Goal: Task Accomplishment & Management: Complete application form

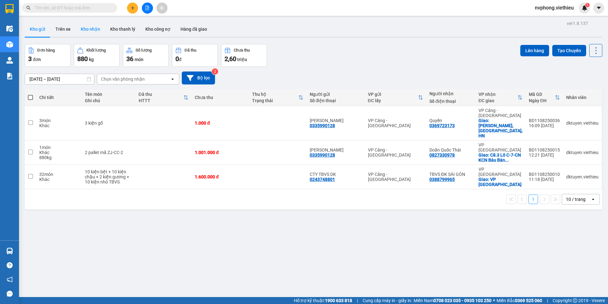
click at [85, 28] on button "Kho nhận" at bounding box center [90, 29] width 29 height 15
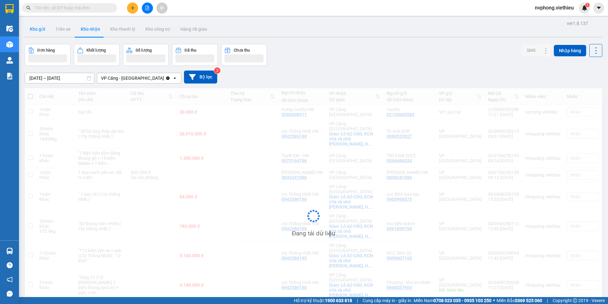
click at [40, 30] on button "Kho gửi" at bounding box center [38, 29] width 26 height 15
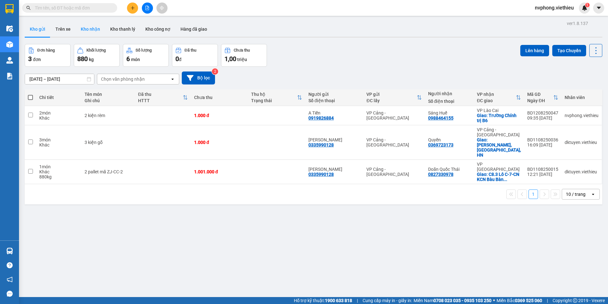
click at [87, 25] on button "Kho nhận" at bounding box center [90, 29] width 29 height 15
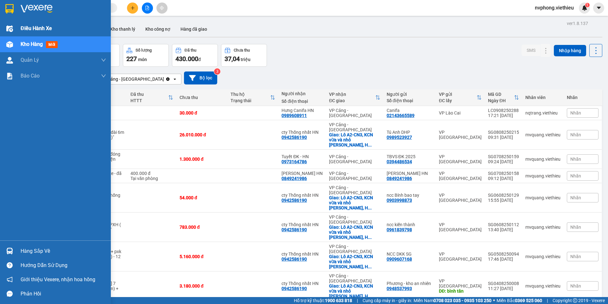
click at [33, 29] on span "Điều hành xe" at bounding box center [36, 28] width 31 height 8
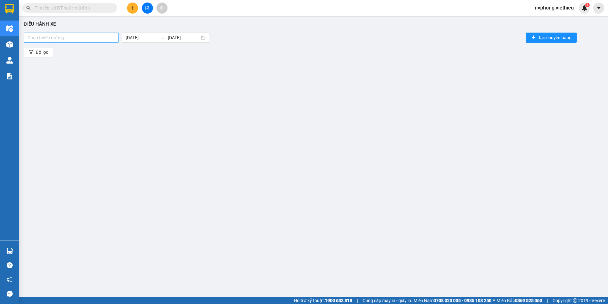
click at [51, 36] on div at bounding box center [71, 38] width 92 height 8
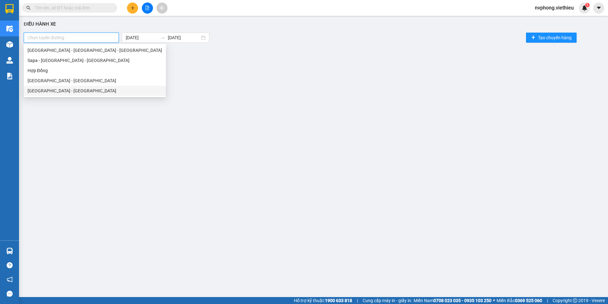
click at [46, 91] on div "Sài Gòn - Hà Nội" at bounding box center [95, 90] width 135 height 7
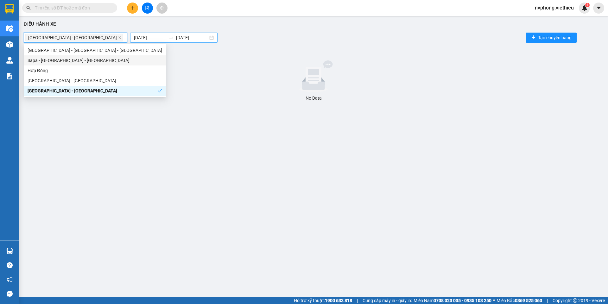
click at [129, 38] on body "Kết quả tìm kiếm ( 0 ) Bộ lọc No Data nvphong.viethieu 1 Điều hành xe Kho hàng …" at bounding box center [304, 152] width 608 height 304
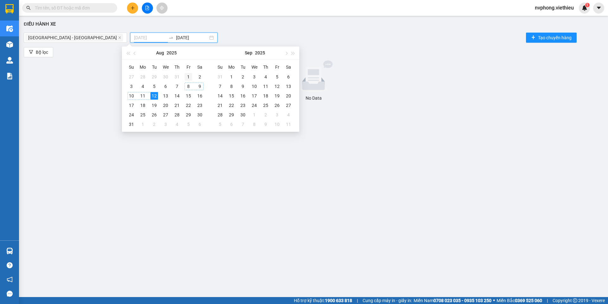
type input "01/08/2025"
click at [189, 77] on div "1" at bounding box center [189, 77] width 8 height 8
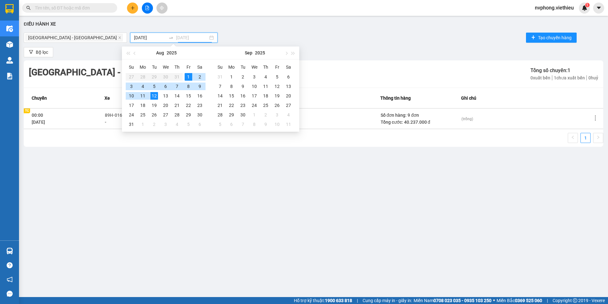
type input "12/08/2025"
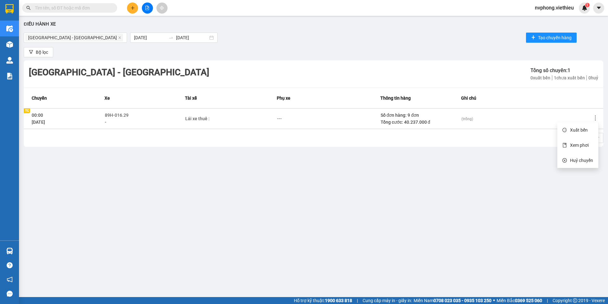
click at [595, 118] on icon "more" at bounding box center [595, 118] width 6 height 6
click at [583, 147] on span "Xem phơi" at bounding box center [579, 145] width 19 height 5
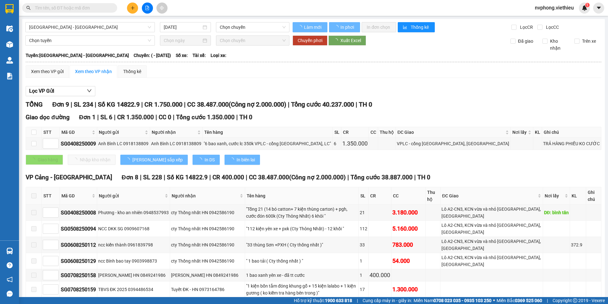
type input "09/08/2025"
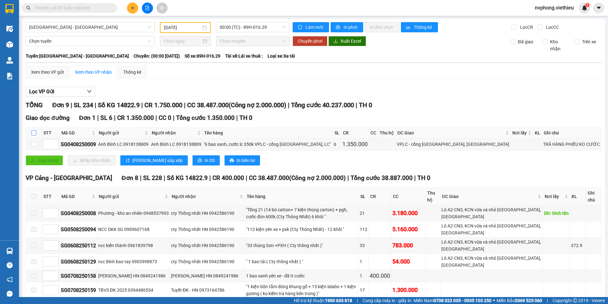
click at [34, 132] on input "checkbox" at bounding box center [33, 133] width 5 height 5
checkbox input "true"
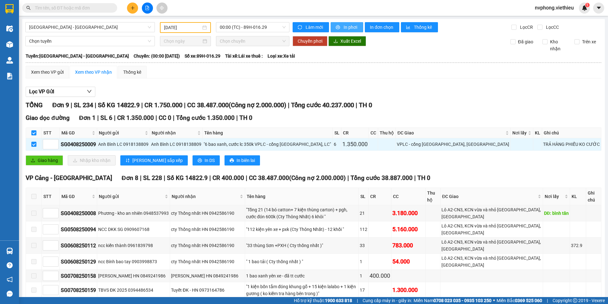
click at [344, 26] on span "In phơi" at bounding box center [351, 27] width 15 height 7
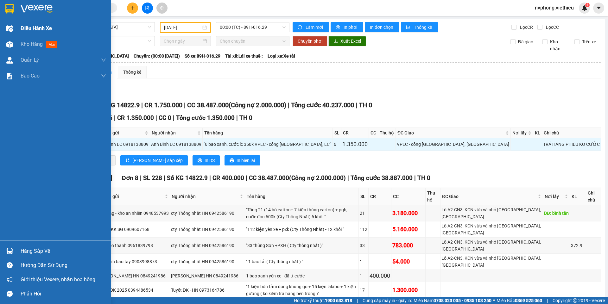
click at [17, 26] on div "Điều hành xe" at bounding box center [55, 29] width 111 height 16
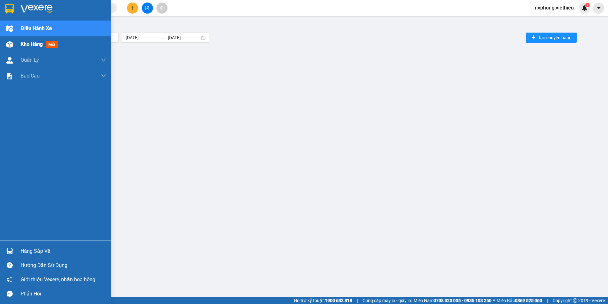
click at [18, 43] on div "Kho hàng mới" at bounding box center [55, 44] width 111 height 16
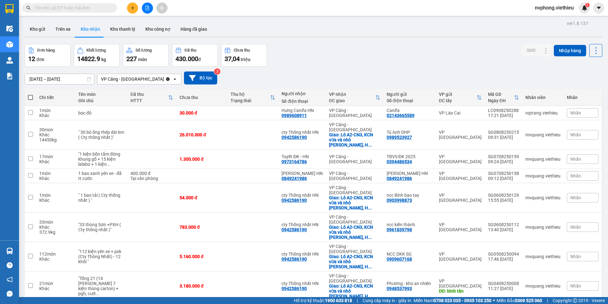
drag, startPoint x: 39, startPoint y: 31, endPoint x: 23, endPoint y: 36, distance: 16.9
click at [35, 33] on button "Kho gửi" at bounding box center [38, 29] width 26 height 15
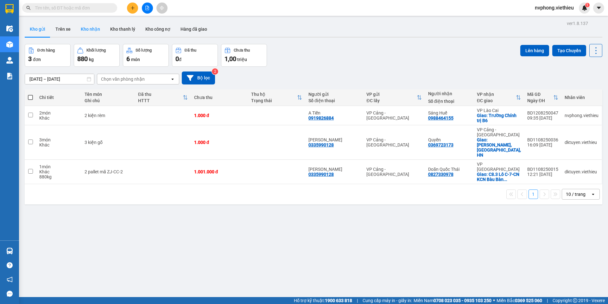
click at [95, 31] on button "Kho nhận" at bounding box center [90, 29] width 29 height 15
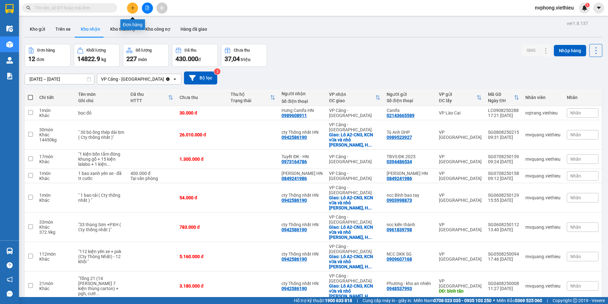
click at [135, 9] on icon "plus" at bounding box center [133, 8] width 4 height 4
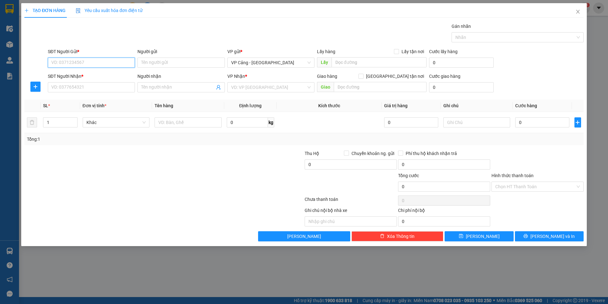
click at [73, 60] on input "SĐT Người Gửi *" at bounding box center [91, 63] width 87 height 10
click at [164, 127] on input "text" at bounding box center [188, 123] width 67 height 10
type input "1"
click at [50, 90] on input "SĐT Người Nhận *" at bounding box center [91, 87] width 87 height 10
click at [175, 88] on input "Người nhận" at bounding box center [177, 87] width 73 height 7
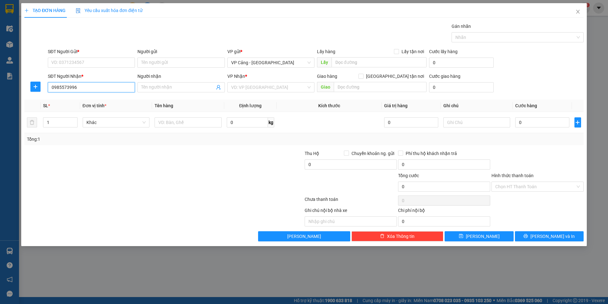
click at [68, 87] on input "0985573996" at bounding box center [91, 87] width 87 height 10
click at [72, 87] on input "0985573996" at bounding box center [91, 87] width 87 height 10
type input "0985573966"
click at [87, 98] on div "0985573966 - Phương Robotic" at bounding box center [92, 100] width 80 height 7
type input "Phương Robotic"
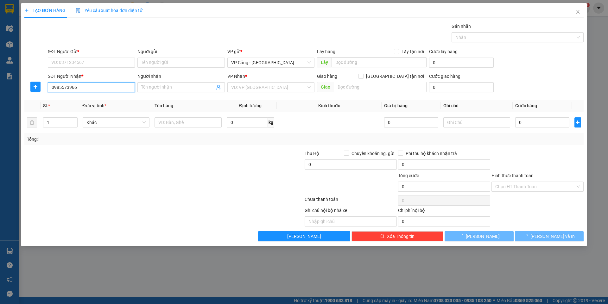
checkbox input "true"
type input "76 Quy hoá, Kim Tân, lc"
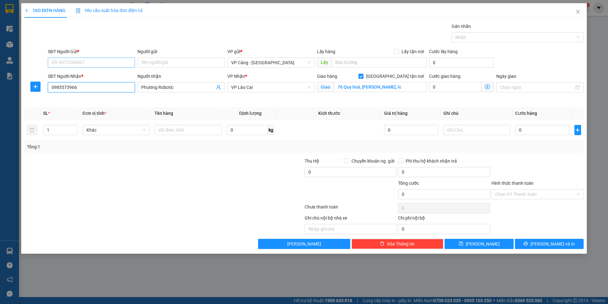
type input "0985573966"
click at [68, 63] on input "SĐT Người Gửi *" at bounding box center [91, 63] width 87 height 10
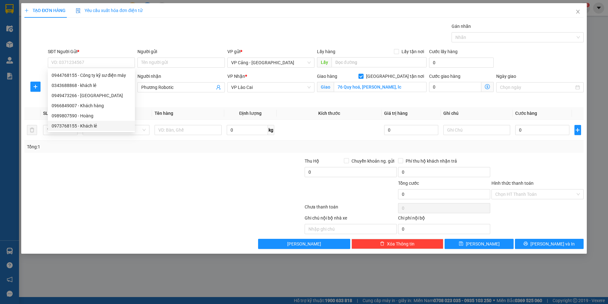
click at [128, 194] on div at bounding box center [117, 191] width 187 height 22
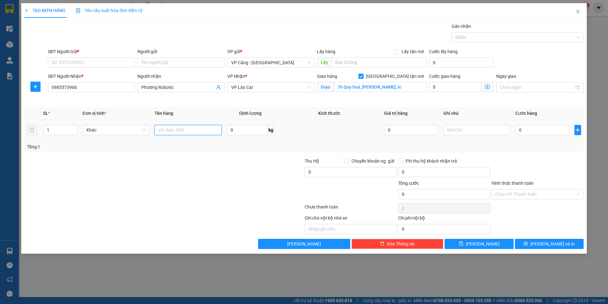
click at [175, 132] on input "text" at bounding box center [188, 130] width 67 height 10
type input "1 kiện"
click at [60, 69] on div "SĐT Người Gửi * VD: 0371234567" at bounding box center [91, 59] width 87 height 22
click at [60, 62] on input "SĐT Người Gửi *" at bounding box center [91, 63] width 87 height 10
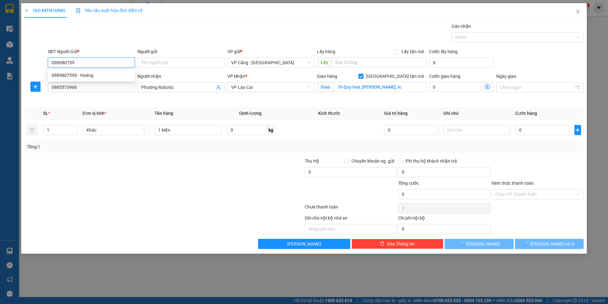
type input "0989807590"
click at [73, 77] on div "0989807590 - Hoàng" at bounding box center [92, 75] width 80 height 7
type input "Hoàng"
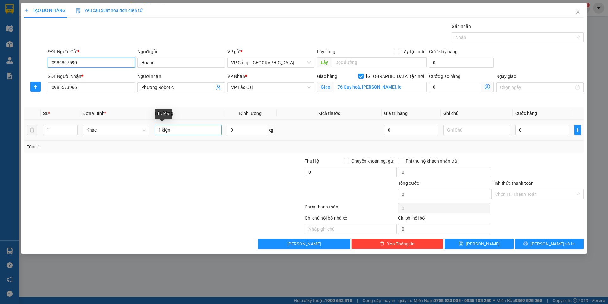
type input "0989807590"
click at [200, 133] on input "1 kiện" at bounding box center [188, 130] width 67 height 10
type input "1 kiện máy"
click at [522, 130] on input "0" at bounding box center [542, 130] width 54 height 10
type input "1"
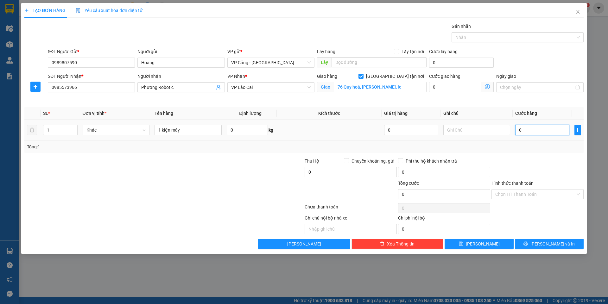
type input "1"
type input "11"
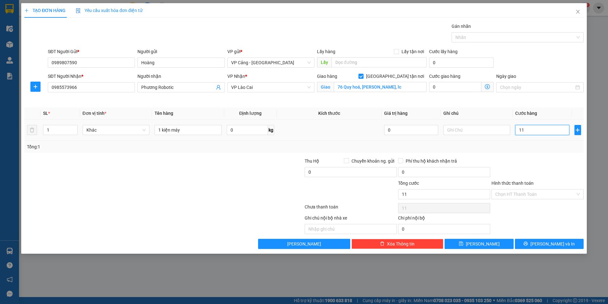
type input "110"
type input "110.000"
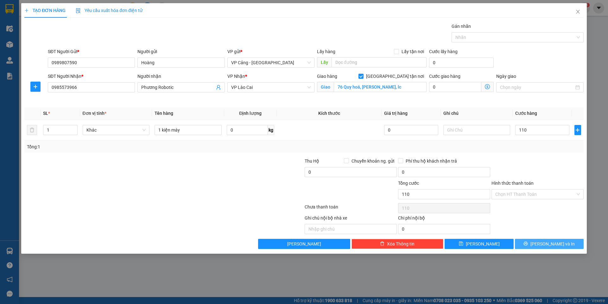
type input "110.000"
click at [561, 241] on span "[PERSON_NAME] và In" at bounding box center [553, 244] width 44 height 7
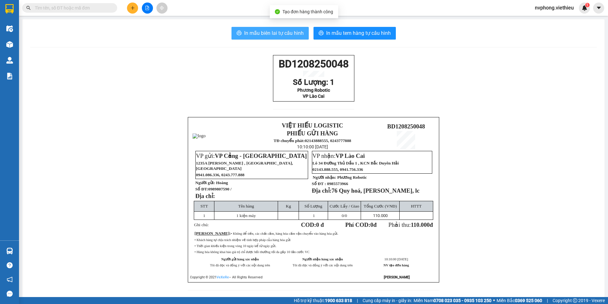
click at [276, 36] on span "In mẫu biên lai tự cấu hình" at bounding box center [274, 33] width 60 height 8
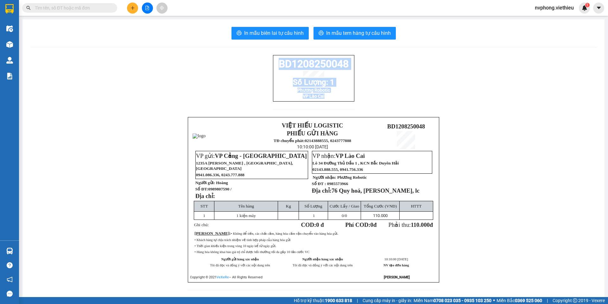
drag, startPoint x: 317, startPoint y: 103, endPoint x: 274, endPoint y: 68, distance: 56.1
click at [274, 68] on div "BD1208250048 Số Lượng: 1 Phương Robotic VP Lào Cai" at bounding box center [313, 78] width 81 height 47
copy div "BD1208250048 Số Lượng: 1 Phương Robotic VP Lào Cai"
click at [131, 5] on button at bounding box center [132, 8] width 11 height 11
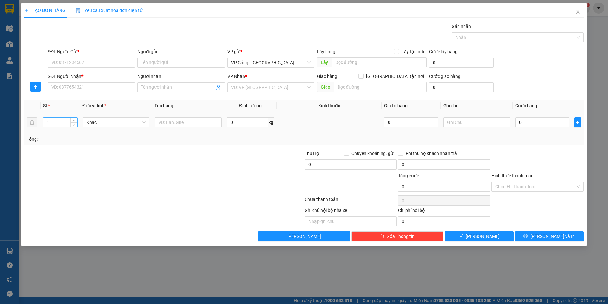
click at [60, 125] on input "1" at bounding box center [60, 123] width 34 height 10
type input "5"
click at [171, 124] on input "text" at bounding box center [188, 123] width 67 height 10
type input "5 kiện"
click at [86, 61] on input "SĐT Người Gửi *" at bounding box center [91, 63] width 87 height 10
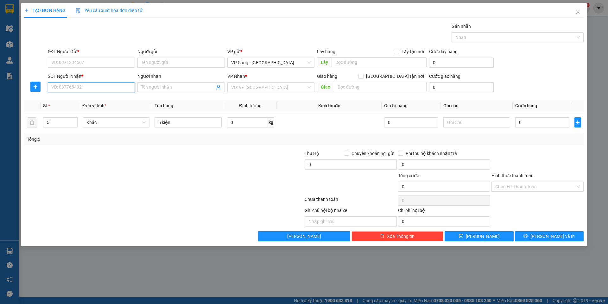
click at [71, 89] on input "SĐT Người Nhận *" at bounding box center [91, 87] width 87 height 10
click at [92, 67] on input "SĐT Người Gửi *" at bounding box center [91, 63] width 87 height 10
type input "0982309733"
click at [96, 87] on input "SĐT Người Nhận *" at bounding box center [91, 87] width 87 height 10
click at [152, 62] on input "Người gửi" at bounding box center [180, 63] width 87 height 10
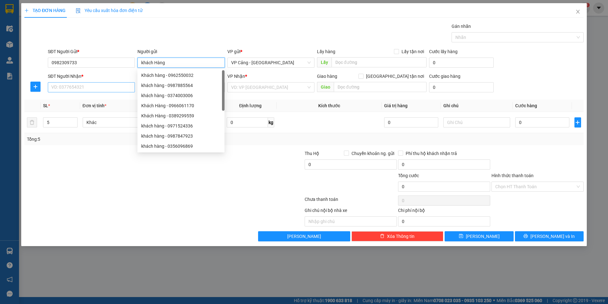
type input "khách Hàng"
click at [66, 89] on input "SĐT Người Nhận *" at bounding box center [91, 87] width 87 height 10
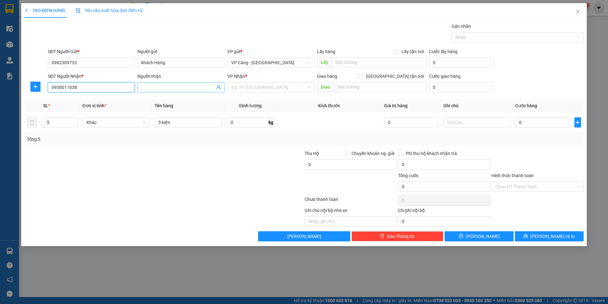
type input "0936011638"
click at [148, 86] on input "Người nhận" at bounding box center [177, 87] width 73 height 7
type input "Anh Lợi"
click at [240, 86] on input "search" at bounding box center [268, 88] width 75 height 10
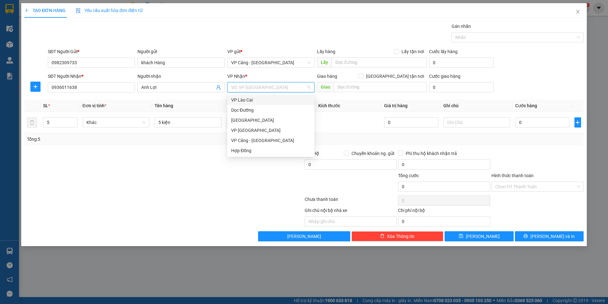
click at [242, 102] on div "VP Lào Cai" at bounding box center [271, 100] width 80 height 7
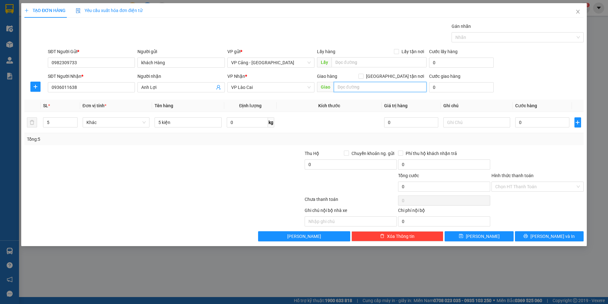
click at [350, 88] on input "text" at bounding box center [380, 87] width 93 height 10
type input "km27 - xã trung chải -sapa"
drag, startPoint x: 394, startPoint y: 77, endPoint x: 413, endPoint y: 87, distance: 21.5
click at [363, 76] on input "[GEOGRAPHIC_DATA] tận nơi" at bounding box center [361, 76] width 4 height 4
checkbox input "true"
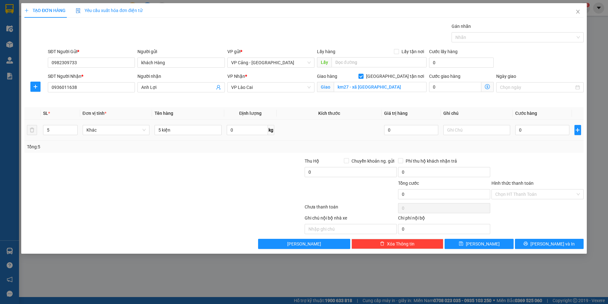
click at [530, 136] on div "0" at bounding box center [542, 130] width 54 height 13
click at [528, 133] on input "0" at bounding box center [542, 130] width 54 height 10
type input "2"
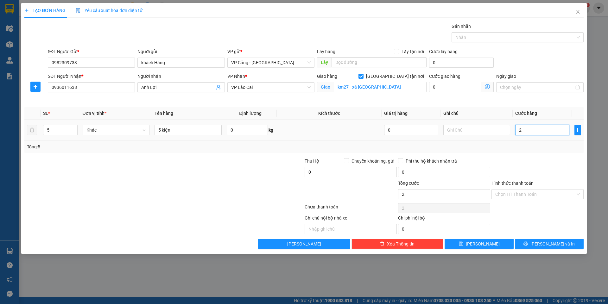
type input "25"
type input "250"
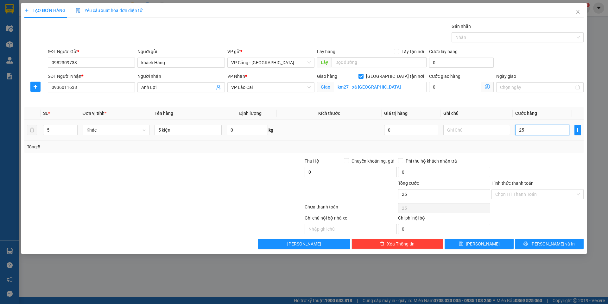
type input "250"
type input "250.000"
drag, startPoint x: 545, startPoint y: 244, endPoint x: 525, endPoint y: 242, distance: 20.7
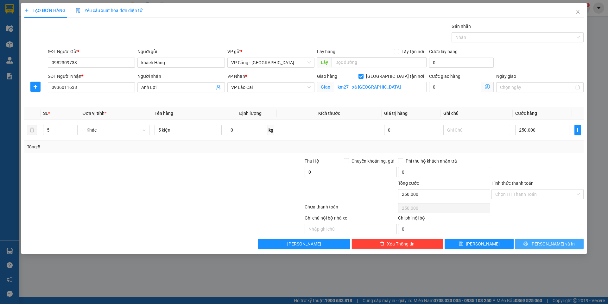
click at [545, 245] on span "[PERSON_NAME] và In" at bounding box center [553, 244] width 44 height 7
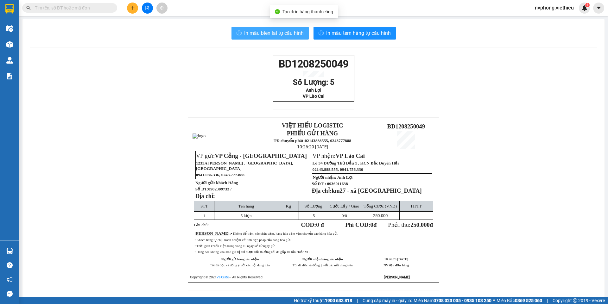
click at [271, 32] on span "In mẫu biên lai tự cấu hình" at bounding box center [274, 33] width 60 height 8
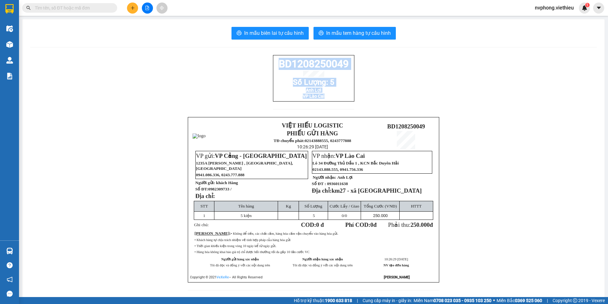
drag, startPoint x: 346, startPoint y: 104, endPoint x: 262, endPoint y: 65, distance: 92.8
click at [262, 65] on div "BD1208250049 Số Lượng: 5 Anh Lợi VP Lào Cai VIỆT HIẾU LOGISTIC PHIẾU GỬI HÀNG T…" at bounding box center [313, 176] width 567 height 243
copy div "BD1208250049 Số Lượng: 5 Anh Lợi VP Lào Cai"
click at [133, 10] on icon "plus" at bounding box center [133, 8] width 4 height 4
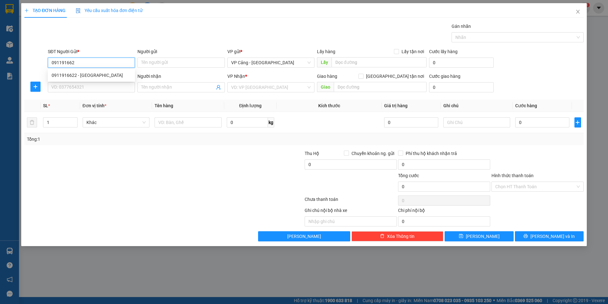
type input "0911916622"
click at [102, 74] on div "0911916622 - Trường Thịnh" at bounding box center [92, 75] width 80 height 7
type input "[PERSON_NAME]"
type input "0911916622"
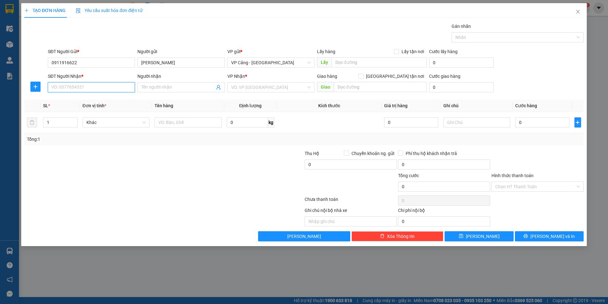
click at [107, 86] on input "SĐT Người Nhận *" at bounding box center [91, 87] width 87 height 10
click at [75, 100] on div "0972018909 - TBYT Hiền Quyết" at bounding box center [92, 100] width 80 height 7
type input "0972018909"
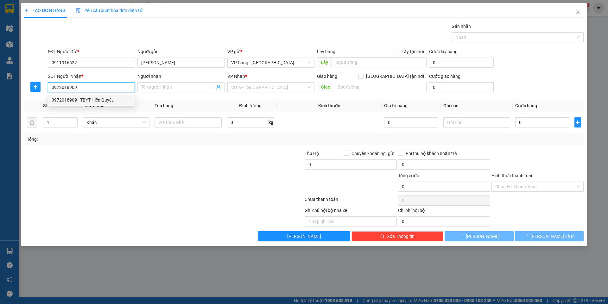
type input "TBYT Hiền Quyết"
checkbox input "true"
type input "150 kim tân, lào cai"
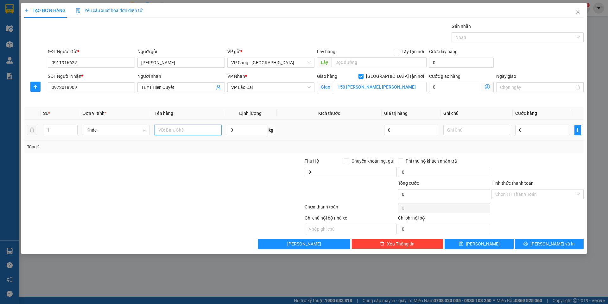
click at [173, 133] on input "text" at bounding box center [188, 130] width 67 height 10
type input "1 kiện"
click at [517, 129] on input "0" at bounding box center [542, 130] width 54 height 10
type input "3"
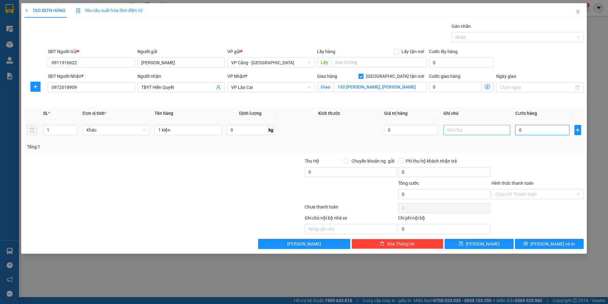
type input "3"
type input "30"
type input "3"
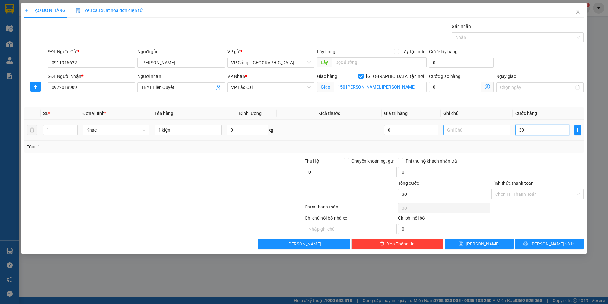
type input "3"
type input "0"
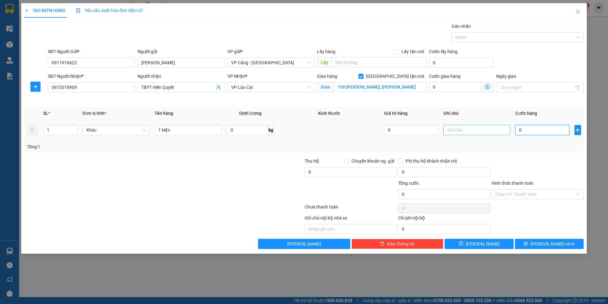
type input "04"
type input "4"
type input "040"
type input "40"
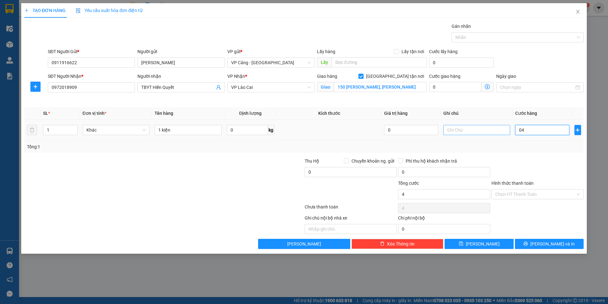
type input "40"
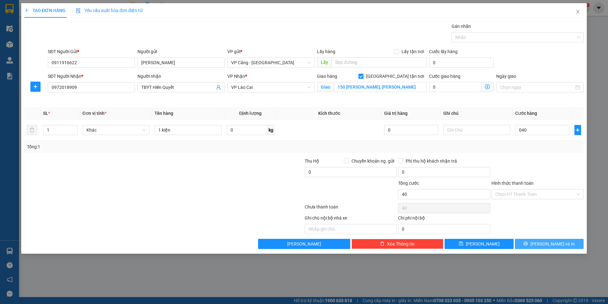
type input "40.000"
click at [539, 239] on button "[PERSON_NAME] và In" at bounding box center [549, 244] width 69 height 10
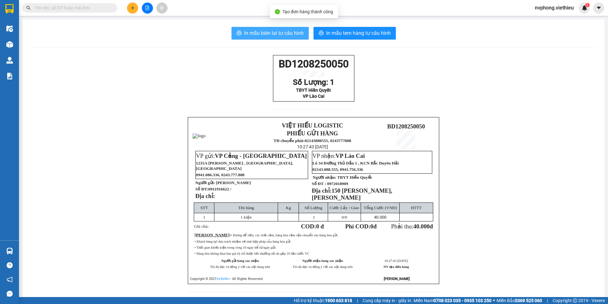
click at [280, 28] on button "In mẫu biên lai tự cấu hình" at bounding box center [270, 33] width 77 height 13
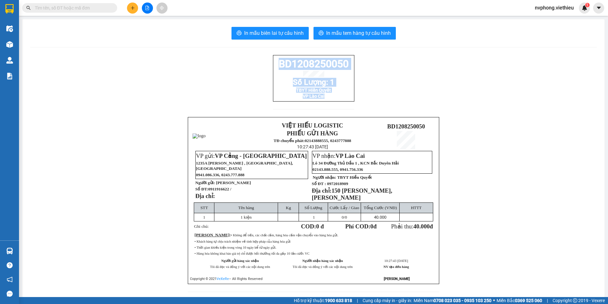
drag, startPoint x: 346, startPoint y: 102, endPoint x: 272, endPoint y: 66, distance: 82.6
click at [273, 66] on div "BD1208250050 Số Lượng: 1 TBYT Hiền Quyết VP Lào Cai" at bounding box center [313, 78] width 81 height 47
copy div "BD1208250050 Số Lượng: 1 TBYT Hiền Quyết VP Lào Cai"
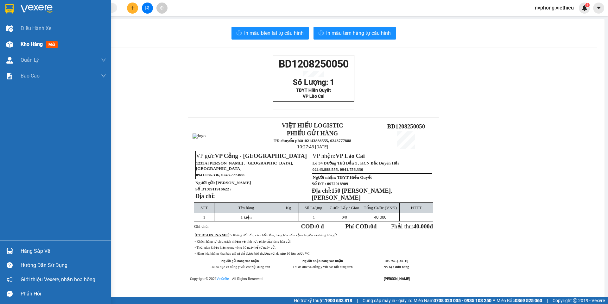
click at [20, 44] on div "Kho hàng mới" at bounding box center [55, 44] width 111 height 16
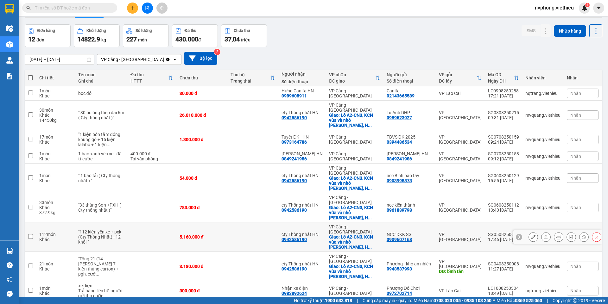
scroll to position [29, 0]
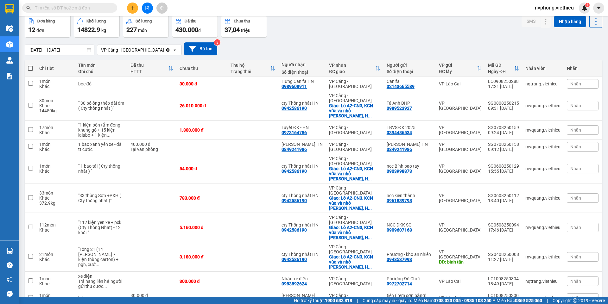
click at [570, 254] on span "100 / trang" at bounding box center [573, 251] width 23 height 6
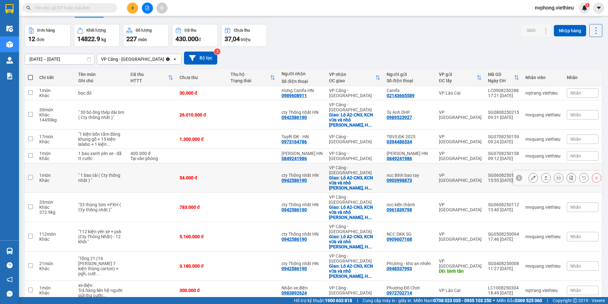
scroll to position [0, 0]
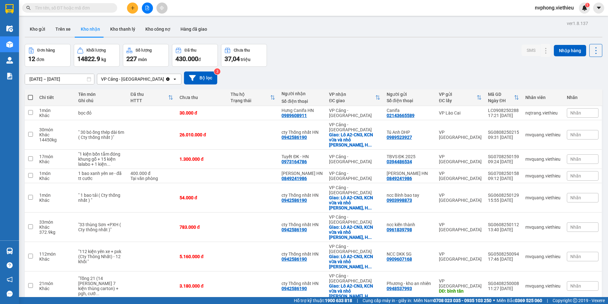
click at [35, 76] on input "[DATE] – [DATE]" at bounding box center [59, 79] width 69 height 10
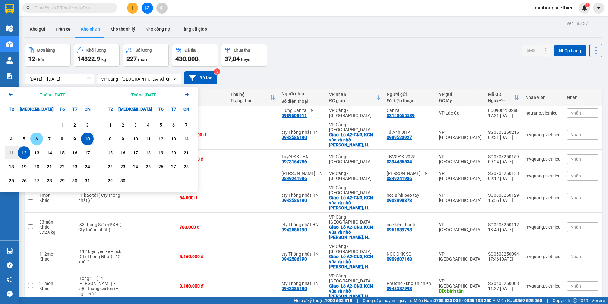
drag, startPoint x: 35, startPoint y: 136, endPoint x: 74, endPoint y: 132, distance: 39.7
click at [36, 136] on div "6" at bounding box center [36, 139] width 9 height 8
click at [24, 155] on div "12" at bounding box center [24, 153] width 9 height 8
type input "[DATE] – [DATE]"
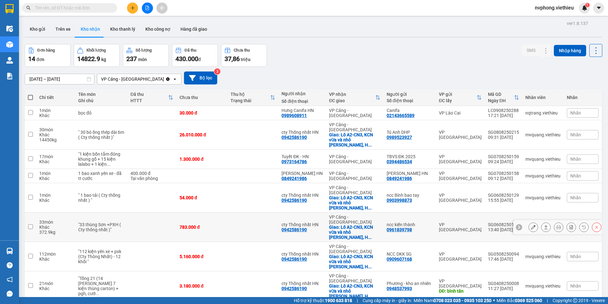
scroll to position [70, 0]
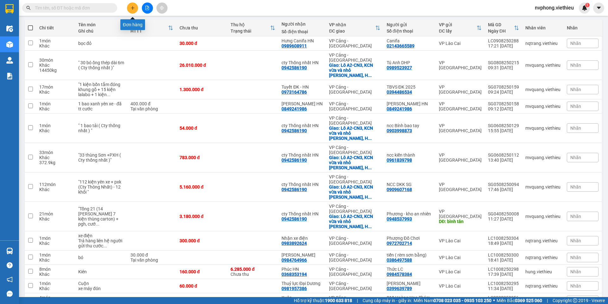
click at [130, 5] on button at bounding box center [132, 8] width 11 height 11
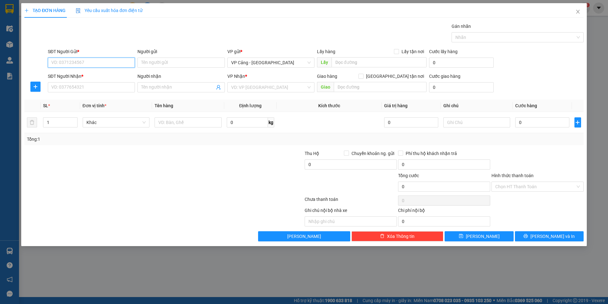
click at [64, 62] on input "SĐT Người Gửi *" at bounding box center [91, 63] width 87 height 10
click at [173, 129] on td at bounding box center [188, 122] width 72 height 21
click at [173, 123] on input "text" at bounding box center [188, 123] width 67 height 10
type input "1 kiwwnj"
click at [63, 62] on input "SĐT Người Gửi *" at bounding box center [91, 63] width 87 height 10
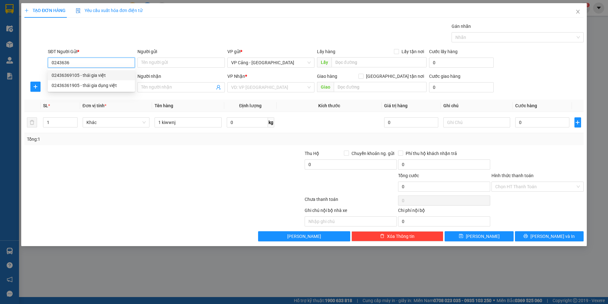
click at [82, 74] on div "02436369105 - thái gia việt" at bounding box center [92, 75] width 80 height 7
type input "02436369105"
type input "thái gia việt"
type input "02436369105"
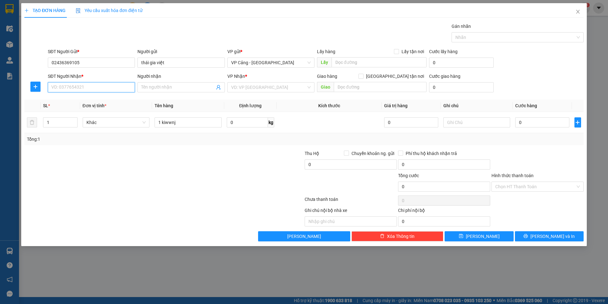
click at [85, 85] on input "SĐT Người Nhận *" at bounding box center [91, 87] width 87 height 10
click at [80, 99] on div "0987854006 - Tùng Dương" at bounding box center [92, 100] width 80 height 7
type input "0987854006"
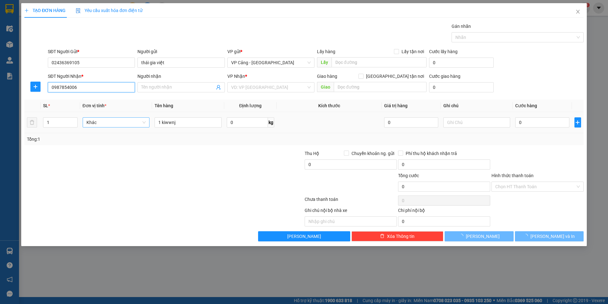
type input "[PERSON_NAME]"
checkbox input "true"
type input "TP lào cai"
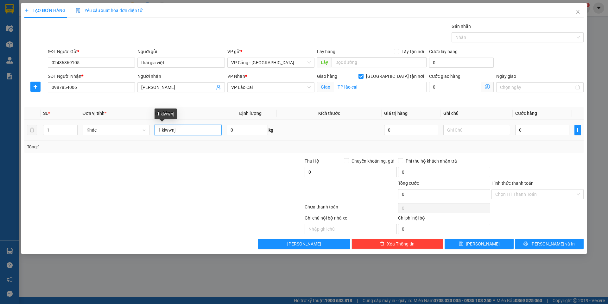
click at [183, 134] on input "1 kiwwnj" at bounding box center [188, 130] width 67 height 10
type input "1 kiện"
click at [531, 130] on input "0" at bounding box center [542, 130] width 54 height 10
type input "3"
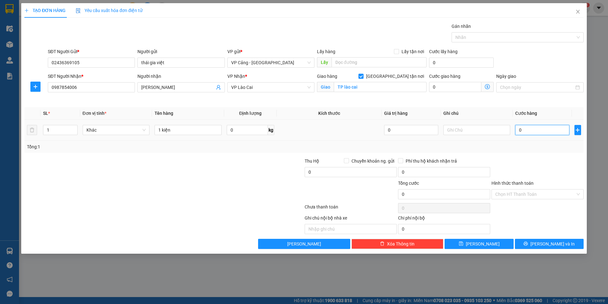
type input "3"
type input "30"
type input "30.000"
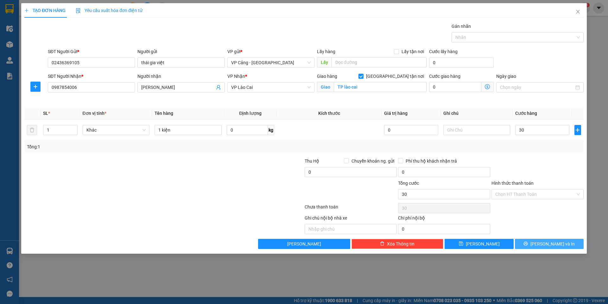
type input "30.000"
click at [556, 242] on span "[PERSON_NAME] và In" at bounding box center [553, 244] width 44 height 7
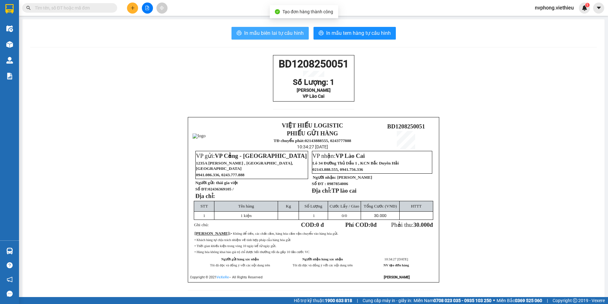
click at [257, 36] on span "In mẫu biên lai tự cấu hình" at bounding box center [274, 33] width 60 height 8
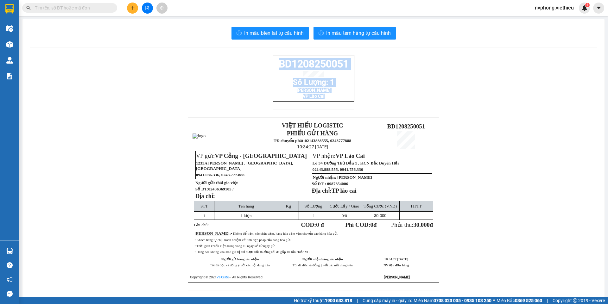
drag, startPoint x: 348, startPoint y: 98, endPoint x: 269, endPoint y: 64, distance: 86.1
click at [270, 62] on div "BD1208250051 Số Lượng: 1 Tùng Dương VP Lào Cai VIỆT HIẾU LOGISTIC PHIẾU GỬI HÀN…" at bounding box center [313, 176] width 567 height 243
copy div "BD1208250051 Số Lượng: 1 Tùng Dương VP Lào Cai"
click at [129, 7] on button at bounding box center [132, 8] width 11 height 11
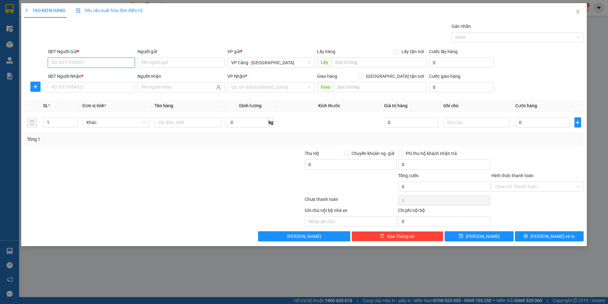
click at [57, 65] on input "SĐT Người Gửi *" at bounding box center [91, 63] width 87 height 10
click at [77, 74] on div "0398250985 - Anh Dũng" at bounding box center [92, 75] width 80 height 7
type input "0398250985"
type input "[PERSON_NAME]"
type input "0398250985"
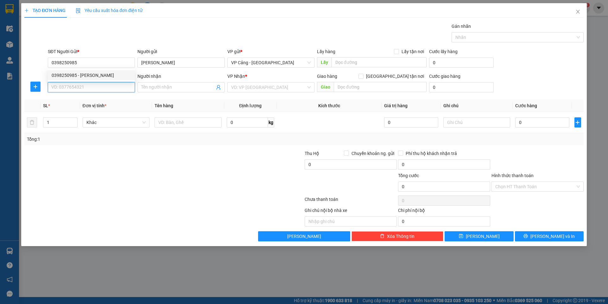
click at [82, 87] on input "SĐT Người Nhận *" at bounding box center [91, 87] width 87 height 10
type input "0815089666"
click at [152, 88] on input "Người nhận" at bounding box center [177, 87] width 73 height 7
drag, startPoint x: 256, startPoint y: 83, endPoint x: 255, endPoint y: 87, distance: 4.2
click at [255, 87] on div "VP Nhận * VD: VP Sài Gòn" at bounding box center [270, 84] width 87 height 22
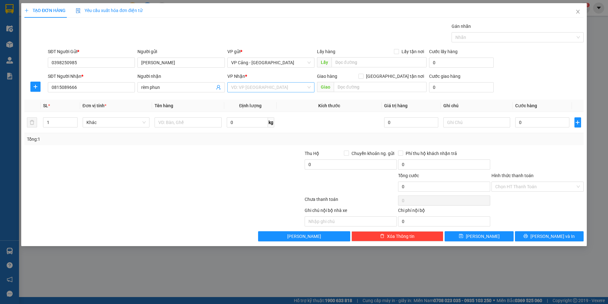
click at [255, 91] on input "search" at bounding box center [268, 88] width 75 height 10
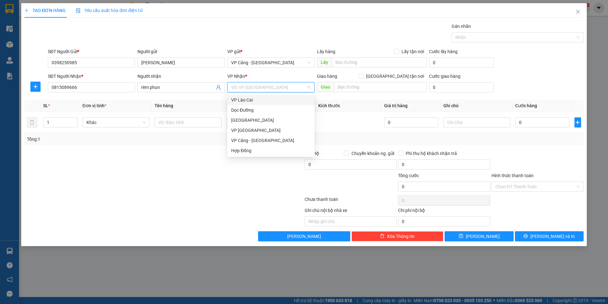
click at [253, 99] on div "VP Lào Cai" at bounding box center [271, 100] width 80 height 7
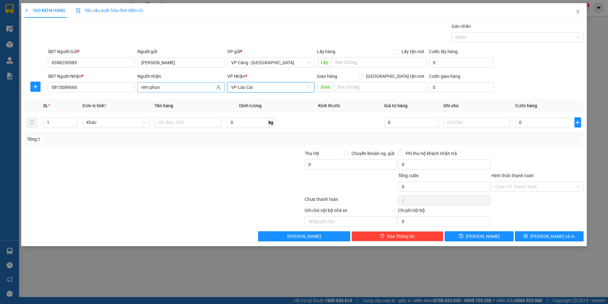
click at [169, 87] on input "rèm phun" at bounding box center [177, 87] width 73 height 7
type input "rèm phun hau"
click at [381, 88] on input "text" at bounding box center [380, 87] width 93 height 10
type input "số 7 mạc đĩnh chi - lào cai"
click at [363, 76] on input "[GEOGRAPHIC_DATA] tận nơi" at bounding box center [361, 76] width 4 height 4
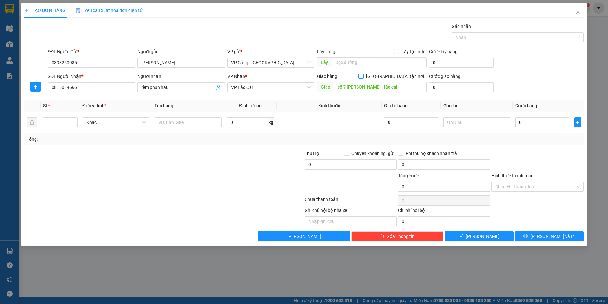
checkbox input "true"
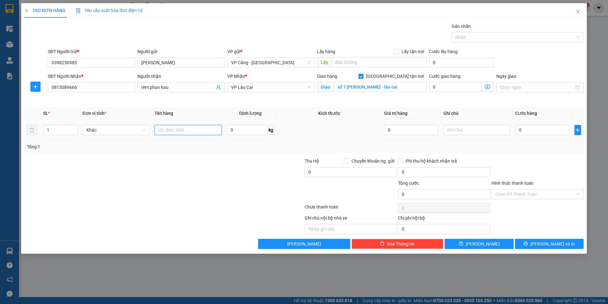
click at [196, 132] on input "text" at bounding box center [188, 130] width 67 height 10
type input "1 kiện"
click at [528, 131] on input "0" at bounding box center [542, 130] width 54 height 10
type input "4"
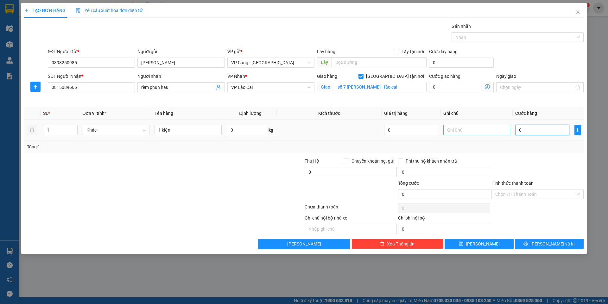
type input "4"
type input "40"
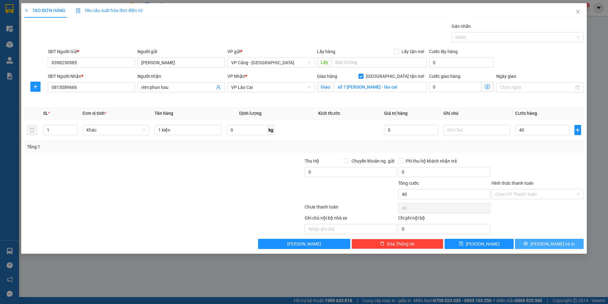
type input "40.000"
click at [548, 245] on span "[PERSON_NAME] và In" at bounding box center [553, 244] width 44 height 7
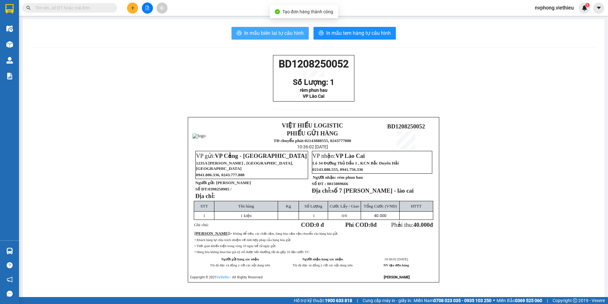
click at [259, 32] on span "In mẫu biên lai tự cấu hình" at bounding box center [274, 33] width 60 height 8
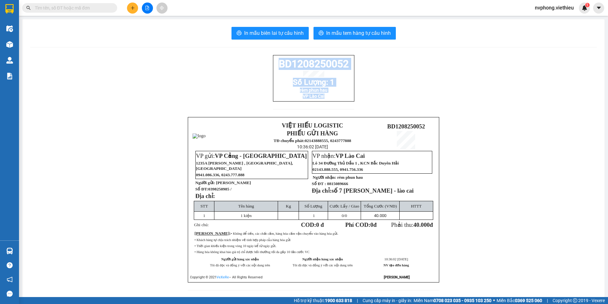
drag, startPoint x: 339, startPoint y: 105, endPoint x: 275, endPoint y: 69, distance: 73.6
click at [275, 69] on div "BD1208250052 Số Lượng: 1 rèm phun hau VP Lào Cai" at bounding box center [313, 78] width 81 height 47
copy div "BD1208250052 Số Lượng: 1 rèm phun hau VP Lào Cai"
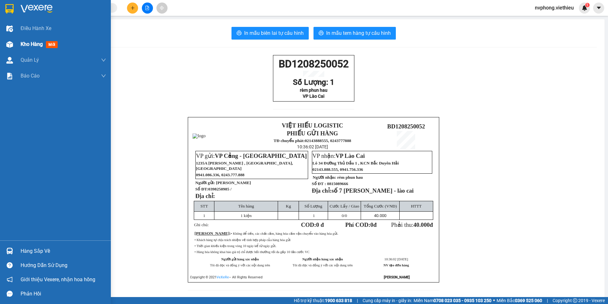
click at [18, 45] on div "Kho hàng mới" at bounding box center [55, 44] width 111 height 16
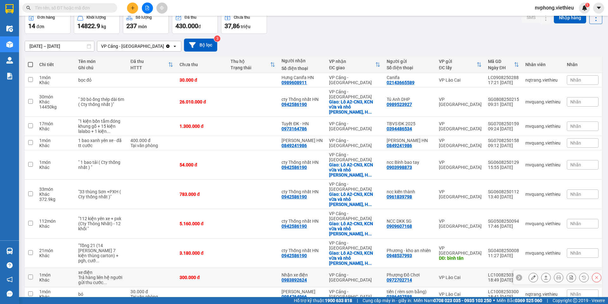
scroll to position [70, 0]
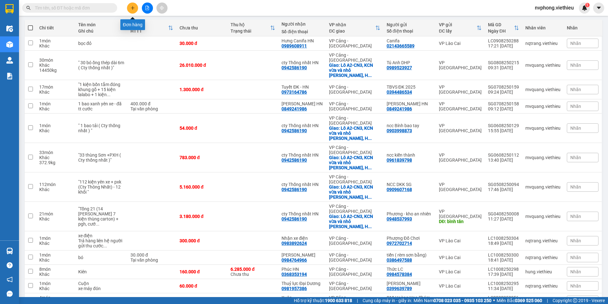
click at [131, 6] on icon "plus" at bounding box center [133, 8] width 4 height 4
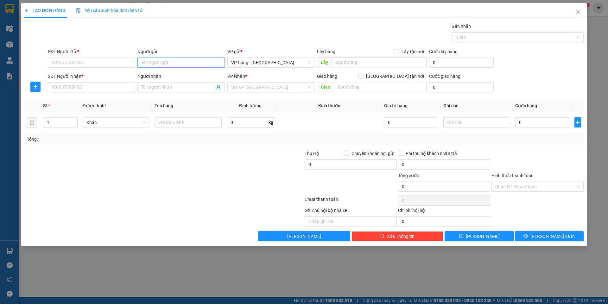
click at [153, 62] on input "Người gửi" at bounding box center [180, 63] width 87 height 10
click at [148, 61] on input "Người gửi" at bounding box center [180, 63] width 87 height 10
type input "vinag"
click at [151, 85] on div "Hiệp Vinago - 0971234580" at bounding box center [181, 85] width 80 height 7
type input "0971234580"
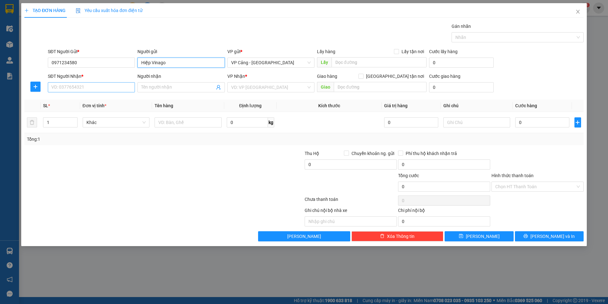
type input "Hiệp Vinago"
click at [76, 86] on input "SĐT Người Nhận *" at bounding box center [91, 87] width 87 height 10
click at [97, 64] on input "0971234580" at bounding box center [91, 63] width 87 height 10
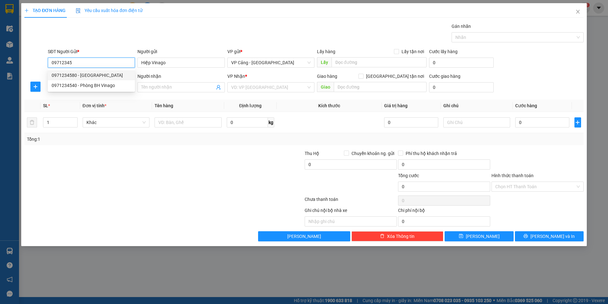
click at [80, 75] on div "0971234580 - Hiệp Vinago" at bounding box center [92, 75] width 80 height 7
type input "0971234580"
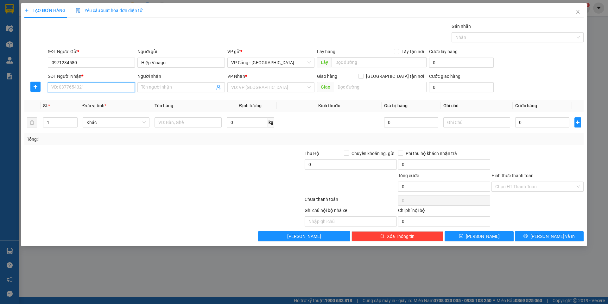
click at [61, 91] on input "SĐT Người Nhận *" at bounding box center [91, 87] width 87 height 10
click at [67, 102] on div "0975669145 - Tâm - Bình Phương" at bounding box center [92, 100] width 80 height 7
type input "0975669145"
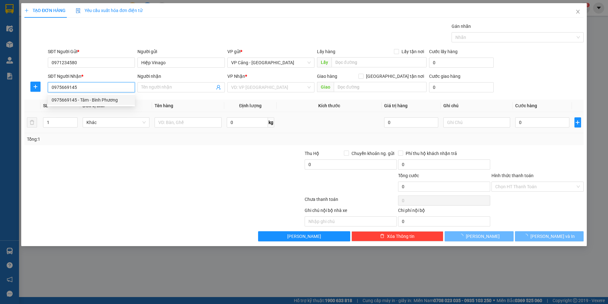
type input "Tâm - [PERSON_NAME]"
checkbox input "true"
type input "085 Hoàng Liên, LC"
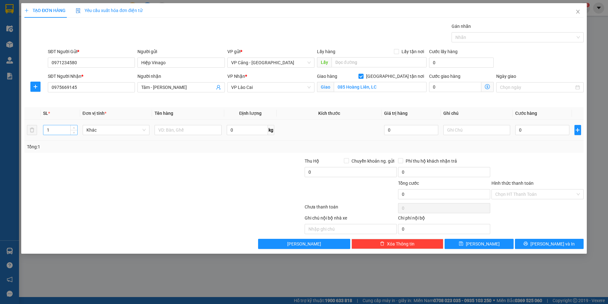
click at [56, 129] on input "1" at bounding box center [60, 130] width 34 height 10
type input "4"
click at [167, 130] on input "text" at bounding box center [188, 130] width 67 height 10
type input "4 kiện"
click at [545, 131] on input "0" at bounding box center [542, 130] width 54 height 10
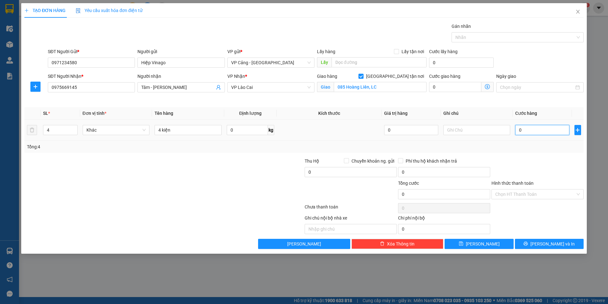
type input "1"
type input "12"
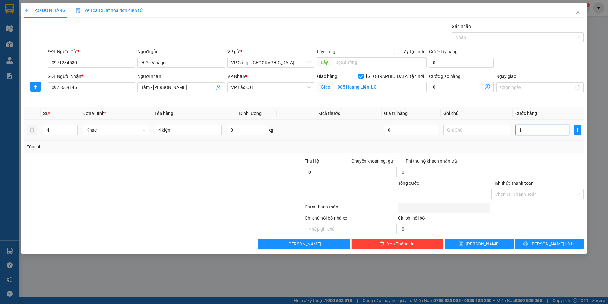
type input "12"
type input "120"
type input "120.000"
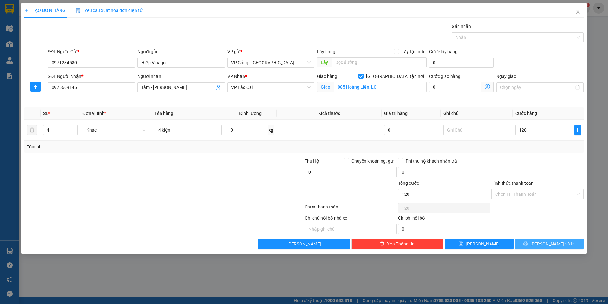
type input "120.000"
click at [558, 242] on span "[PERSON_NAME] và In" at bounding box center [553, 244] width 44 height 7
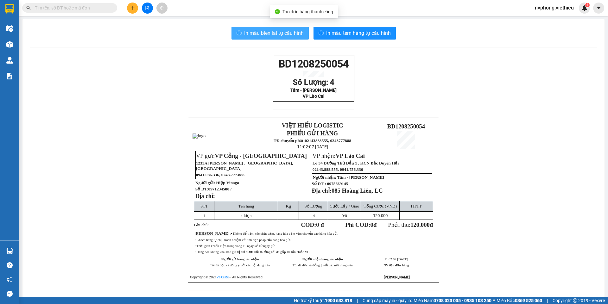
click at [277, 32] on span "In mẫu biên lai tự cấu hình" at bounding box center [274, 33] width 60 height 8
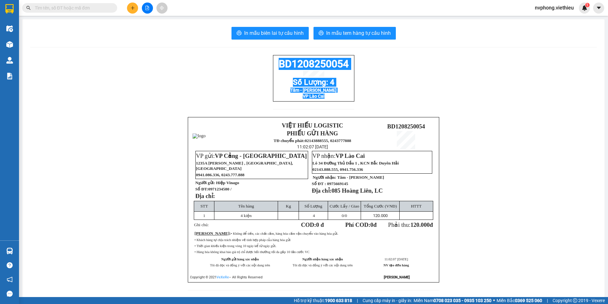
click at [276, 64] on div "BD1208250054 Số Lượng: 4 Tâm - Bình Phương VP Lào Cai" at bounding box center [313, 78] width 81 height 47
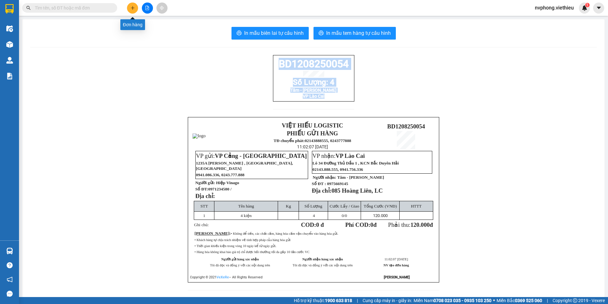
click at [131, 7] on icon "plus" at bounding box center [133, 8] width 4 height 4
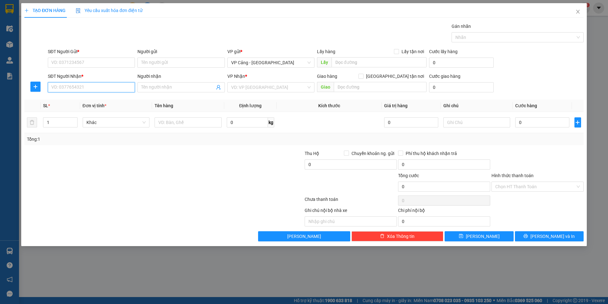
click at [59, 89] on input "SĐT Người Nhận *" at bounding box center [91, 87] width 87 height 10
drag, startPoint x: 95, startPoint y: 87, endPoint x: 50, endPoint y: 87, distance: 44.7
click at [50, 87] on input "0359709594" at bounding box center [91, 87] width 87 height 10
type input "0359709594"
click at [62, 62] on input "SĐT Người Gửi *" at bounding box center [91, 63] width 87 height 10
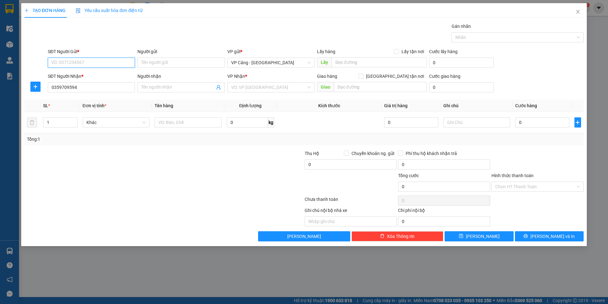
paste input "0359709594"
type input "0359709594"
drag, startPoint x: 89, startPoint y: 89, endPoint x: 50, endPoint y: 89, distance: 39.0
click at [50, 89] on input "0359709594" at bounding box center [91, 87] width 87 height 10
click at [161, 62] on input "Người gửi" at bounding box center [180, 63] width 87 height 10
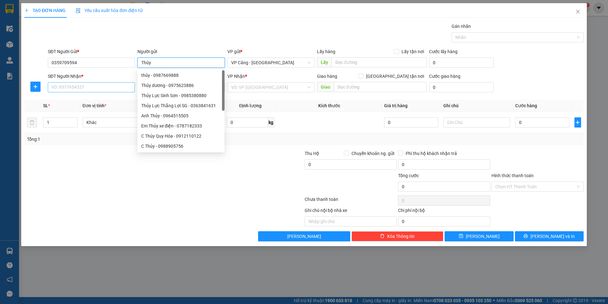
type input "Thủy"
click at [64, 88] on input "SĐT Người Nhận *" at bounding box center [91, 87] width 87 height 10
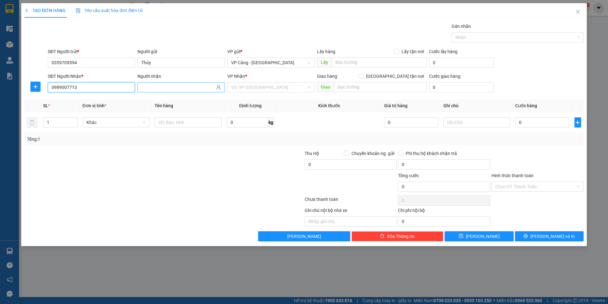
type input "0989007713"
click at [148, 88] on input "Người nhận" at bounding box center [177, 87] width 73 height 7
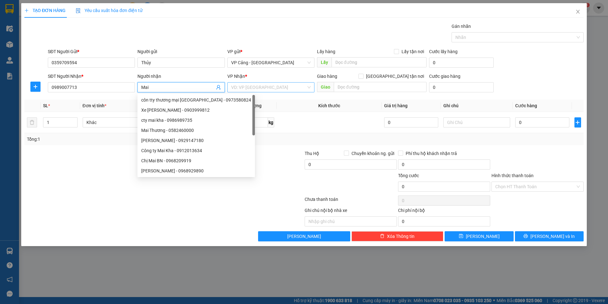
type input "Mai"
click at [258, 87] on input "search" at bounding box center [268, 88] width 75 height 10
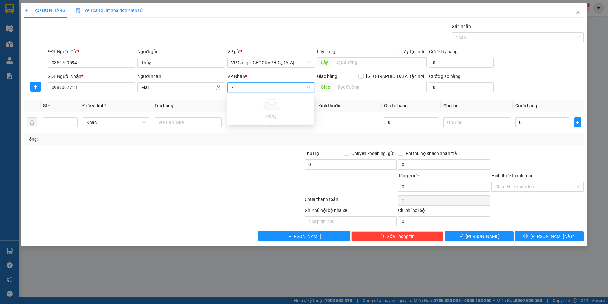
type input "7"
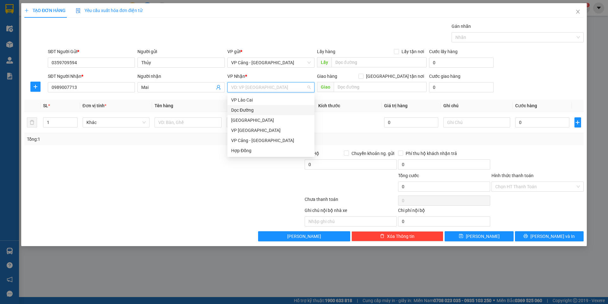
click at [246, 110] on div "Dọc Đường" at bounding box center [271, 110] width 80 height 7
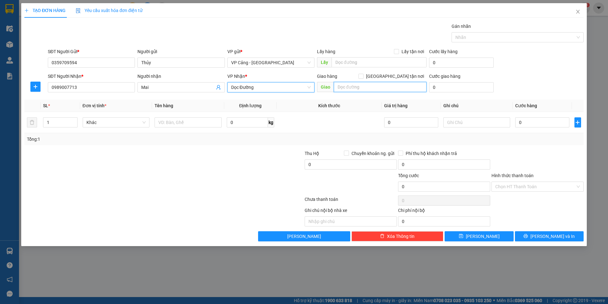
click at [357, 84] on input "text" at bounding box center [380, 87] width 93 height 10
type input "n"
type input "nh"
type input "q"
click at [338, 87] on input "quốc lộ 1a quảng bình" at bounding box center [380, 87] width 93 height 10
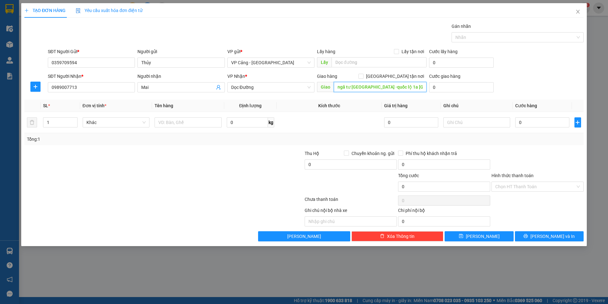
click at [391, 88] on input "ngã tư ba đồn -quốc lộ 1a quảng bình" at bounding box center [380, 87] width 93 height 10
type input "ngã tư ba đồn -quốc lộ 1a -quảng bình"
click at [363, 75] on input "[GEOGRAPHIC_DATA] tận nơi" at bounding box center [361, 76] width 4 height 4
checkbox input "true"
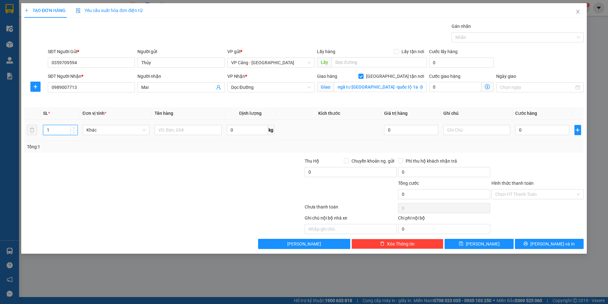
click at [58, 131] on input "1" at bounding box center [60, 130] width 34 height 10
type input "7"
click at [163, 134] on input "text" at bounding box center [188, 130] width 67 height 10
type input "7 kiện"
click at [531, 131] on input "0" at bounding box center [542, 130] width 54 height 10
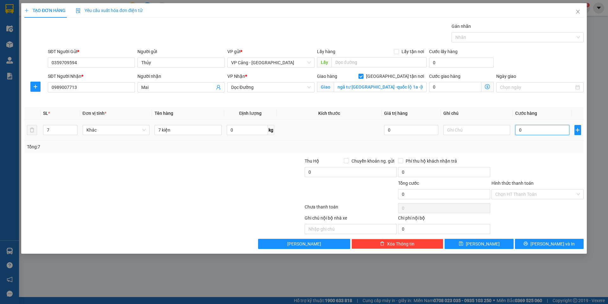
type input "6"
type input "60"
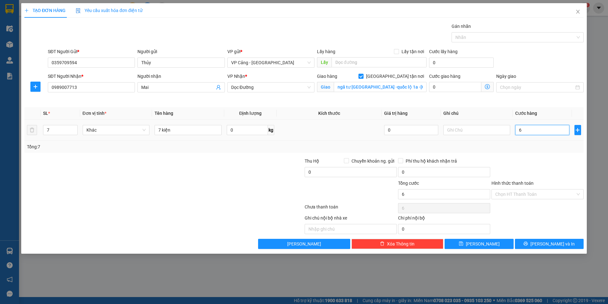
type input "60"
type input "600"
type input "600.000"
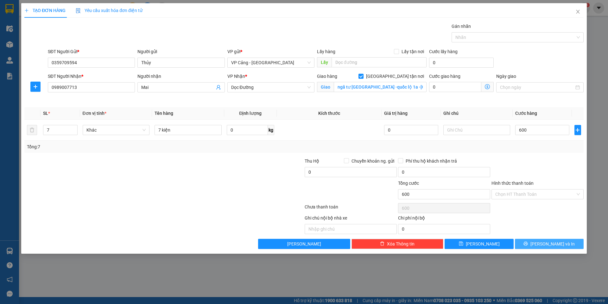
type input "600.000"
click at [554, 243] on span "[PERSON_NAME] và In" at bounding box center [553, 244] width 44 height 7
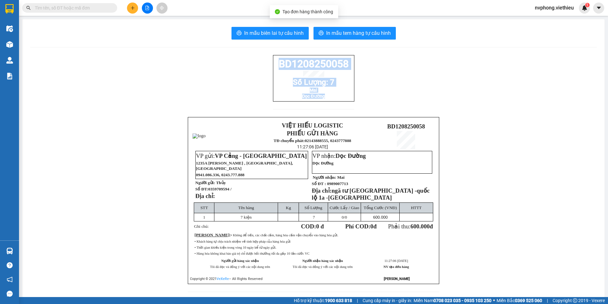
drag, startPoint x: 347, startPoint y: 110, endPoint x: 262, endPoint y: 54, distance: 101.7
click at [262, 54] on div "In mẫu biên lai tự cấu hình In mẫu tem hàng tự cấu hình BD1208250058 Số Lượng: …" at bounding box center [313, 163] width 582 height 288
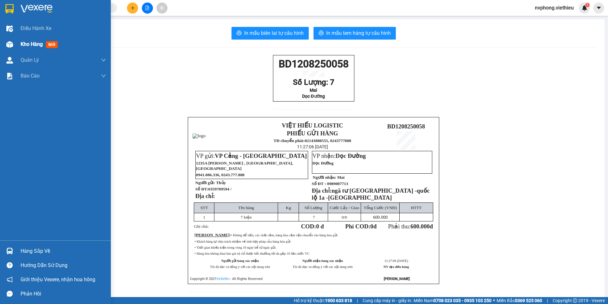
click at [7, 38] on div "Kho hàng mới" at bounding box center [55, 44] width 111 height 16
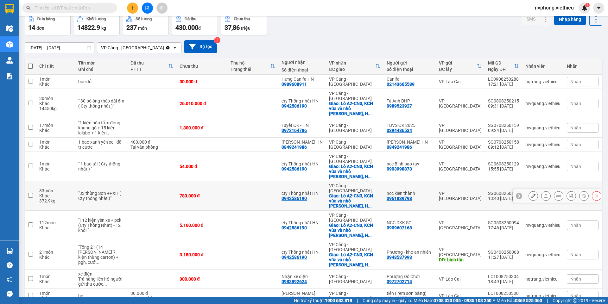
scroll to position [70, 0]
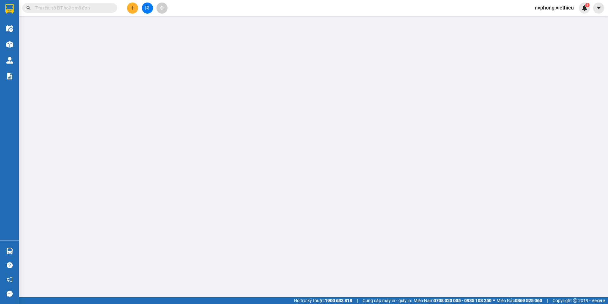
type input "0396821882"
type input "E Phấn"
type input "0969029562"
type input "Trọng Thọ xe [GEOGRAPHIC_DATA]"
type input "180.000"
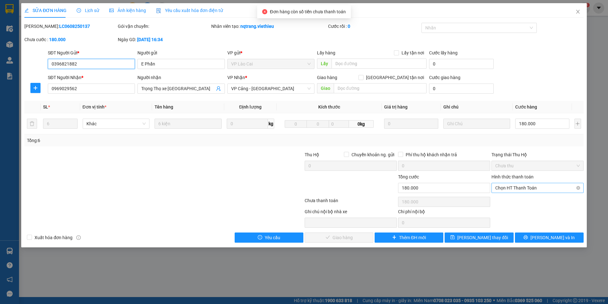
click at [504, 190] on span "Chọn HT Thanh Toán" at bounding box center [537, 188] width 85 height 10
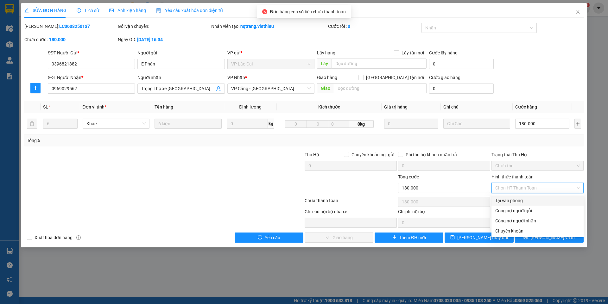
click at [508, 201] on div "Tại văn phòng" at bounding box center [537, 200] width 85 height 7
type input "0"
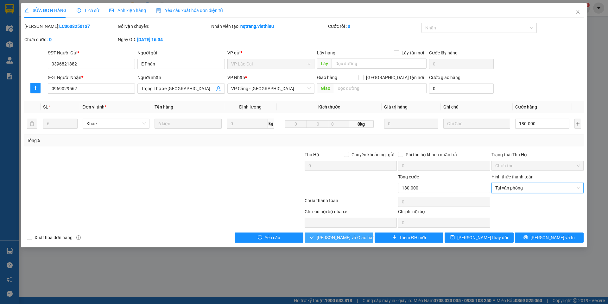
click at [353, 240] on span "[PERSON_NAME] và Giao hàng" at bounding box center [347, 237] width 61 height 7
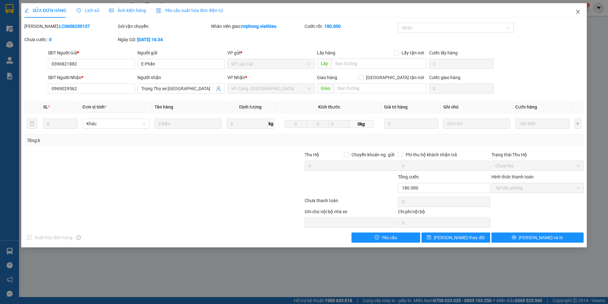
click at [581, 13] on span "Close" at bounding box center [578, 12] width 18 height 18
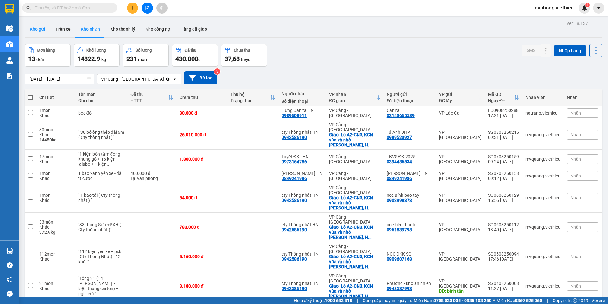
click at [30, 32] on button "Kho gửi" at bounding box center [38, 29] width 26 height 15
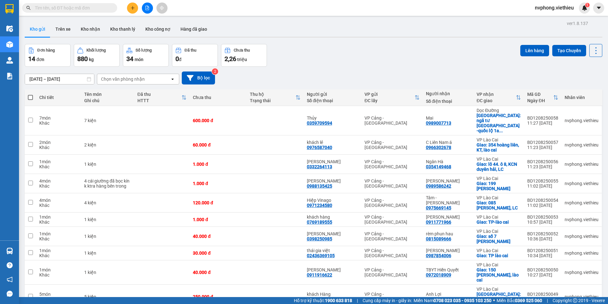
click at [129, 6] on button at bounding box center [132, 8] width 11 height 11
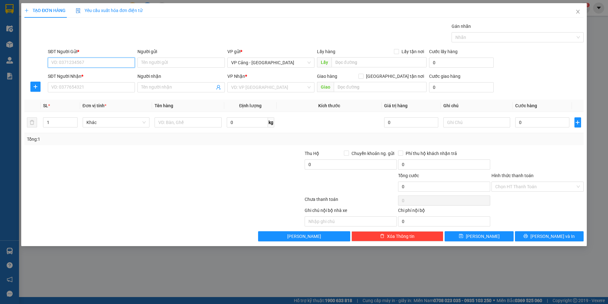
click at [73, 61] on input "SĐT Người Gửi *" at bounding box center [91, 63] width 87 height 10
click at [62, 87] on input "SĐT Người Nhận *" at bounding box center [91, 87] width 87 height 10
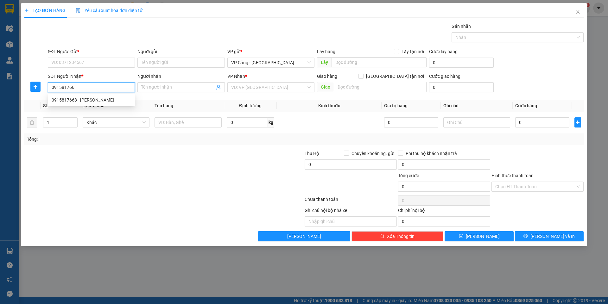
type input "0915817668"
click at [75, 102] on div "0915817668 - Huy Hoàng" at bounding box center [92, 100] width 80 height 7
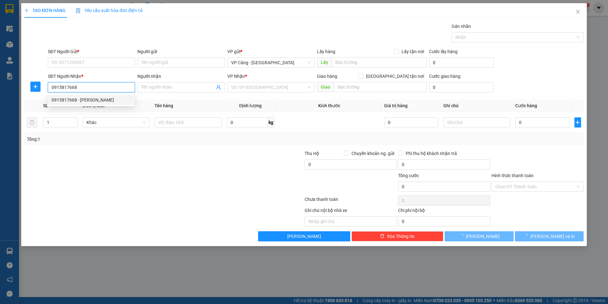
type input "[PERSON_NAME]"
checkbox input "true"
type input "1035 Lê Thanh, Nam Cường, LC"
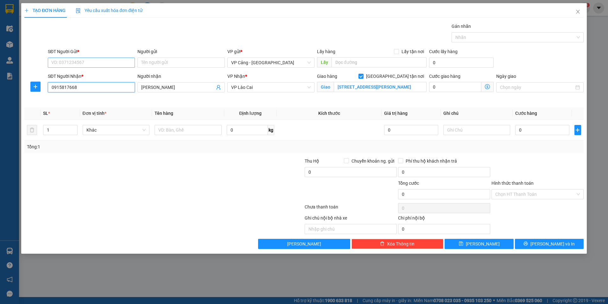
type input "0915817668"
click at [79, 64] on input "SĐT Người Gửi *" at bounding box center [91, 63] width 87 height 10
type input "0913093536"
click at [87, 74] on div "0913093536 - Công ty Anh Đạt" at bounding box center [92, 75] width 80 height 7
type input "Công ty Anh Đạt"
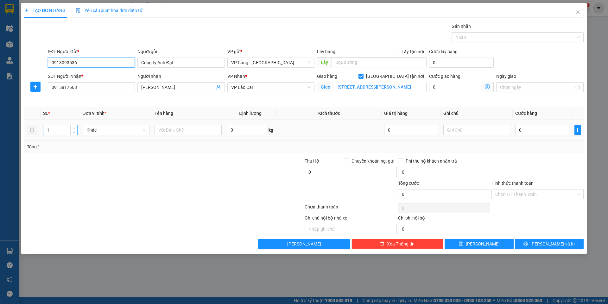
type input "0913093536"
click at [62, 133] on input "1" at bounding box center [60, 130] width 34 height 10
click at [176, 130] on input "text" at bounding box center [188, 130] width 67 height 10
type input "1 kiện"
click at [535, 128] on input "0" at bounding box center [542, 130] width 54 height 10
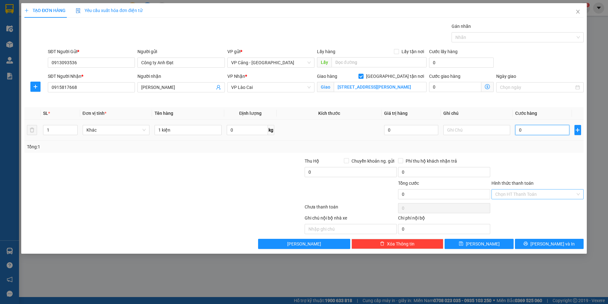
type input "1"
click at [548, 245] on span "[PERSON_NAME] và In" at bounding box center [553, 244] width 44 height 7
type input "1.000"
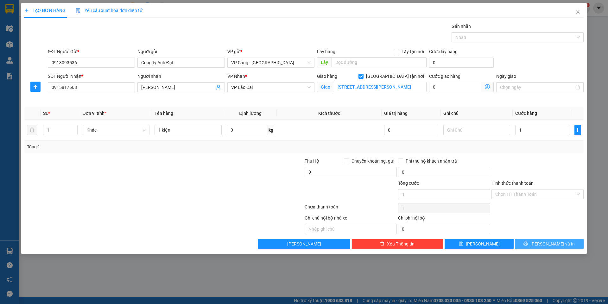
type input "1.000"
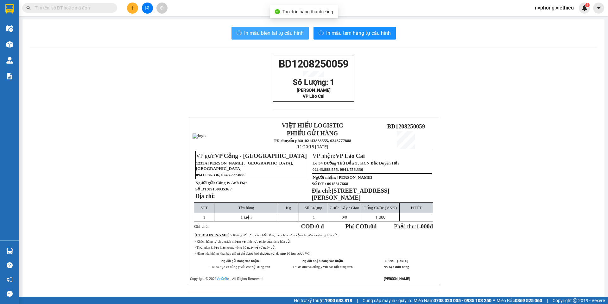
click at [286, 36] on span "In mẫu biên lai tự cấu hình" at bounding box center [274, 33] width 60 height 8
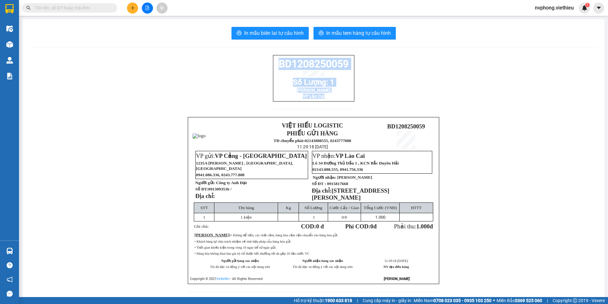
drag, startPoint x: 345, startPoint y: 105, endPoint x: 270, endPoint y: 64, distance: 85.5
click at [270, 64] on div "BD1208250059 Số Lượng: 1 Huy Hoàng VP Lào Cai VIỆT HIẾU LOGISTIC PHIẾU GỬI HÀNG…" at bounding box center [313, 177] width 567 height 245
click at [124, 3] on div at bounding box center [148, 8] width 48 height 11
click at [130, 7] on button at bounding box center [132, 8] width 11 height 11
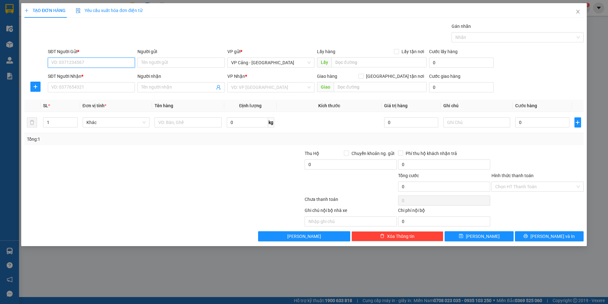
click at [110, 61] on input "SĐT Người Gửi *" at bounding box center [91, 63] width 87 height 10
type input "0936691966"
click at [189, 62] on input "Người gửi" at bounding box center [180, 63] width 87 height 10
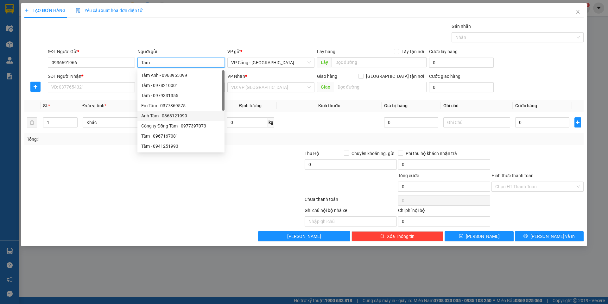
type input "Tâm"
click at [89, 180] on div at bounding box center [117, 183] width 187 height 22
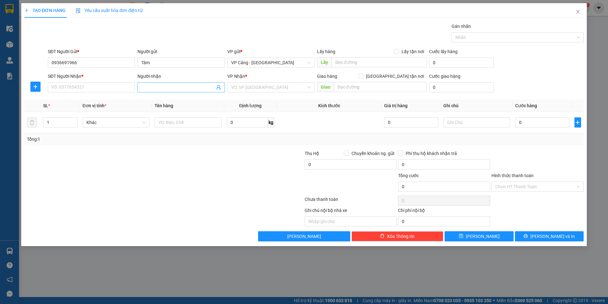
click at [183, 89] on input "Người nhận" at bounding box center [177, 87] width 73 height 7
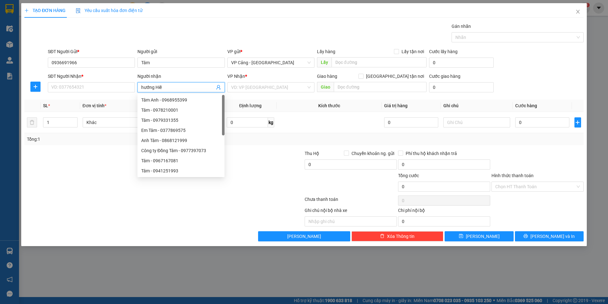
type input "hướng Hiền"
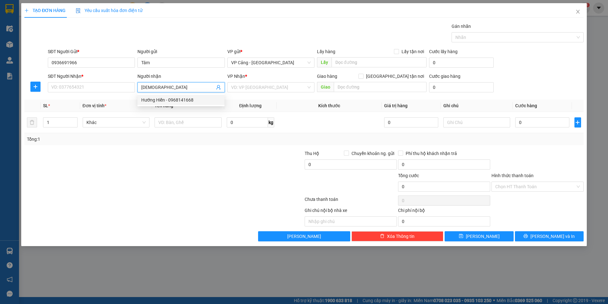
click at [201, 99] on div "Hướng Hiền - 0968141668" at bounding box center [181, 100] width 80 height 7
type input "0968141668"
type input "Hướng Hiền"
checkbox input "true"
type input "TP-lào cai"
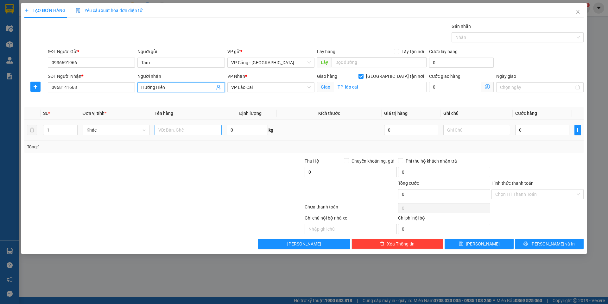
type input "Hướng Hiền"
click at [178, 130] on input "text" at bounding box center [188, 130] width 67 height 10
type input "1 kiện"
click at [547, 132] on input "0" at bounding box center [542, 130] width 54 height 10
type input "4"
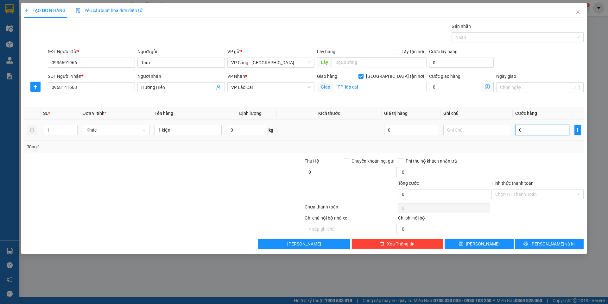
type input "4"
type input "40"
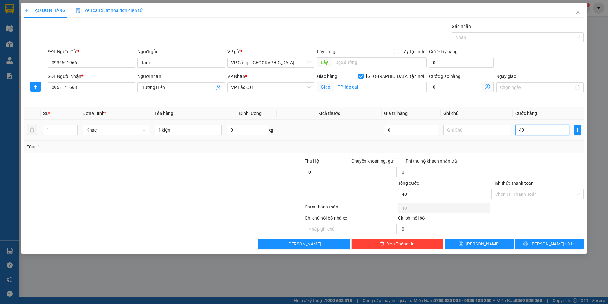
type input "400"
click at [561, 242] on span "[PERSON_NAME] và In" at bounding box center [553, 244] width 44 height 7
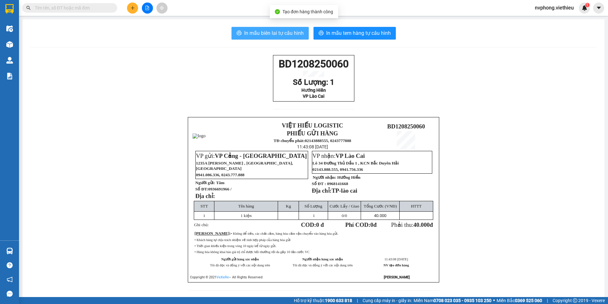
click at [283, 32] on span "In mẫu biên lai tự cấu hình" at bounding box center [274, 33] width 60 height 8
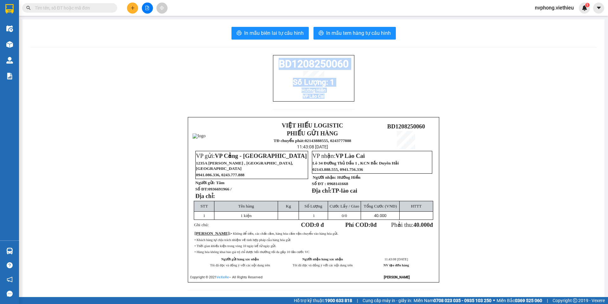
drag, startPoint x: 325, startPoint y: 104, endPoint x: 277, endPoint y: 66, distance: 61.6
click at [277, 66] on div "BD1208250060 Số Lượng: 1 Hướng Hiền VP Lào Cai" at bounding box center [313, 78] width 81 height 47
copy div "BD1208250060 Số Lượng: 1 Hướng Hiền VP Lào Cai"
click at [131, 9] on icon "plus" at bounding box center [133, 8] width 4 height 4
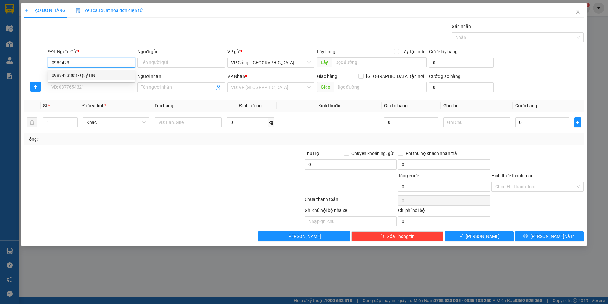
click at [89, 77] on div "0989423303 - Quý HN" at bounding box center [92, 75] width 80 height 7
click at [81, 85] on input "SĐT Người Nhận *" at bounding box center [91, 87] width 87 height 10
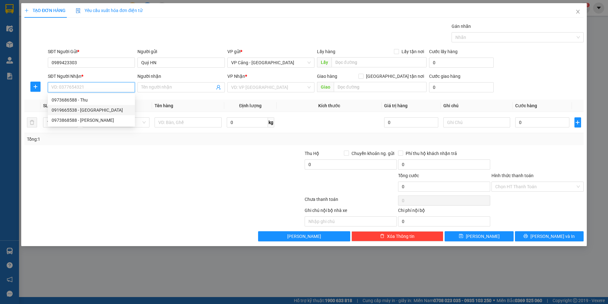
click at [76, 111] on div "0919665538 - [GEOGRAPHIC_DATA]" at bounding box center [92, 110] width 80 height 7
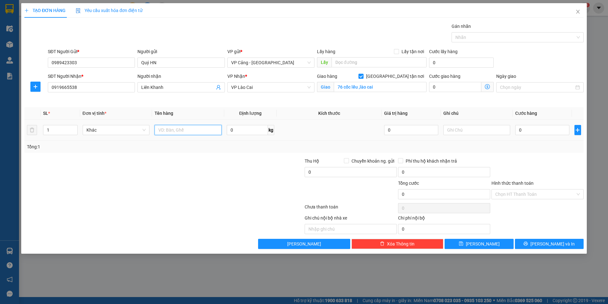
click at [167, 132] on input "text" at bounding box center [188, 130] width 67 height 10
click at [531, 129] on input "0" at bounding box center [542, 130] width 54 height 10
click at [549, 247] on span "[PERSON_NAME] và In" at bounding box center [553, 244] width 44 height 7
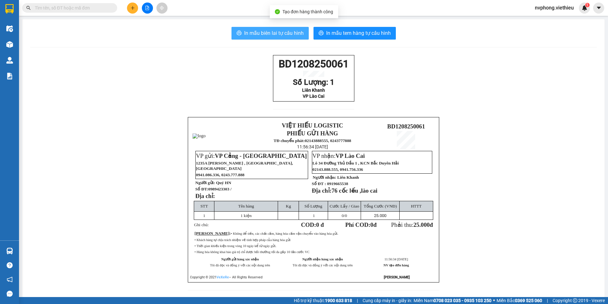
drag, startPoint x: 275, startPoint y: 28, endPoint x: 379, endPoint y: 92, distance: 122.0
click at [274, 29] on button "In mẫu biên lai tự cấu hình" at bounding box center [270, 33] width 77 height 13
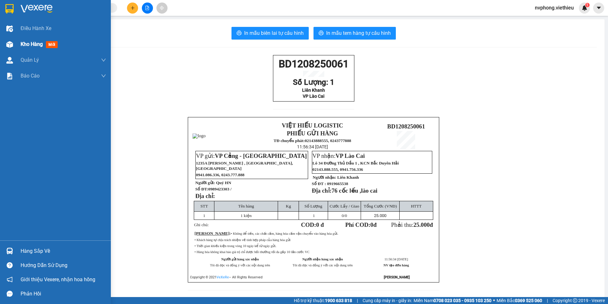
click at [20, 48] on div "Kho hàng mới" at bounding box center [55, 44] width 111 height 16
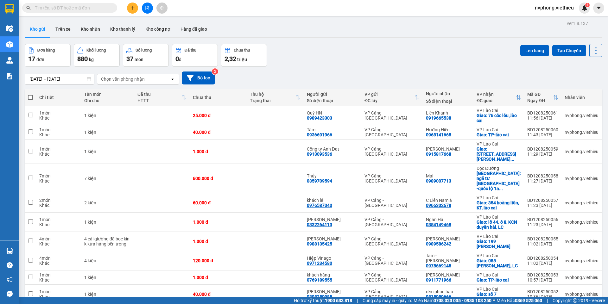
click at [70, 10] on input "text" at bounding box center [72, 7] width 75 height 7
paste input "0392889479"
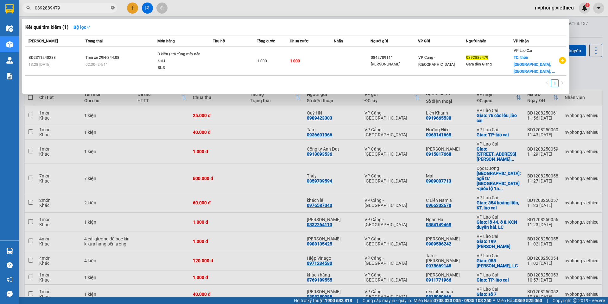
click at [111, 7] on icon "close-circle" at bounding box center [113, 8] width 4 height 4
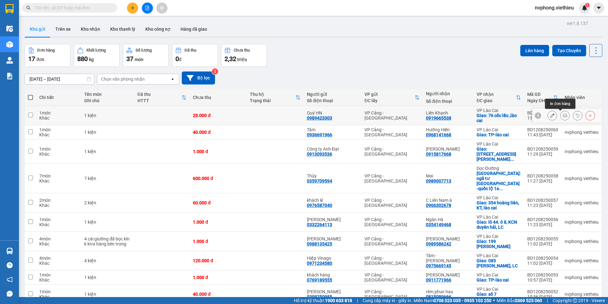
click at [563, 116] on icon at bounding box center [565, 115] width 4 height 4
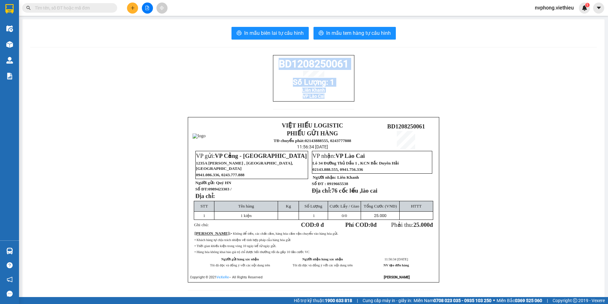
drag, startPoint x: 351, startPoint y: 104, endPoint x: 258, endPoint y: 63, distance: 101.6
click at [258, 63] on div "BD1208250061 Số Lượng: 1 Liên Khanh VP Lào Cai VIỆT HIẾU LOGISTIC PHIẾU GỬI HÀN…" at bounding box center [313, 176] width 567 height 243
copy div "BD1208250061 Số Lượng: 1 Liên Khanh VP Lào Cai"
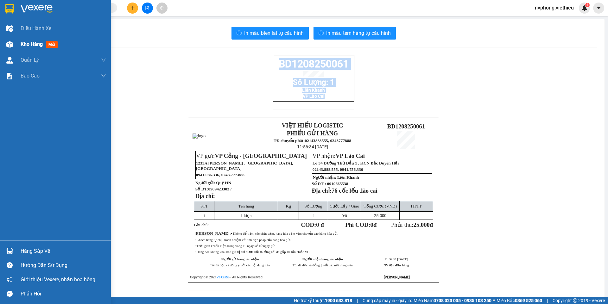
click at [21, 46] on span "Kho hàng" at bounding box center [32, 44] width 22 height 6
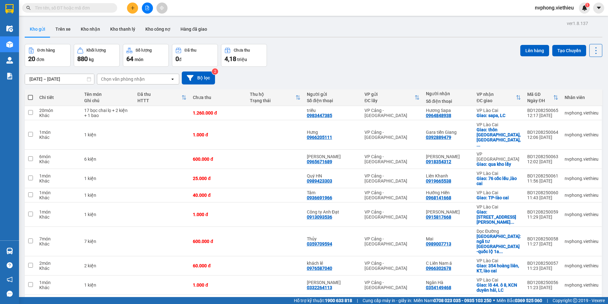
click at [121, 81] on div "Chọn văn phòng nhận" at bounding box center [123, 79] width 44 height 6
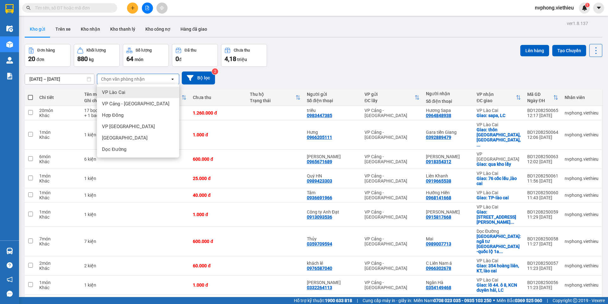
click at [126, 91] on div "VP Lào Cai" at bounding box center [138, 92] width 82 height 11
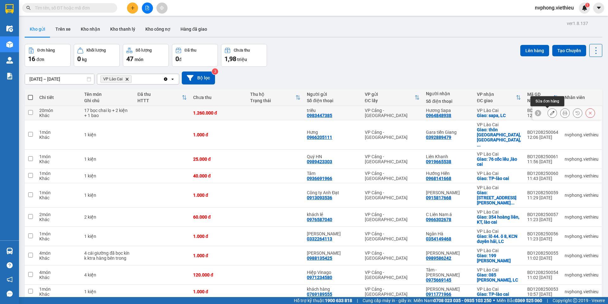
click at [551, 114] on button at bounding box center [552, 113] width 9 height 11
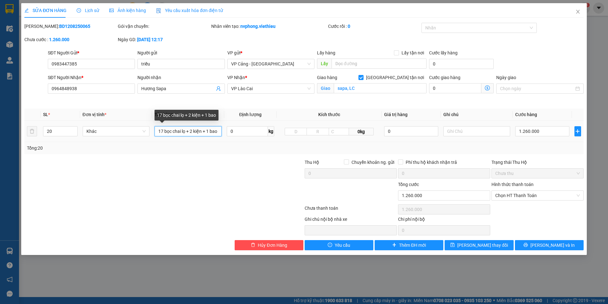
click at [219, 131] on input "17 bọc chai lọ + 2 kiện + 1 bao" at bounding box center [188, 131] width 67 height 10
click at [217, 131] on input "17 bọc chai lọ + 2 kiện + 1 bao" at bounding box center [188, 131] width 67 height 10
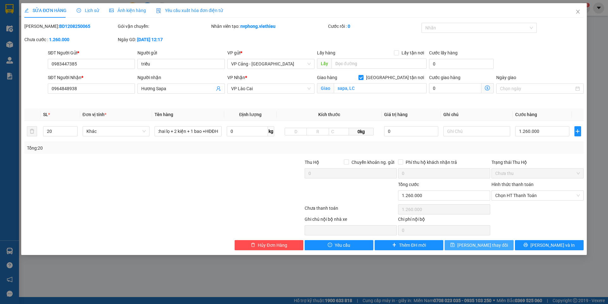
click at [498, 247] on button "[PERSON_NAME] thay đổi" at bounding box center [479, 245] width 69 height 10
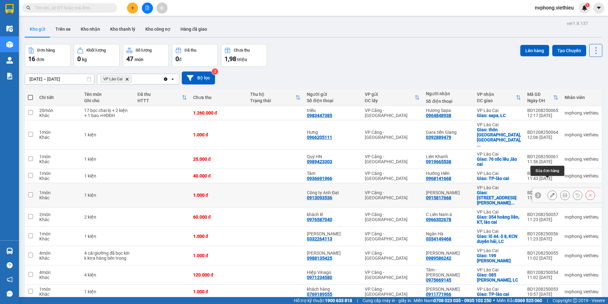
click at [550, 193] on icon at bounding box center [552, 195] width 4 height 4
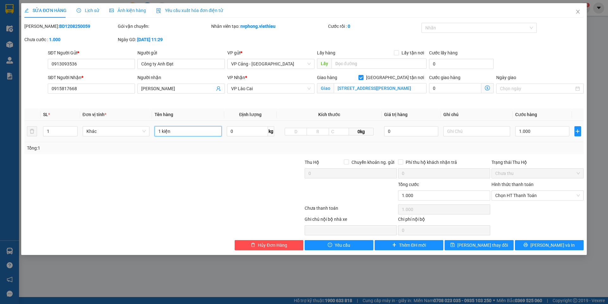
click at [183, 132] on input "1 kiện" at bounding box center [188, 131] width 67 height 10
click at [199, 133] on input "1 1 balet" at bounding box center [188, 131] width 67 height 10
click at [482, 243] on span "[PERSON_NAME] thay đổi" at bounding box center [482, 245] width 51 height 7
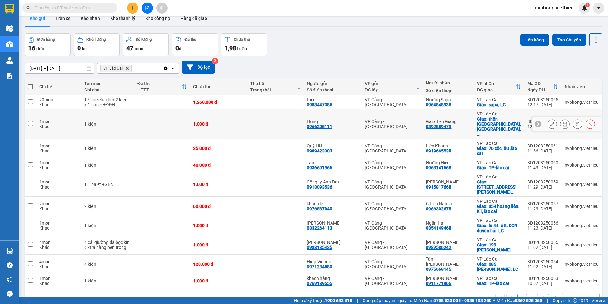
scroll to position [29, 0]
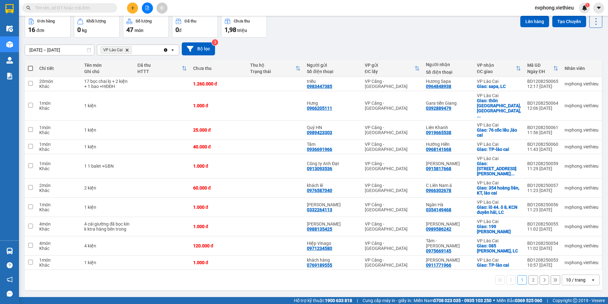
click at [571, 275] on div "10 / trang" at bounding box center [576, 280] width 29 height 10
click at [572, 253] on span "100 / trang" at bounding box center [573, 251] width 23 height 6
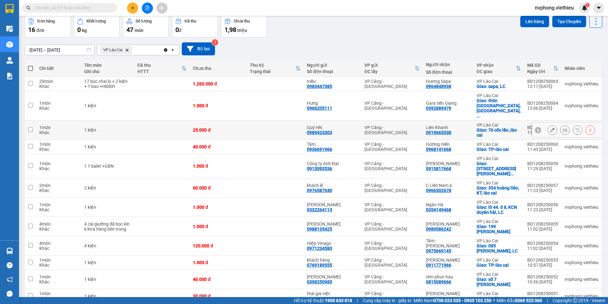
scroll to position [124, 0]
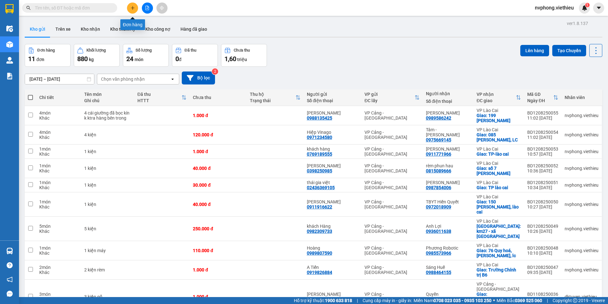
click at [135, 7] on button at bounding box center [132, 8] width 11 height 11
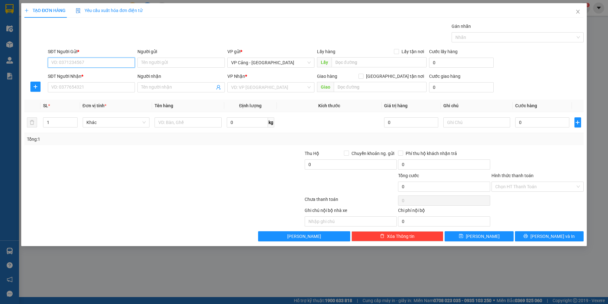
click at [62, 62] on input "SĐT Người Gửi *" at bounding box center [91, 63] width 87 height 10
type input "0976587040"
click at [150, 68] on div "Người gửi Tên người gửi" at bounding box center [180, 59] width 87 height 22
click at [153, 65] on input "Người gửi" at bounding box center [180, 63] width 87 height 10
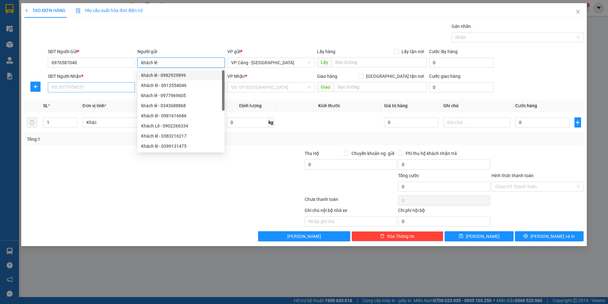
type input "khách lẻ"
click at [71, 87] on input "SĐT Người Nhận *" at bounding box center [91, 87] width 87 height 10
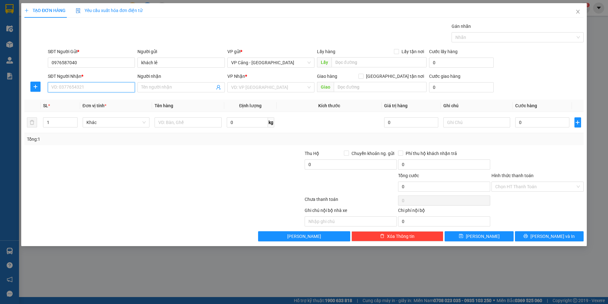
click at [64, 83] on input "SĐT Người Nhận *" at bounding box center [91, 87] width 87 height 10
click at [74, 101] on div "0966302678 - C [GEOGRAPHIC_DATA]" at bounding box center [92, 100] width 80 height 7
type input "0966302678"
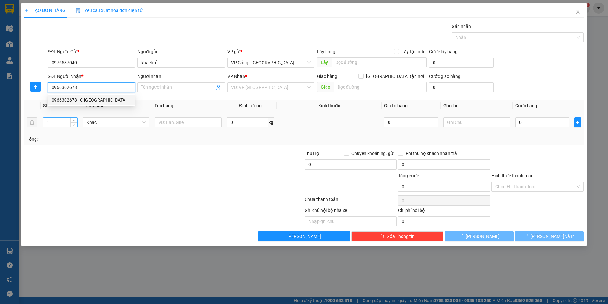
type input "C Liên Nam á"
checkbox input "true"
type input "354 hoàng liên, KT, lào cai"
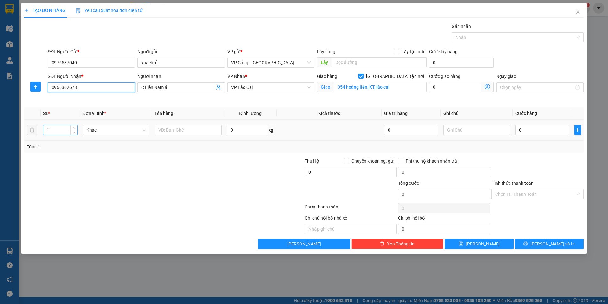
type input "0966302678"
click at [61, 133] on input "1" at bounding box center [60, 130] width 34 height 10
type input "2"
click at [172, 137] on td at bounding box center [188, 130] width 72 height 21
click at [172, 132] on input "text" at bounding box center [188, 130] width 67 height 10
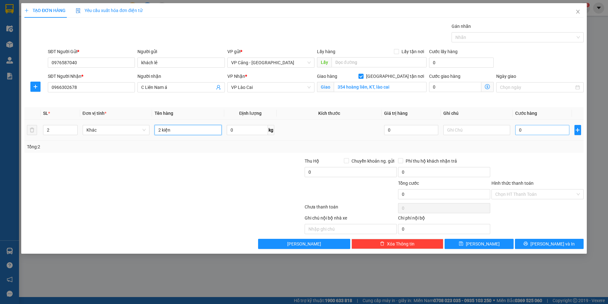
type input "2 kiện"
click at [534, 131] on input "0" at bounding box center [542, 130] width 54 height 10
type input "3"
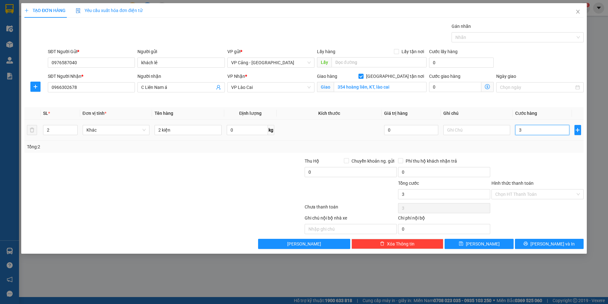
type input "30"
type input "3"
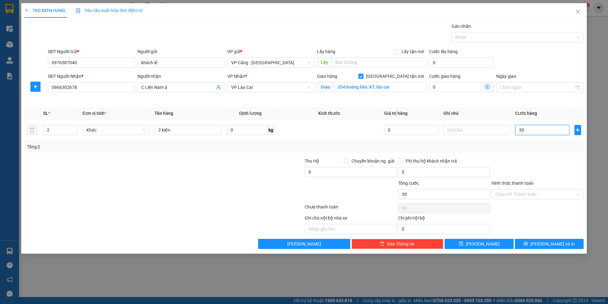
type input "3"
type input "0"
type input "06"
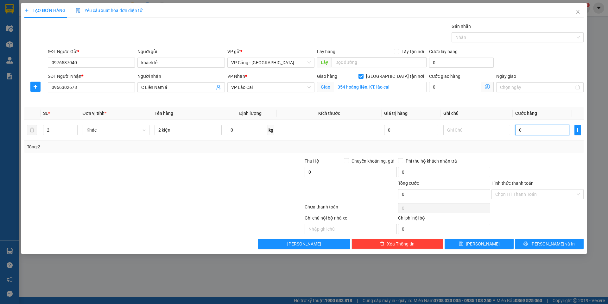
type input "6"
type input "060"
type input "60"
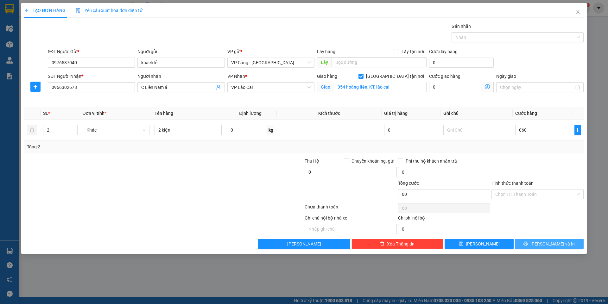
type input "60.000"
click at [563, 242] on button "[PERSON_NAME] và In" at bounding box center [549, 244] width 69 height 10
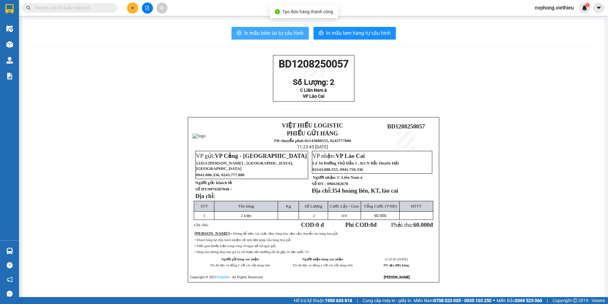
click at [282, 32] on span "In mẫu biên lai tự cấu hình" at bounding box center [274, 33] width 60 height 8
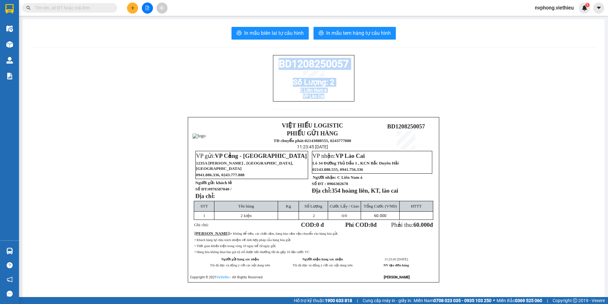
drag, startPoint x: 311, startPoint y: 105, endPoint x: 259, endPoint y: 67, distance: 64.3
click at [259, 67] on div "BD1208250057 Số Lượng: 2 C Liên Nam á VP Lào Cai VIỆT HIẾU LOGISTIC PHIẾU GỬI H…" at bounding box center [313, 176] width 567 height 243
copy div "BD1208250057 Số Lượng: 2 C Liên Nam á VP Lào Cai"
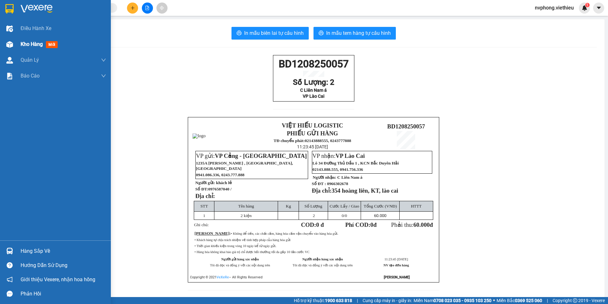
click at [17, 41] on div "Kho hàng mới" at bounding box center [55, 44] width 111 height 16
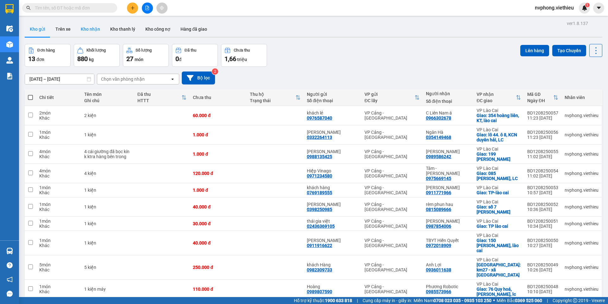
click at [87, 35] on button "Kho nhận" at bounding box center [90, 29] width 29 height 15
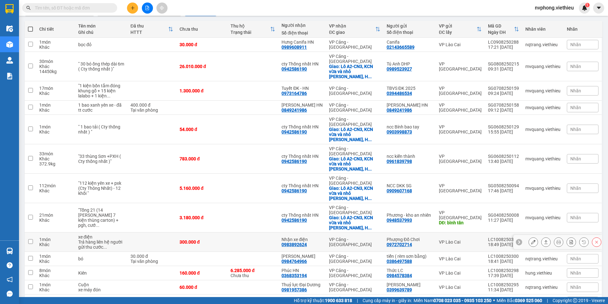
scroll to position [70, 0]
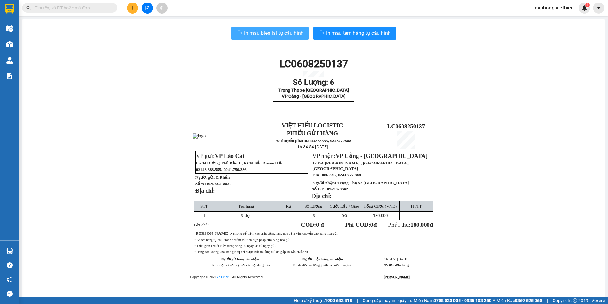
click at [286, 35] on span "In mẫu biên lai tự cấu hình" at bounding box center [274, 33] width 60 height 8
click at [128, 14] on div "Kết quả tìm kiếm ( 0 ) Bộ lọc No Data nvphong.viethieu 1" at bounding box center [304, 8] width 608 height 16
click at [130, 11] on button at bounding box center [132, 8] width 11 height 11
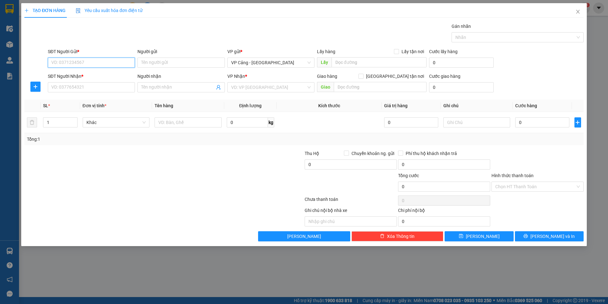
click at [65, 66] on input "SĐT Người Gửi *" at bounding box center [91, 63] width 87 height 10
click at [81, 75] on div "0966205111 - Hưng" at bounding box center [92, 75] width 80 height 7
type input "0966205111"
type input "Hưng"
type input "0966205111"
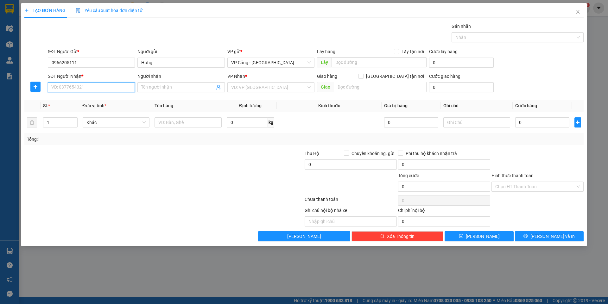
click at [92, 90] on input "SĐT Người Nhận *" at bounding box center [91, 87] width 87 height 10
type input "0392889479"
click at [108, 99] on div "0392889479 - Gara [GEOGRAPHIC_DATA]" at bounding box center [93, 100] width 82 height 7
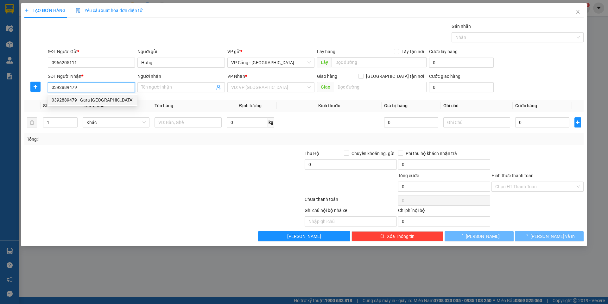
type input "Gara tiền Giang"
checkbox input "true"
type input "thôn [GEOGRAPHIC_DATA], [GEOGRAPHIC_DATA], [GEOGRAPHIC_DATA]"
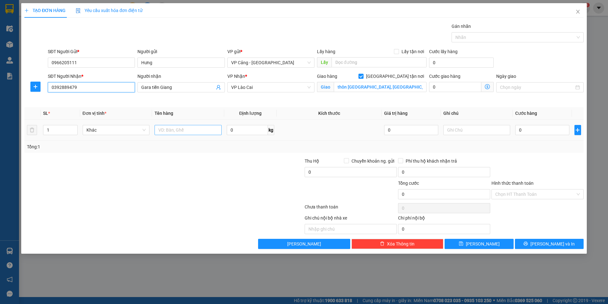
type input "0392889479"
click at [185, 128] on input "text" at bounding box center [188, 130] width 67 height 10
type input "1 kiện"
drag, startPoint x: 82, startPoint y: 86, endPoint x: 46, endPoint y: 89, distance: 36.6
click at [46, 89] on div "SĐT Người Nhận * 0392889479 Người nhận Gara tiền Giang VP Nhận * VP [GEOGRAPHIC…" at bounding box center [304, 88] width 561 height 30
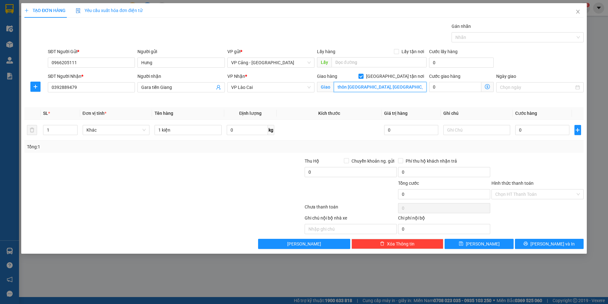
click at [389, 87] on input "thôn [GEOGRAPHIC_DATA], [GEOGRAPHIC_DATA], [GEOGRAPHIC_DATA]" at bounding box center [380, 87] width 93 height 10
click at [389, 88] on input "thôn [GEOGRAPHIC_DATA], [GEOGRAPHIC_DATA], [GEOGRAPHIC_DATA]" at bounding box center [380, 87] width 93 height 10
click at [578, 13] on icon "close" at bounding box center [578, 11] width 5 height 5
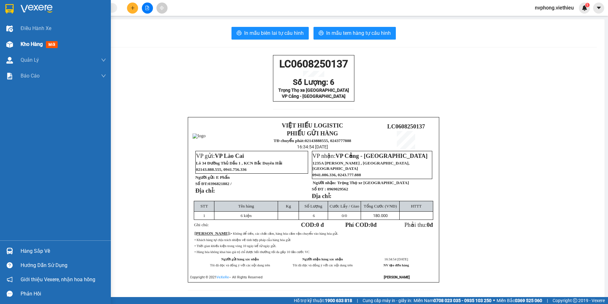
drag, startPoint x: 29, startPoint y: 45, endPoint x: 83, endPoint y: 70, distance: 59.7
click at [29, 44] on div "In mẫu biên lai tự cấu hình In mẫu tem hàng tự cấu hình LC0608250137 Số Lượng: …" at bounding box center [313, 162] width 582 height 287
click at [15, 47] on div at bounding box center [9, 44] width 11 height 11
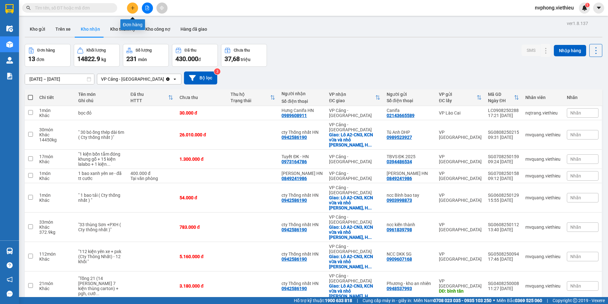
click at [131, 5] on button at bounding box center [132, 8] width 11 height 11
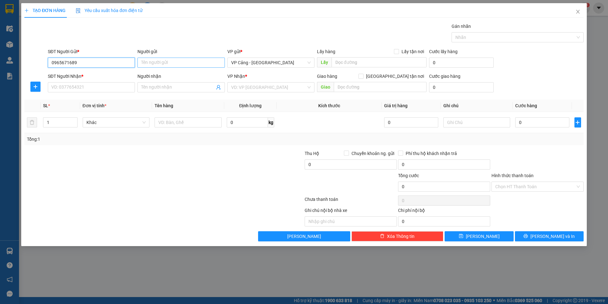
type input "0965671689"
click at [155, 64] on input "Người gửi" at bounding box center [180, 63] width 87 height 10
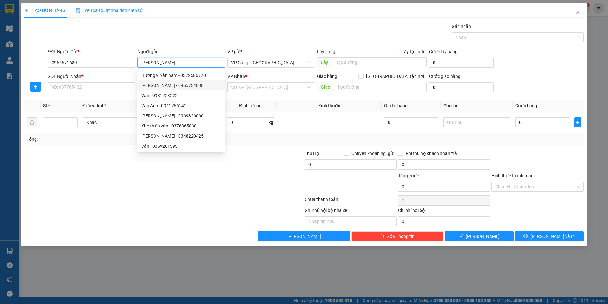
type input "[PERSON_NAME]"
click at [89, 167] on div at bounding box center [117, 161] width 187 height 22
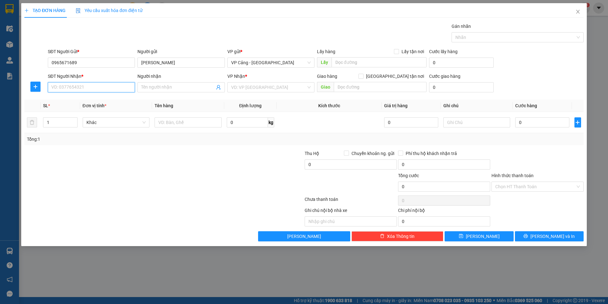
click at [70, 88] on input "SĐT Người Nhận *" at bounding box center [91, 87] width 87 height 10
type input "0918354312"
click at [54, 124] on input "1" at bounding box center [60, 123] width 34 height 10
type input "6"
click at [150, 87] on input "Người nhận" at bounding box center [177, 87] width 73 height 7
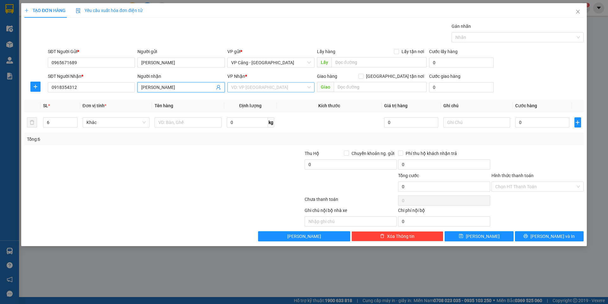
type input "[PERSON_NAME]"
click at [243, 86] on input "search" at bounding box center [268, 88] width 75 height 10
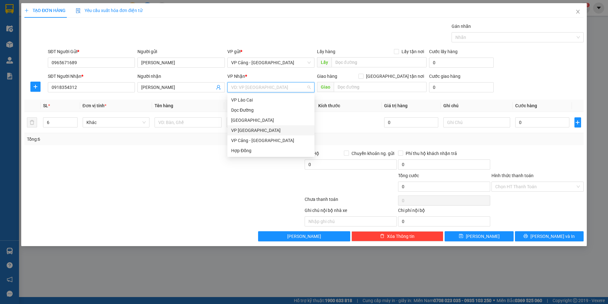
click at [245, 134] on div "VP [GEOGRAPHIC_DATA]" at bounding box center [271, 130] width 80 height 7
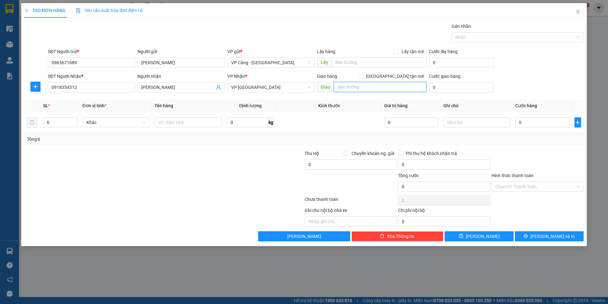
click at [366, 89] on input "text" at bounding box center [380, 87] width 93 height 10
type input "qua kho lấy"
click at [363, 77] on input "[GEOGRAPHIC_DATA] tận nơi" at bounding box center [361, 76] width 4 height 4
checkbox input "true"
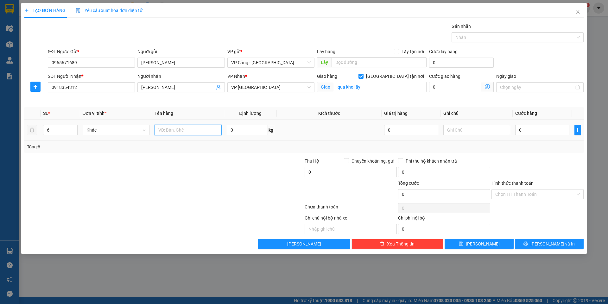
click at [182, 129] on input "text" at bounding box center [188, 130] width 67 height 10
type input "6 kiện"
click at [530, 135] on input "0" at bounding box center [542, 130] width 54 height 10
type input "6"
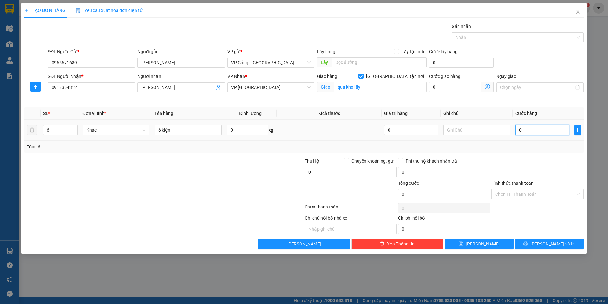
type input "6"
type input "60"
type input "600"
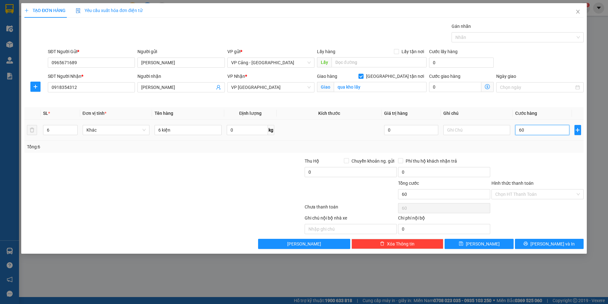
type input "600"
type input "600.000"
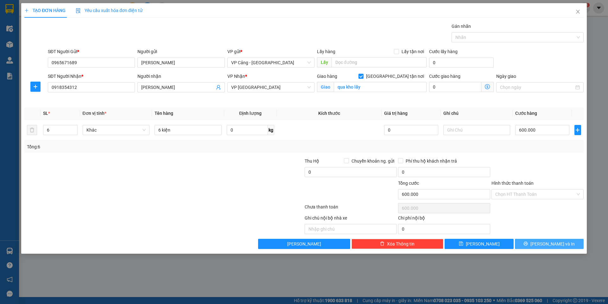
click at [547, 244] on span "[PERSON_NAME] và In" at bounding box center [553, 244] width 44 height 7
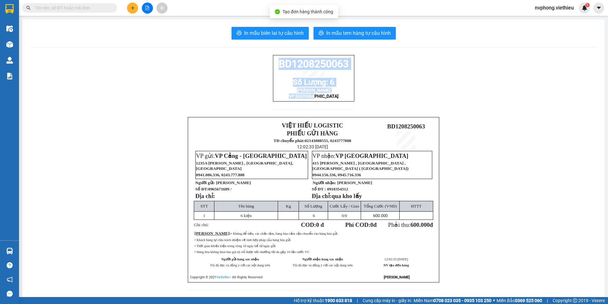
drag, startPoint x: 347, startPoint y: 105, endPoint x: 261, endPoint y: 67, distance: 93.2
click at [261, 67] on div "BD1208250063 [PERSON_NAME]: 6 [PERSON_NAME] VP [GEOGRAPHIC_DATA] VIỆT HIẾU LOGI…" at bounding box center [313, 176] width 567 height 243
copy div "BD1208250063 [PERSON_NAME]: 6 [PERSON_NAME] VP [GEOGRAPHIC_DATA]"
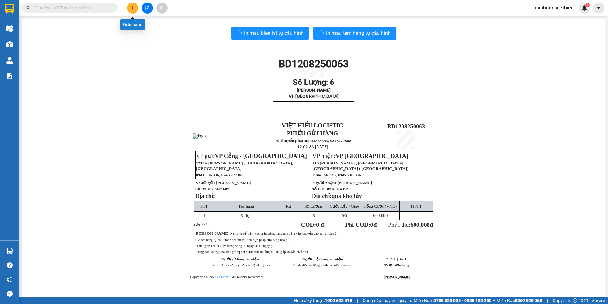
click at [132, 14] on div "Kết quả tìm kiếm ( 0 ) Bộ lọc No Data nvphong.viethieu 1" at bounding box center [304, 8] width 608 height 16
click at [132, 10] on button at bounding box center [132, 8] width 11 height 11
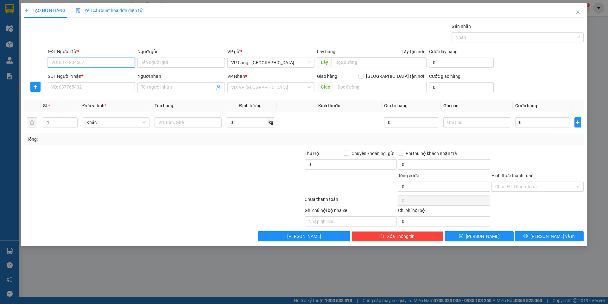
click at [101, 62] on input "SĐT Người Gửi *" at bounding box center [91, 63] width 87 height 10
click at [81, 60] on input "SĐT Người Gửi *" at bounding box center [91, 63] width 87 height 10
type input "0"
click at [82, 88] on input "SĐT Người Nhận *" at bounding box center [91, 87] width 87 height 10
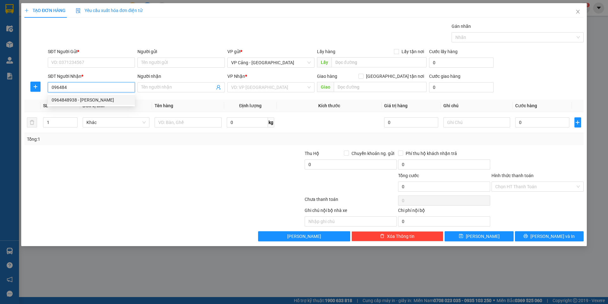
click at [94, 99] on div "0964848938 - [PERSON_NAME]" at bounding box center [92, 100] width 80 height 7
type input "0964848938"
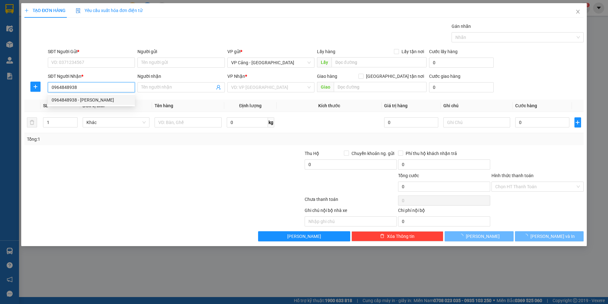
type input "Hương Sapa"
checkbox input "true"
type input "sapa, LC"
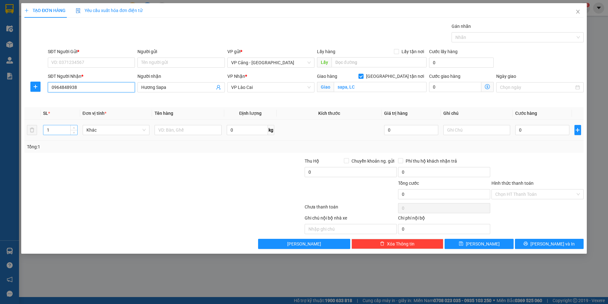
type input "0964848938"
click at [54, 133] on input "1" at bounding box center [60, 130] width 34 height 10
click at [60, 59] on input "SĐT Người Gửi *" at bounding box center [91, 63] width 87 height 10
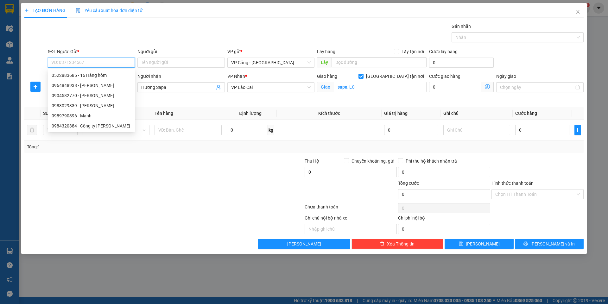
click at [59, 61] on input "SĐT Người Gửi *" at bounding box center [91, 63] width 87 height 10
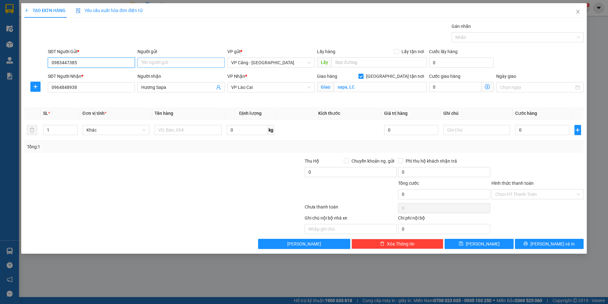
type input "0983447385"
click at [160, 59] on input "Người gửi" at bounding box center [180, 63] width 87 height 10
type input "triều"
click at [171, 27] on div "Gán nhãn Nhãn" at bounding box center [316, 34] width 539 height 22
click at [161, 163] on div at bounding box center [117, 169] width 187 height 22
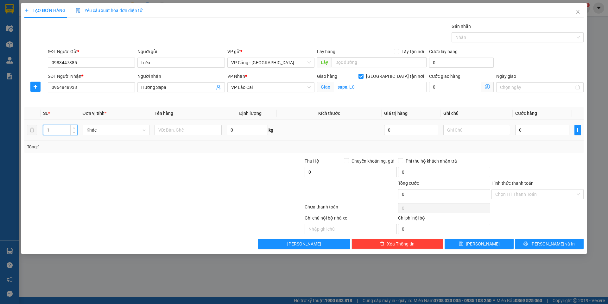
click at [51, 130] on input "1" at bounding box center [60, 130] width 34 height 10
type input "20"
click at [176, 131] on input "text" at bounding box center [188, 130] width 67 height 10
type input "17 bọc chai lọ + 2 kiện + 1 bao"
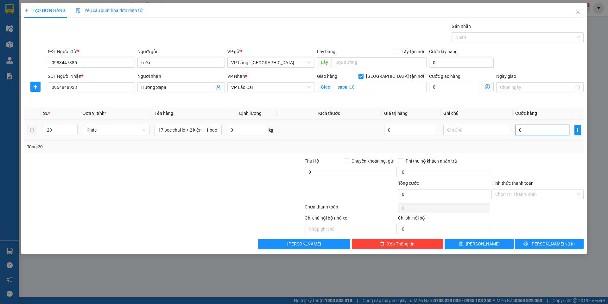
click at [526, 131] on input "0" at bounding box center [542, 130] width 54 height 10
type input "1"
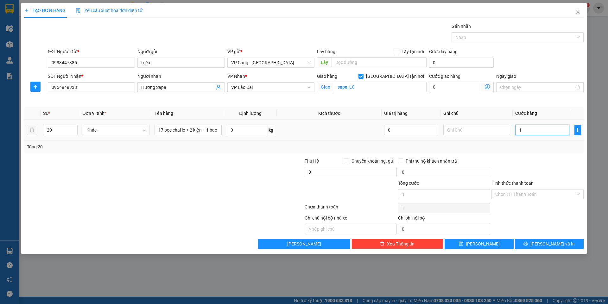
type input "12"
type input "126"
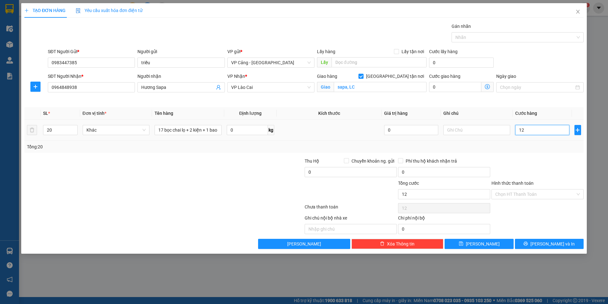
type input "126"
type input "1.260"
type input "1.260.000"
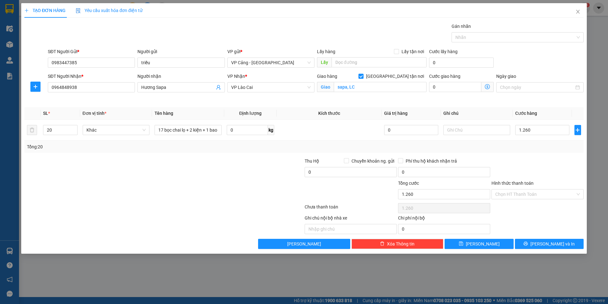
type input "1.260.000"
click at [207, 195] on div at bounding box center [117, 191] width 187 height 22
click at [534, 246] on button "[PERSON_NAME] và In" at bounding box center [549, 244] width 69 height 10
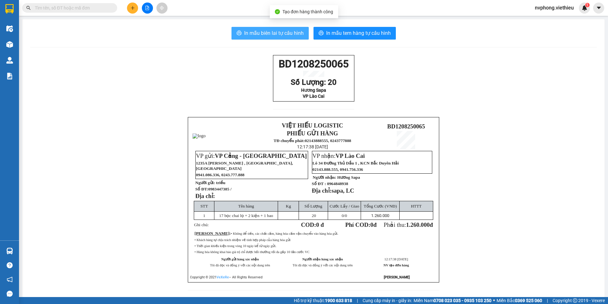
click at [287, 28] on button "In mẫu biên lai tự cấu hình" at bounding box center [270, 33] width 77 height 13
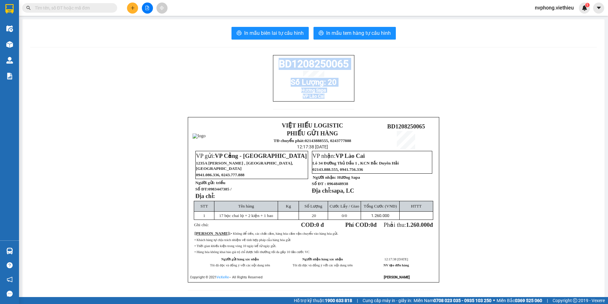
drag, startPoint x: 413, startPoint y: 167, endPoint x: 277, endPoint y: 68, distance: 167.8
click at [277, 68] on div "BD1208250065 Số Lượng: 20 Hương Sapa VP [GEOGRAPHIC_DATA]" at bounding box center [313, 78] width 81 height 47
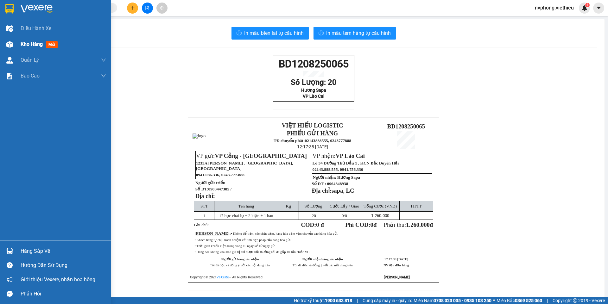
click at [15, 45] on div "Kho hàng mới" at bounding box center [55, 44] width 111 height 16
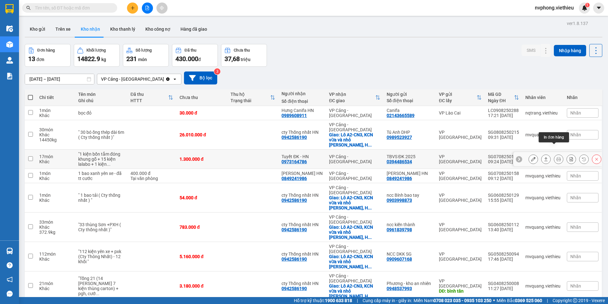
click at [557, 157] on icon at bounding box center [559, 159] width 4 height 4
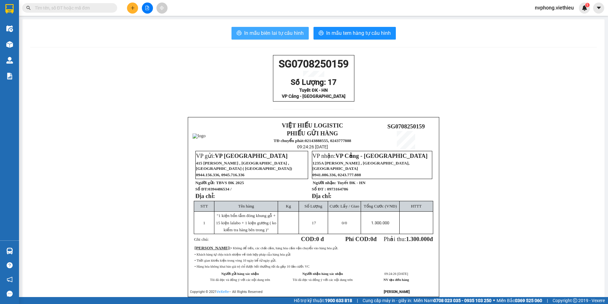
click at [273, 34] on span "In mẫu biên lai tự cấu hình" at bounding box center [274, 33] width 60 height 8
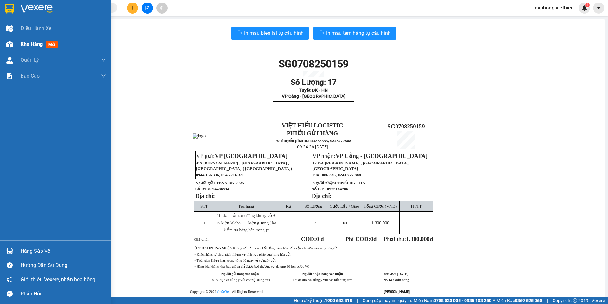
click at [34, 49] on div "Kho hàng mới" at bounding box center [64, 44] width 86 height 16
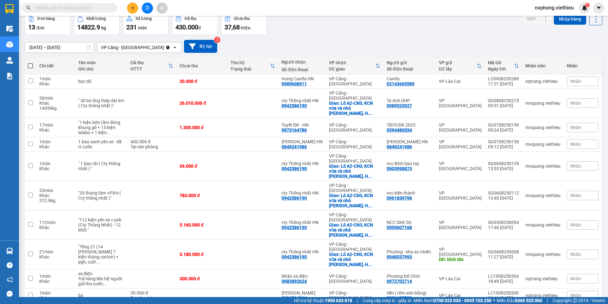
scroll to position [55, 0]
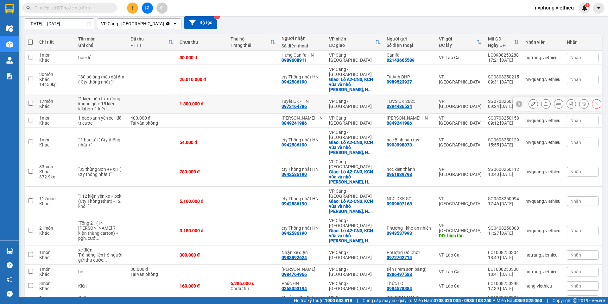
click at [529, 99] on div at bounding box center [534, 104] width 10 height 10
click at [529, 99] on button at bounding box center [533, 104] width 9 height 11
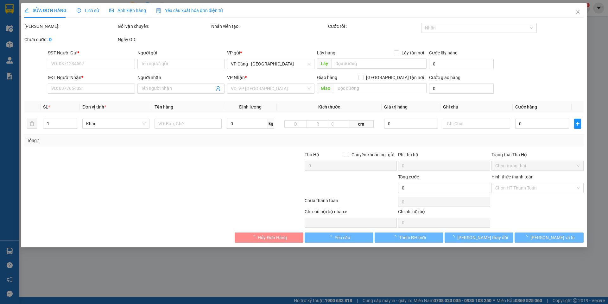
type input "0394486534"
type input "TBVS ĐK 2025"
type input "0973164786"
type input "Tuyết ĐK - HN"
type input "1.300.000"
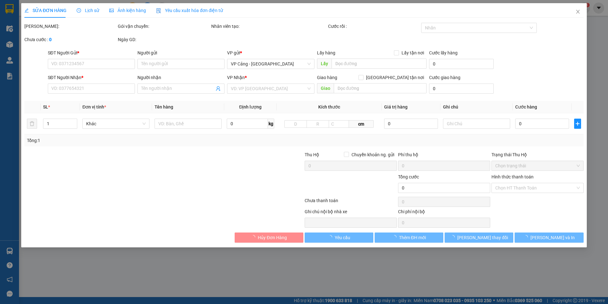
type input "1.300.000"
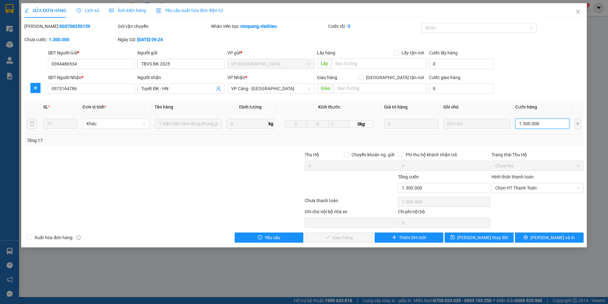
click at [525, 124] on input "1.300.000" at bounding box center [542, 124] width 54 height 10
type input "1"
type input "10"
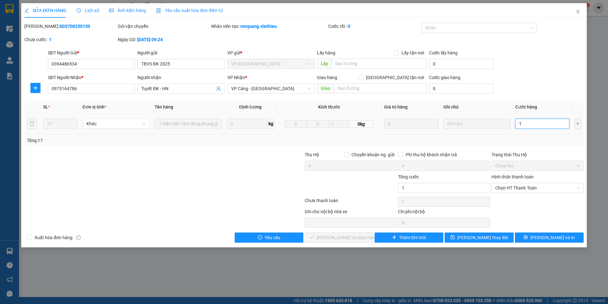
type input "10"
type input "100"
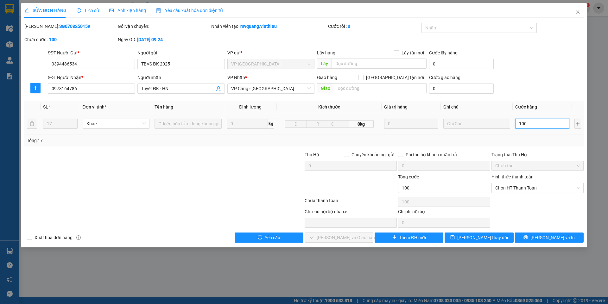
type input "1.000"
type input "1.000.000"
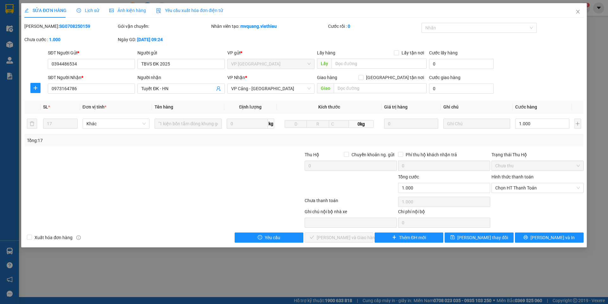
type input "1.000.000"
click at [212, 183] on div at bounding box center [257, 185] width 93 height 22
click at [558, 241] on button "[PERSON_NAME] và In" at bounding box center [549, 238] width 69 height 10
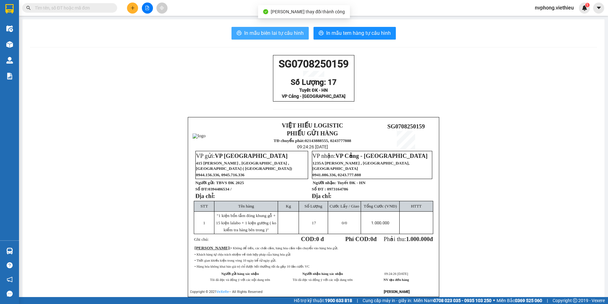
click at [283, 35] on span "In mẫu biên lai tự cấu hình" at bounding box center [274, 33] width 60 height 8
drag, startPoint x: 276, startPoint y: 29, endPoint x: 284, endPoint y: 36, distance: 10.3
click at [276, 29] on span "In mẫu biên lai tự cấu hình" at bounding box center [274, 33] width 60 height 8
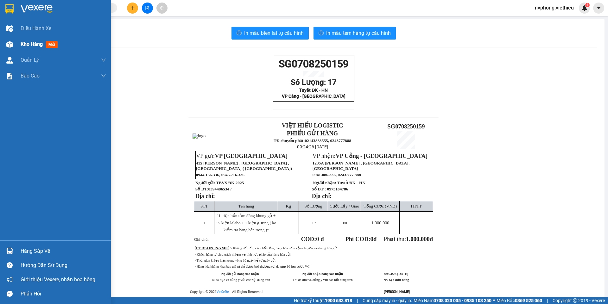
click at [12, 47] on img at bounding box center [9, 44] width 7 height 7
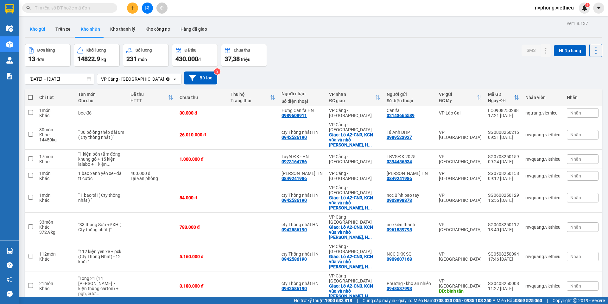
click at [37, 33] on button "Kho gửi" at bounding box center [38, 29] width 26 height 15
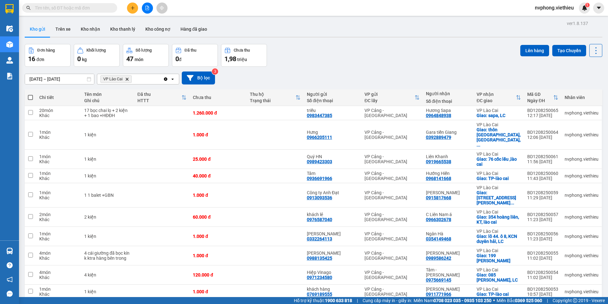
click at [126, 79] on icon "Delete" at bounding box center [127, 79] width 4 height 4
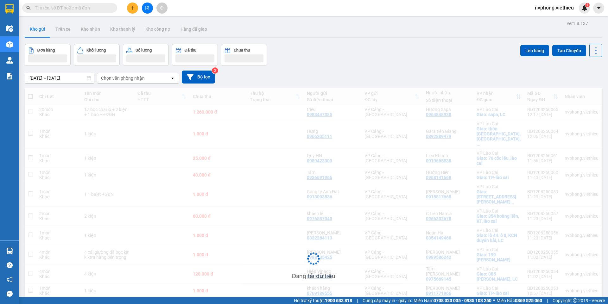
click at [124, 79] on div "Chọn văn phòng nhận" at bounding box center [123, 78] width 44 height 6
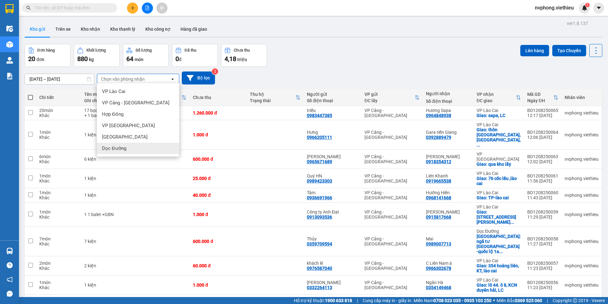
click at [119, 147] on span "Dọc Đường" at bounding box center [114, 148] width 24 height 6
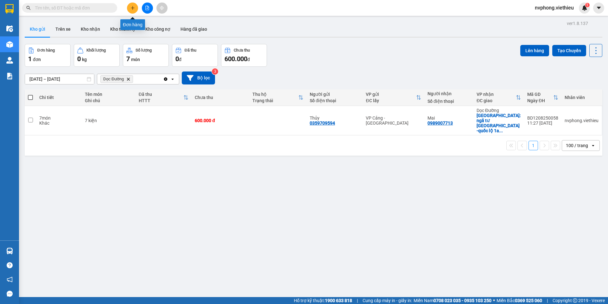
click at [132, 7] on icon "plus" at bounding box center [133, 8] width 4 height 4
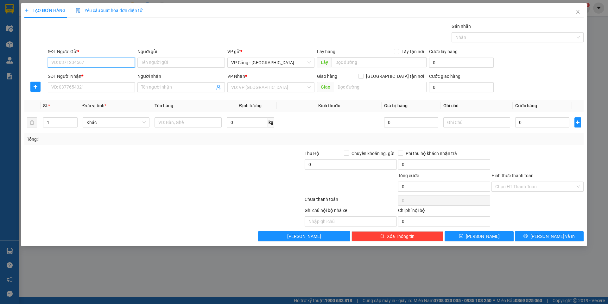
click at [99, 65] on input "SĐT Người Gửi *" at bounding box center [91, 63] width 87 height 10
type input "0904817969"
click at [100, 73] on div "0904817969 - Chị Dung" at bounding box center [92, 75] width 80 height 7
type input "Chị Dung"
type input "0904817969"
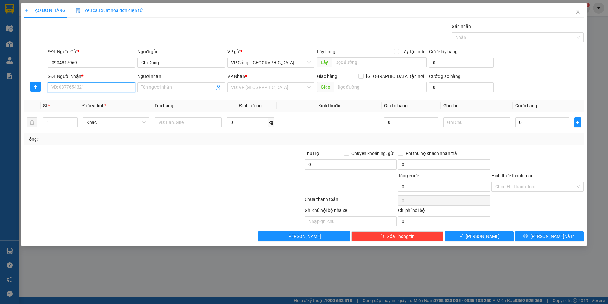
click at [72, 89] on input "SĐT Người Nhận *" at bounding box center [91, 87] width 87 height 10
click at [74, 100] on div "0977857350 - [PERSON_NAME]" at bounding box center [92, 100] width 80 height 7
type input "0977857350"
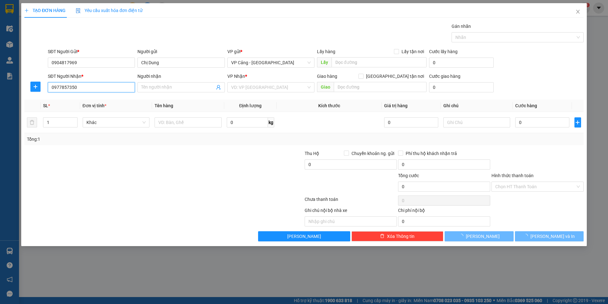
type input "[PERSON_NAME]"
checkbox input "true"
type input "Bến xe trung tâm, cam đường, LC"
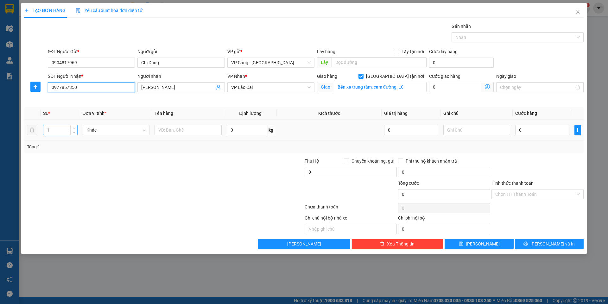
type input "0977857350"
click at [51, 133] on input "1" at bounding box center [60, 130] width 34 height 10
click at [178, 131] on input "text" at bounding box center [188, 130] width 67 height 10
type input "1 BAO"
click at [527, 133] on input "0" at bounding box center [542, 130] width 54 height 10
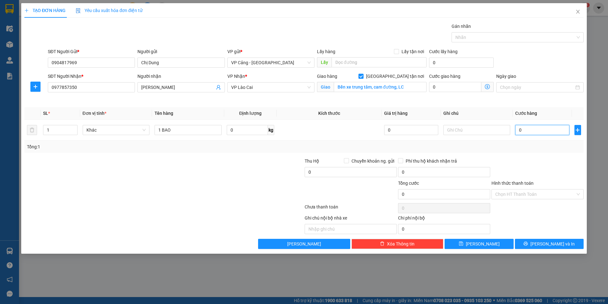
type input "1"
type input "1.000"
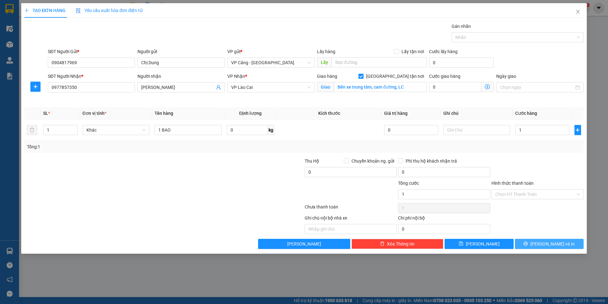
type input "1.000"
click at [570, 244] on button "[PERSON_NAME] và In" at bounding box center [549, 244] width 69 height 10
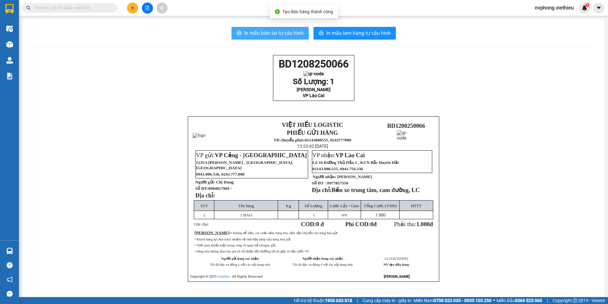
drag, startPoint x: 269, startPoint y: 34, endPoint x: 504, endPoint y: 146, distance: 260.3
click at [271, 36] on span "In mẫu biên lai tự cấu hình" at bounding box center [274, 33] width 60 height 8
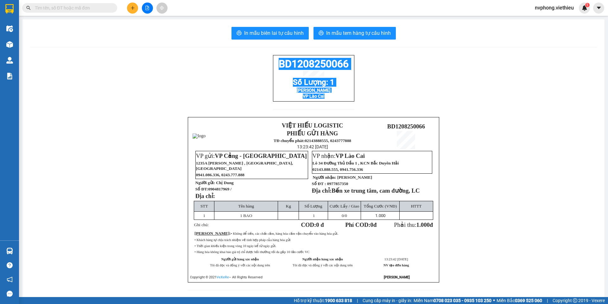
click at [266, 56] on div "BD1208250066 Số Lượng: 1 [PERSON_NAME] VP Lào Cai VIỆT HIẾU LOGISTIC PHIẾU GỬI …" at bounding box center [313, 176] width 567 height 243
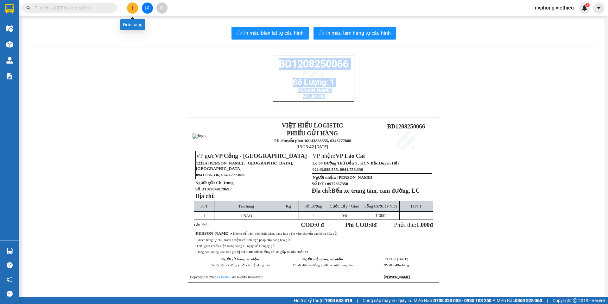
click at [127, 10] on button at bounding box center [132, 8] width 11 height 11
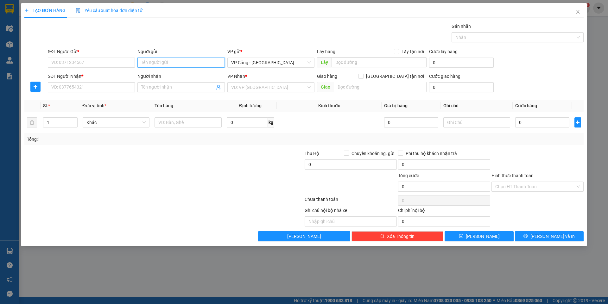
click at [161, 63] on input "Người gửi" at bounding box center [180, 63] width 87 height 10
type input "0"
click at [124, 59] on input "SĐT Người Gửi *" at bounding box center [91, 63] width 87 height 10
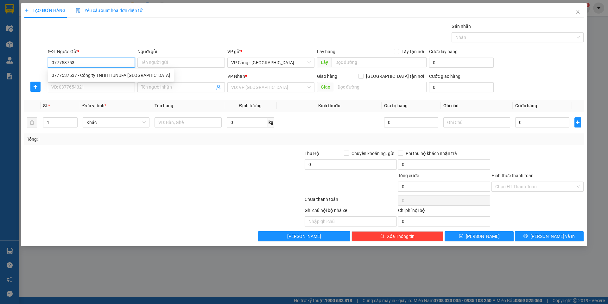
type input "0777537537"
click at [130, 76] on div "0777537537 - Công ty TNHH HUNUFA [GEOGRAPHIC_DATA]" at bounding box center [111, 75] width 118 height 7
type input "Công ty TNHH HUNUFA [GEOGRAPHIC_DATA]"
type input "0777537537"
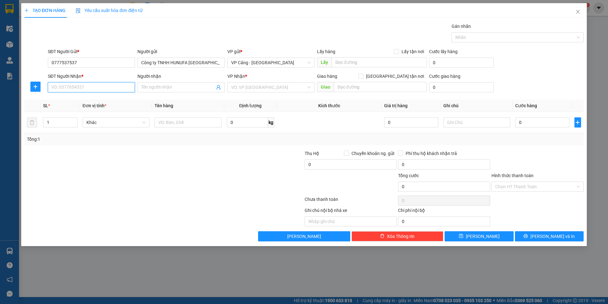
click at [115, 88] on input "SĐT Người Nhận *" at bounding box center [91, 87] width 87 height 10
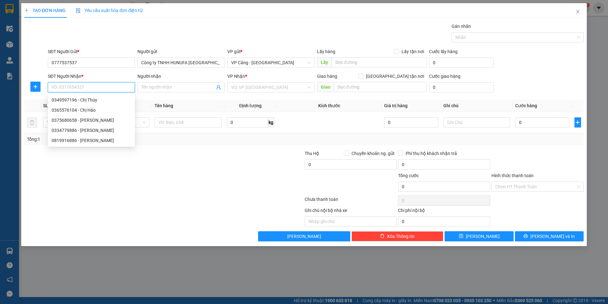
click at [115, 88] on input "SĐT Người Nhận *" at bounding box center [91, 87] width 87 height 10
click at [105, 88] on input "SĐT Người Nhận *" at bounding box center [91, 87] width 87 height 10
click at [81, 100] on div "0349597196 - Chị Thúy" at bounding box center [92, 100] width 80 height 7
type input "0349597196"
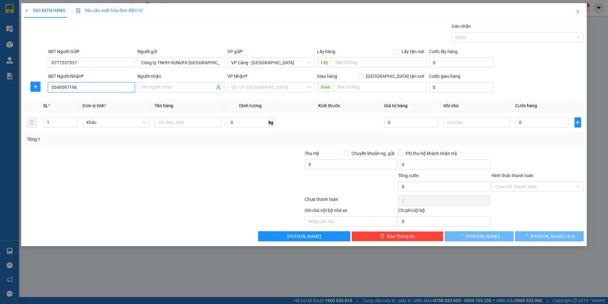
type input "Chị Thúy"
checkbox input "true"
type input "go Lào Cai"
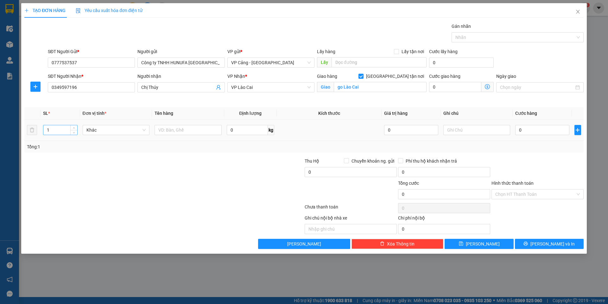
drag, startPoint x: 57, startPoint y: 134, endPoint x: 62, endPoint y: 134, distance: 4.8
click at [57, 135] on input "1" at bounding box center [60, 130] width 34 height 10
type input "6"
click at [189, 132] on input "text" at bounding box center [188, 130] width 67 height 10
type input "6 kiện + pxk"
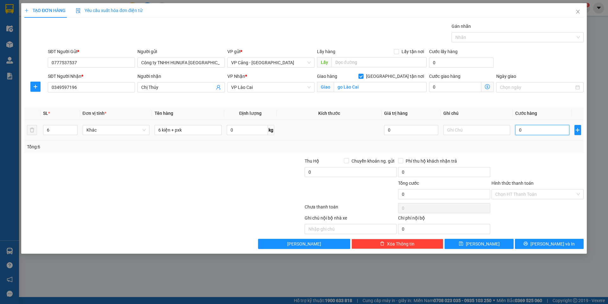
click at [531, 126] on input "0" at bounding box center [542, 130] width 54 height 10
type input "1"
type input "1.000"
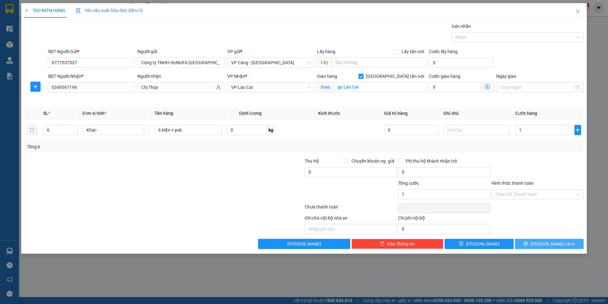
type input "1.000"
click at [532, 246] on button "[PERSON_NAME] và In" at bounding box center [549, 244] width 69 height 10
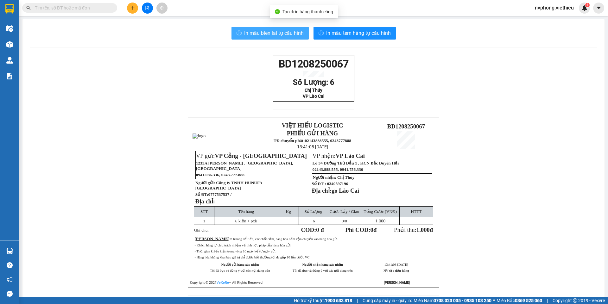
click at [292, 34] on span "In mẫu biên lai tự cấu hình" at bounding box center [274, 33] width 60 height 8
click at [93, 8] on input "text" at bounding box center [72, 7] width 75 height 7
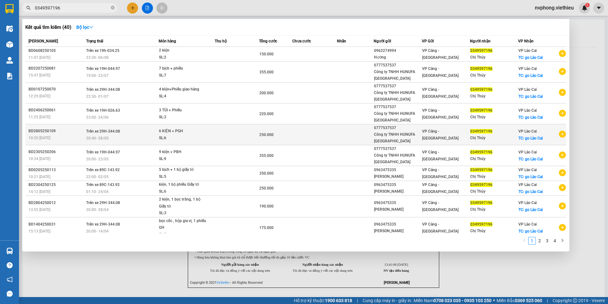
type input "0349597196"
click at [212, 133] on span "6 KIỆN + PGH SL: 6" at bounding box center [187, 135] width 56 height 14
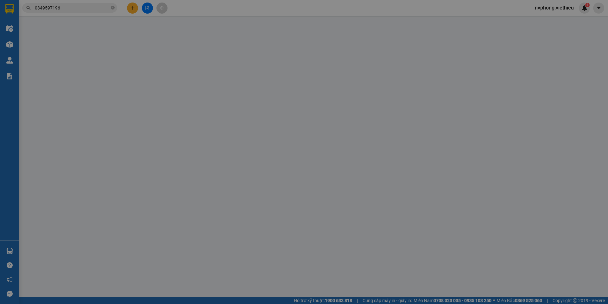
type input "0777537537"
type input "Công ty TNHH HUNUFA [GEOGRAPHIC_DATA]"
type input "0349597196"
type input "Chị Thúy"
checkbox input "true"
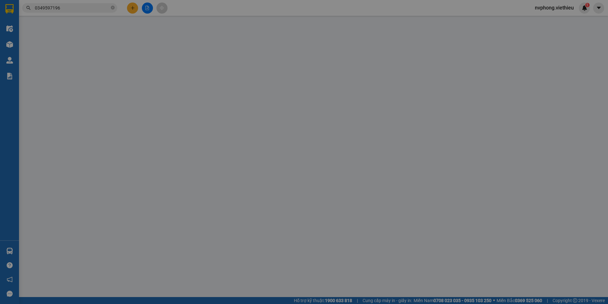
type input "go Lào Cai"
type input "250.000"
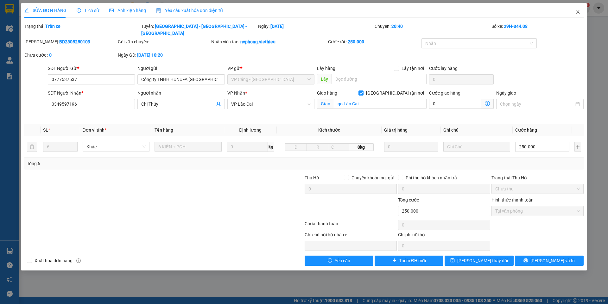
click at [577, 11] on icon "close" at bounding box center [578, 11] width 5 height 5
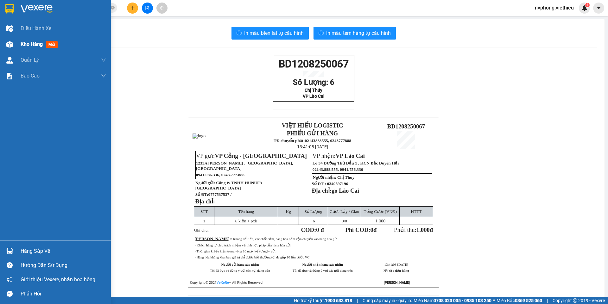
click at [38, 43] on span "Kho hàng" at bounding box center [32, 44] width 22 height 6
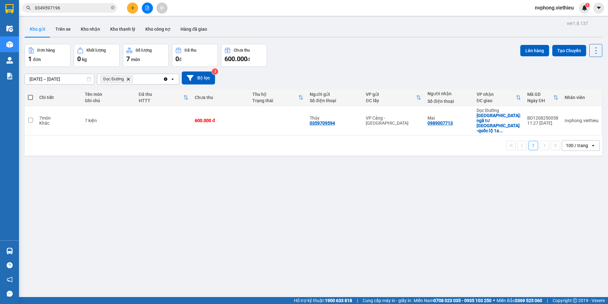
click at [128, 80] on icon "Dọc Đường, close by backspace" at bounding box center [128, 79] width 3 height 3
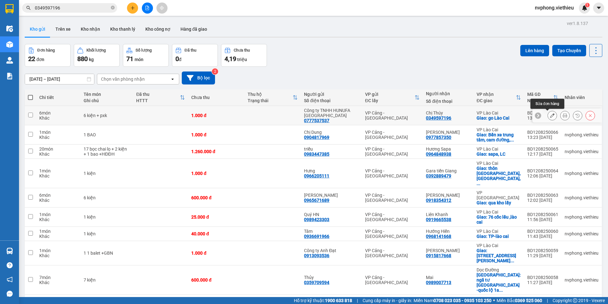
click at [548, 116] on button at bounding box center [552, 115] width 9 height 11
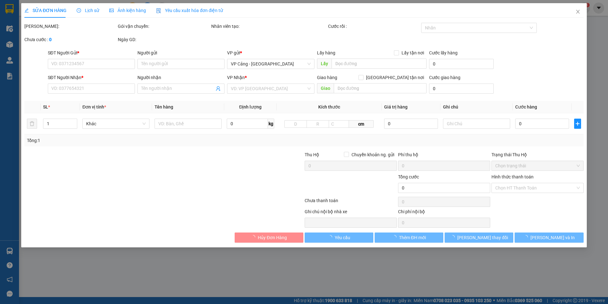
type input "0777537537"
type input "Công ty TNHH HUNUFA [GEOGRAPHIC_DATA]"
type input "0349597196"
type input "Chị Thúy"
checkbox input "true"
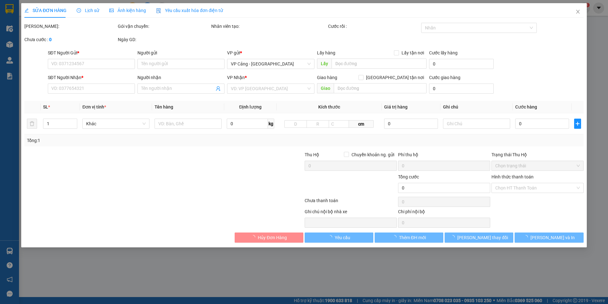
type input "go Lào Cai"
type input "1.000"
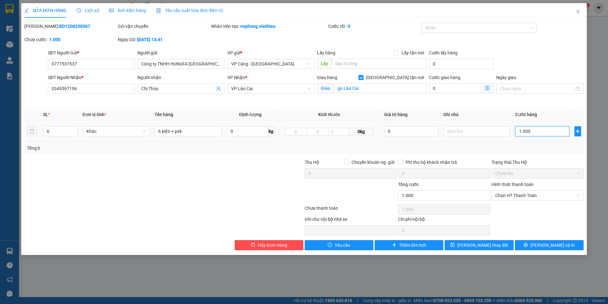
click at [537, 132] on input "1.000" at bounding box center [542, 131] width 54 height 10
type input "3"
type input "30"
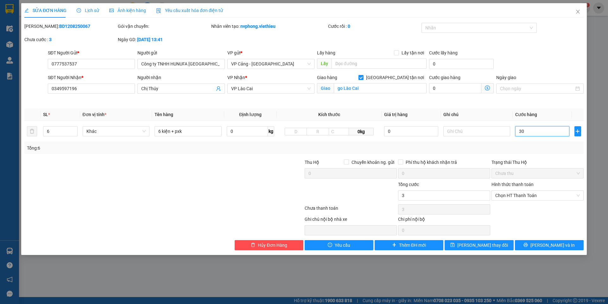
type input "30"
type input "300"
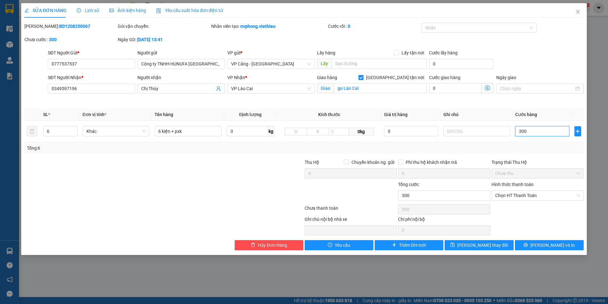
type input "3.000"
type input "30.000"
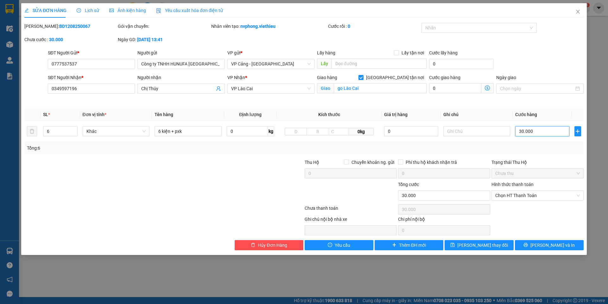
type input "300.000"
click at [554, 243] on span "[PERSON_NAME] và In" at bounding box center [553, 245] width 44 height 7
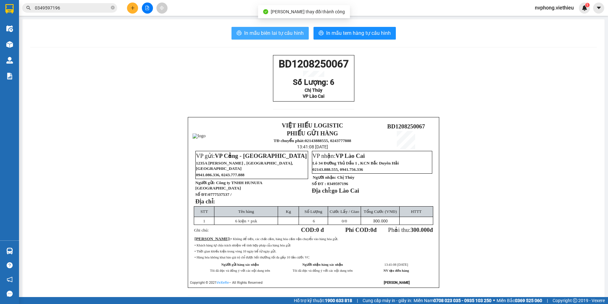
click at [257, 32] on span "In mẫu biên lai tự cấu hình" at bounding box center [274, 33] width 60 height 8
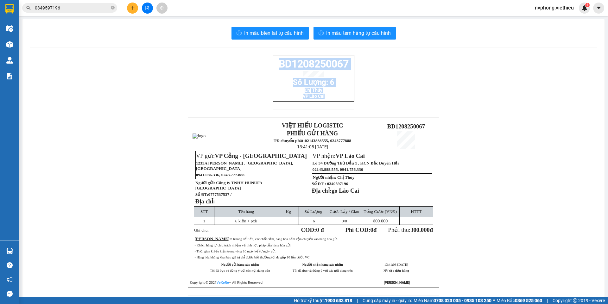
drag, startPoint x: 318, startPoint y: 100, endPoint x: 272, endPoint y: 58, distance: 62.1
click at [273, 58] on div "BD1208250067 Số Lượng: 6 Chị Thúy VP Lào Cai" at bounding box center [313, 78] width 81 height 47
copy div "BD1208250067 Số Lượng: 6 Chị Thúy VP Lào Cai"
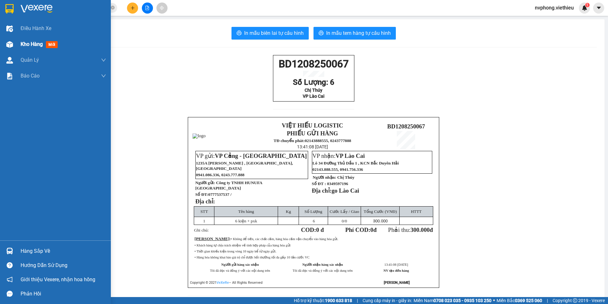
click at [20, 45] on div "Kho hàng mới" at bounding box center [55, 44] width 111 height 16
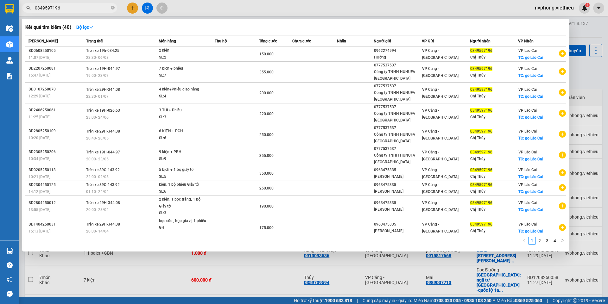
click at [89, 10] on input "0349597196" at bounding box center [72, 7] width 75 height 7
click at [541, 243] on link "2" at bounding box center [539, 241] width 7 height 7
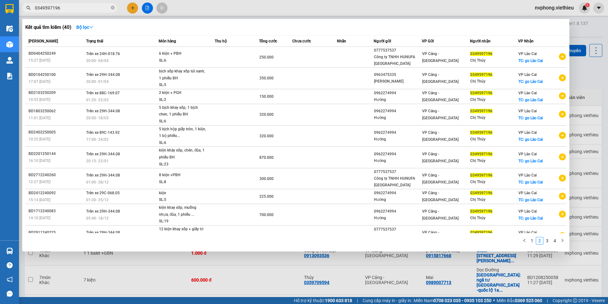
click at [590, 34] on div at bounding box center [304, 152] width 608 height 304
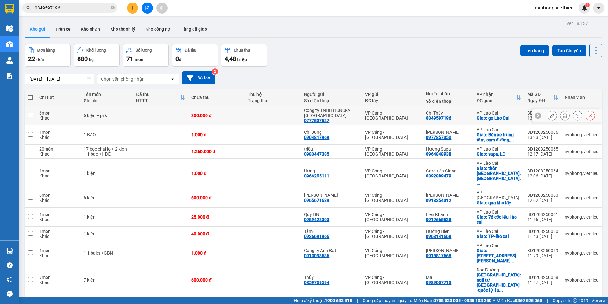
click at [550, 118] on icon at bounding box center [552, 115] width 4 height 4
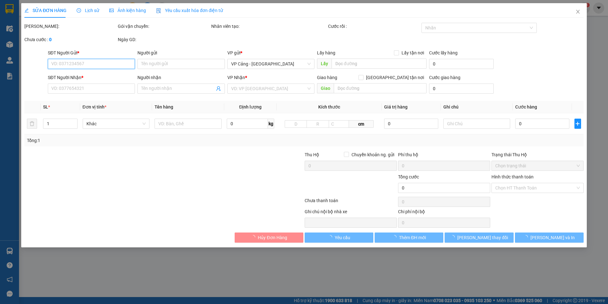
type input "0777537537"
type input "Công ty TNHH HUNUFA [GEOGRAPHIC_DATA]"
type input "0349597196"
type input "Chị Thúy"
checkbox input "true"
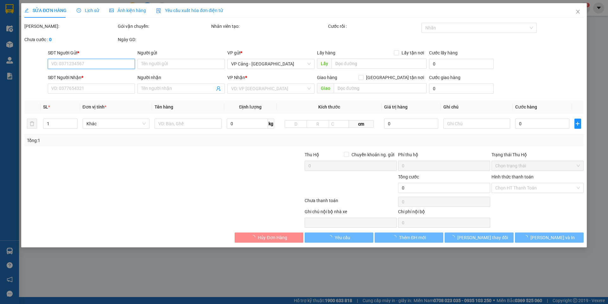
type input "go Lào Cai"
type input "300.000"
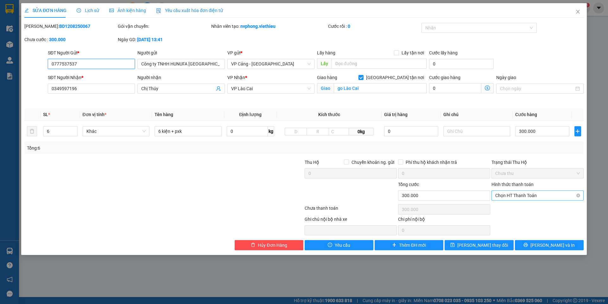
click at [526, 194] on span "Chọn HT Thanh Toán" at bounding box center [537, 196] width 85 height 10
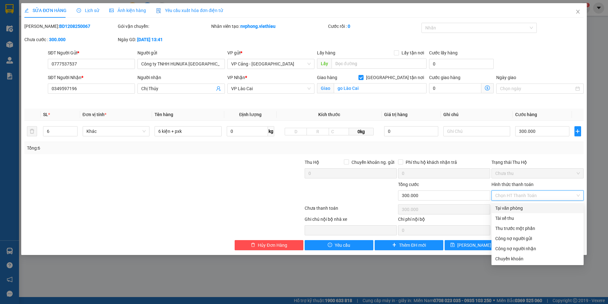
click at [524, 209] on div "Tại văn phòng" at bounding box center [537, 208] width 85 height 7
type input "0"
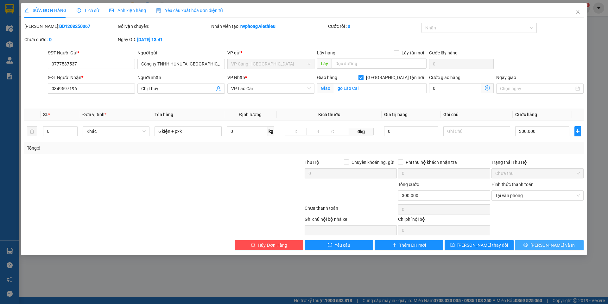
click at [533, 248] on button "[PERSON_NAME] và In" at bounding box center [549, 245] width 69 height 10
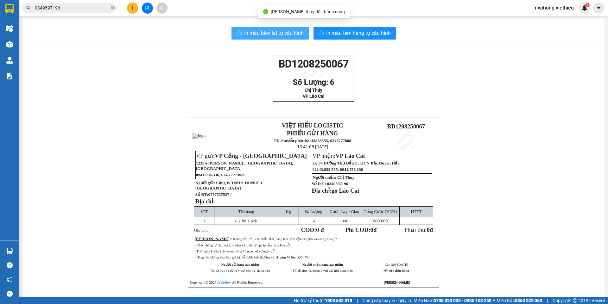
click at [296, 32] on span "In mẫu biên lai tự cấu hình" at bounding box center [274, 33] width 60 height 8
click at [113, 6] on icon "close-circle" at bounding box center [113, 8] width 4 height 4
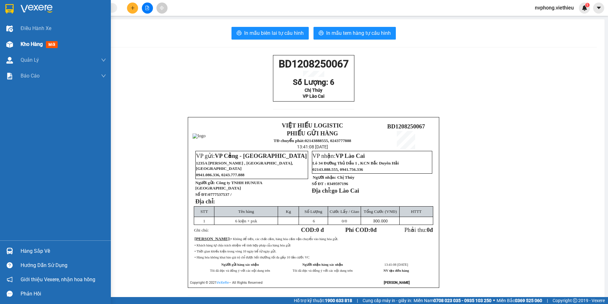
click at [25, 43] on span "Kho hàng" at bounding box center [32, 44] width 22 height 6
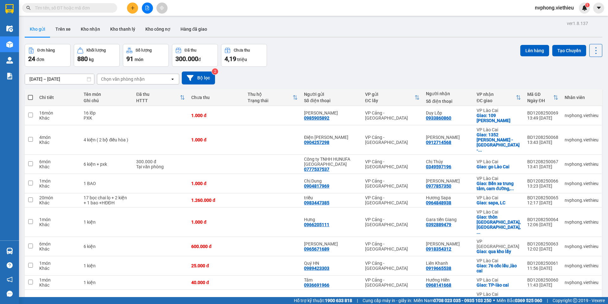
click at [107, 77] on div "Chọn văn phòng nhận" at bounding box center [123, 79] width 44 height 6
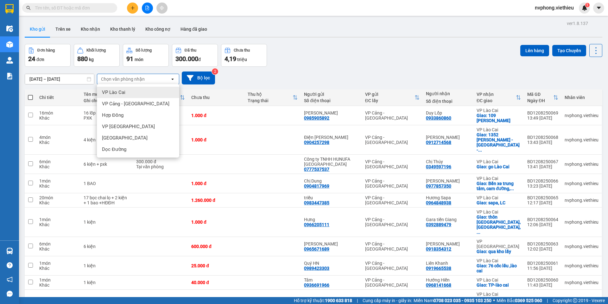
click at [110, 88] on div "VP Lào Cai" at bounding box center [138, 92] width 82 height 11
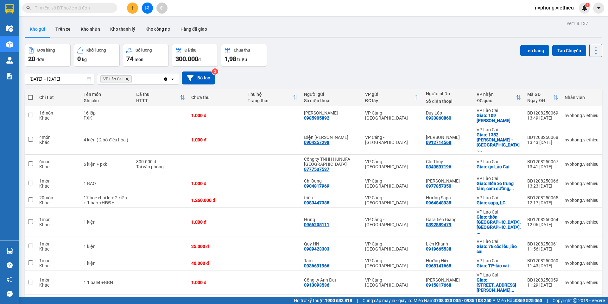
click at [131, 10] on button at bounding box center [132, 8] width 11 height 11
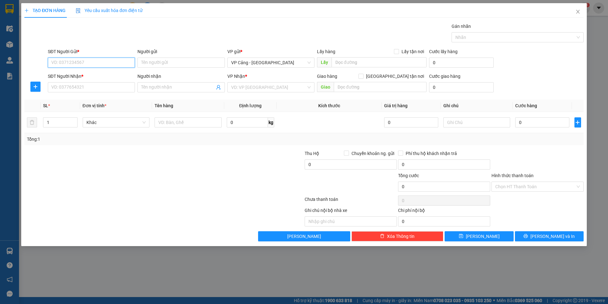
click at [94, 63] on input "SĐT Người Gửi *" at bounding box center [91, 63] width 87 height 10
click at [156, 64] on input "Người gửi" at bounding box center [180, 63] width 87 height 10
click at [63, 88] on input "SĐT Người Nhận *" at bounding box center [91, 87] width 87 height 10
click at [156, 86] on input "Người nhận" at bounding box center [177, 87] width 73 height 7
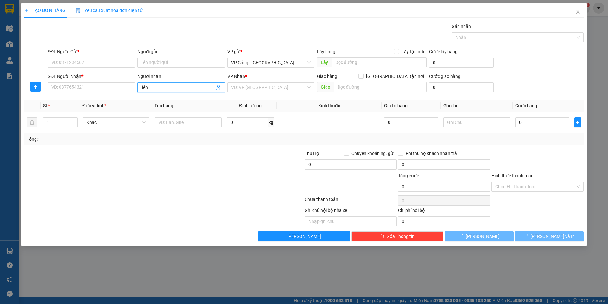
type input "liên k"
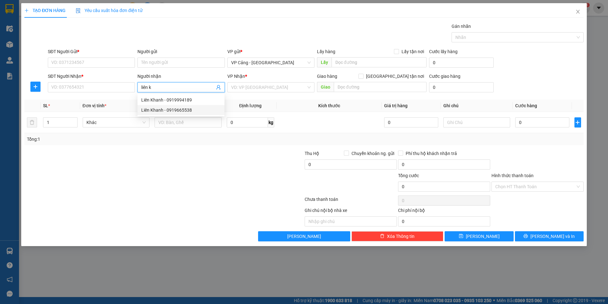
click at [189, 112] on div "Liên Khanh - 0919665538" at bounding box center [181, 110] width 80 height 7
type input "0919665538"
type input "Liên Khanh"
checkbox input "true"
type input "76 cốc lếu ,lào cai"
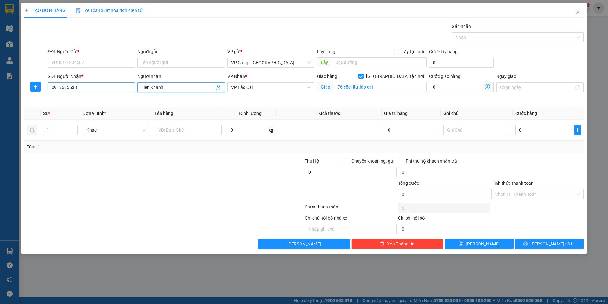
type input "Liên Khanh"
click at [93, 92] on input "0919665538" at bounding box center [91, 87] width 87 height 10
click at [81, 104] on div "0919665538 - [GEOGRAPHIC_DATA]" at bounding box center [91, 100] width 87 height 10
type input "0919665538"
click at [78, 60] on input "SĐT Người Gửi *" at bounding box center [91, 63] width 87 height 10
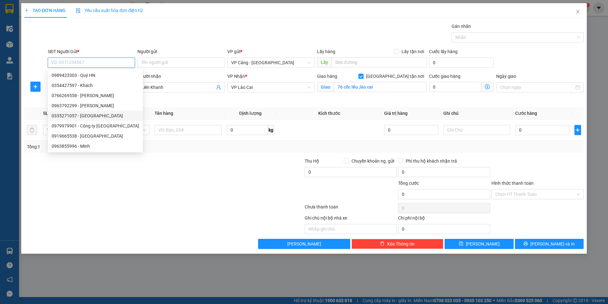
click at [71, 115] on div "0335271057 - [GEOGRAPHIC_DATA]" at bounding box center [95, 115] width 87 height 7
type input "0335271057"
type input "[PERSON_NAME]"
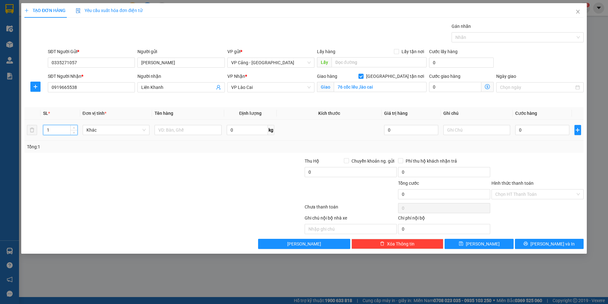
click at [57, 133] on input "1" at bounding box center [60, 130] width 34 height 10
type input "2"
click at [197, 132] on input "text" at bounding box center [188, 130] width 67 height 10
type input "2 kiện"
click at [535, 132] on input "0" at bounding box center [542, 130] width 54 height 10
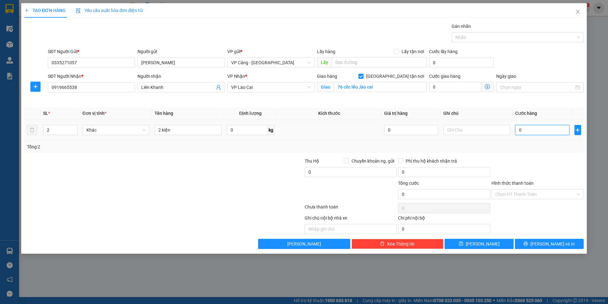
type input "6"
type input "60"
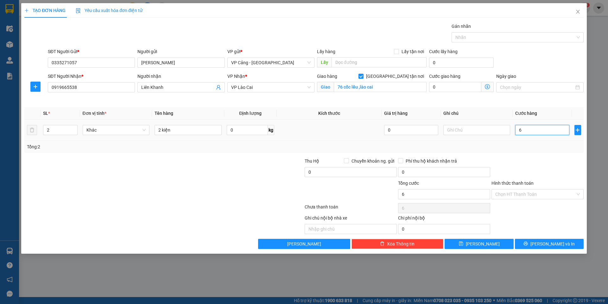
type input "60"
type input "60.000"
click at [542, 246] on button "[PERSON_NAME] và In" at bounding box center [549, 244] width 69 height 10
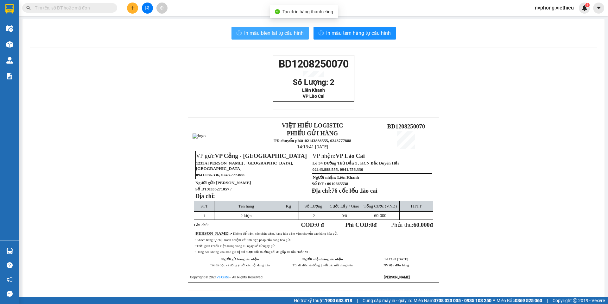
click at [274, 35] on span "In mẫu biên lai tự cấu hình" at bounding box center [274, 33] width 60 height 8
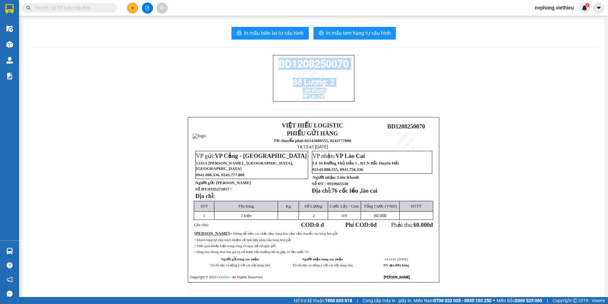
drag, startPoint x: 316, startPoint y: 108, endPoint x: 274, endPoint y: 69, distance: 56.7
click at [274, 69] on div "BD1208250070 Số Lượng: 2 Liên Khanh VP Lào Cai" at bounding box center [313, 78] width 81 height 47
copy div "BD1208250070 Số Lượng: 2 Liên Khanh VP Lào Cai"
click at [129, 8] on button at bounding box center [132, 8] width 11 height 11
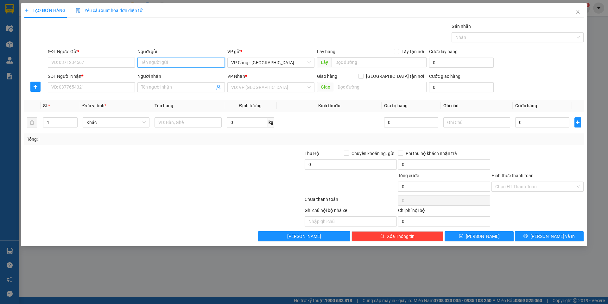
click at [170, 63] on input "Người gửi" at bounding box center [180, 63] width 87 height 10
click at [168, 73] on div "Công ty DSS - 02437606335" at bounding box center [181, 75] width 80 height 7
click at [107, 87] on input "SĐT Người Nhận *" at bounding box center [91, 87] width 87 height 10
click at [97, 60] on input "02437606335" at bounding box center [91, 63] width 87 height 10
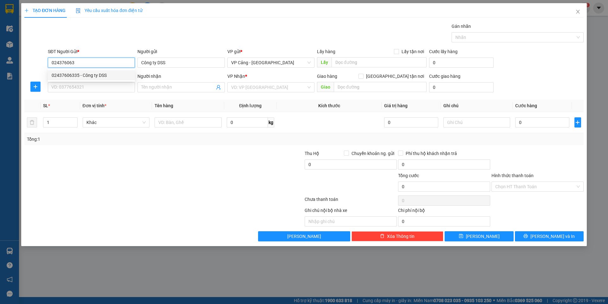
click at [78, 77] on div "02437606335 - Công ty DSS" at bounding box center [92, 75] width 80 height 7
click at [76, 92] on input "SĐT Người Nhận *" at bounding box center [91, 87] width 87 height 10
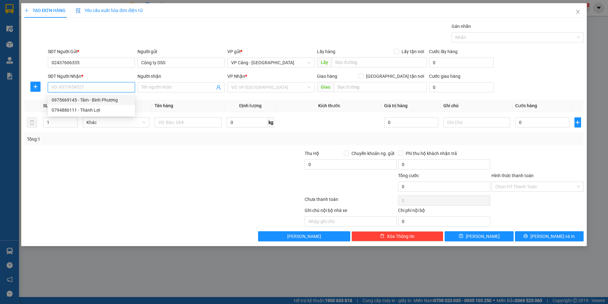
click at [74, 101] on div "0975669145 - Tâm - Bình Phương" at bounding box center [92, 100] width 80 height 7
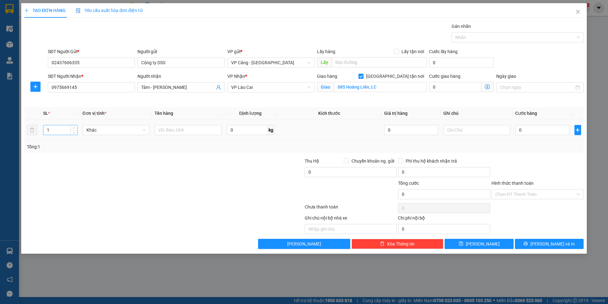
click at [61, 127] on input "1" at bounding box center [60, 130] width 34 height 10
click at [186, 129] on input "text" at bounding box center [188, 130] width 67 height 10
click at [542, 132] on input "0" at bounding box center [542, 130] width 54 height 10
click at [555, 243] on span "[PERSON_NAME] và In" at bounding box center [553, 244] width 44 height 7
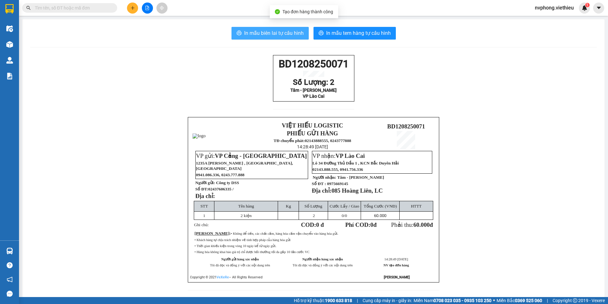
click at [259, 29] on span "In mẫu biên lai tự cấu hình" at bounding box center [274, 33] width 60 height 8
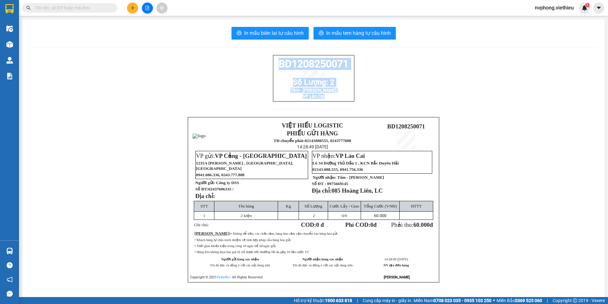
drag, startPoint x: 343, startPoint y: 101, endPoint x: 257, endPoint y: 61, distance: 95.2
click at [257, 61] on div "BD1208250071 Số Lượng: 2 Tâm - Bình Phương VP Lào Cai VIỆT HIẾU LOGISTIC PHIẾU …" at bounding box center [313, 176] width 567 height 243
copy div "BD1208250071 Số Lượng: 2 Tâm - Bình Phương VP Lào Cai"
click at [129, 6] on button at bounding box center [132, 8] width 11 height 11
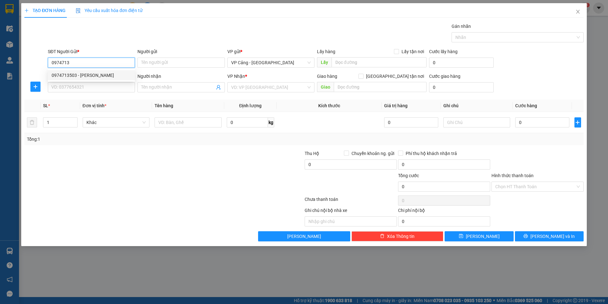
click at [65, 73] on div "0974713503 - [PERSON_NAME]" at bounding box center [92, 75] width 80 height 7
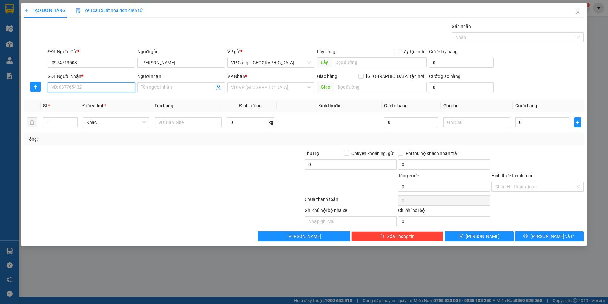
click at [65, 85] on input "SĐT Người Nhận *" at bounding box center [91, 87] width 87 height 10
click at [65, 98] on div "0978599666 - [PERSON_NAME]" at bounding box center [92, 100] width 80 height 7
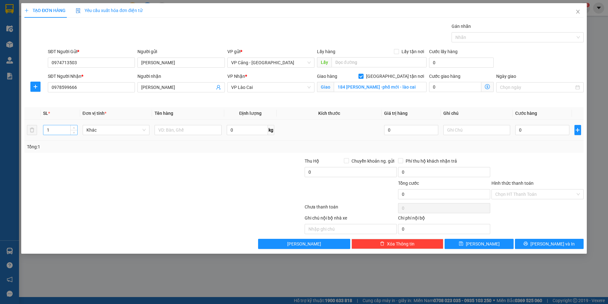
click at [59, 132] on input "1" at bounding box center [60, 130] width 34 height 10
click at [178, 131] on input "text" at bounding box center [188, 130] width 67 height 10
click at [524, 133] on input "0" at bounding box center [542, 130] width 54 height 10
click at [554, 249] on button "[PERSON_NAME] và In" at bounding box center [549, 244] width 69 height 10
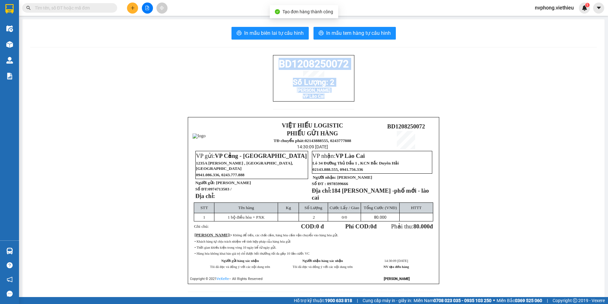
drag, startPoint x: 337, startPoint y: 116, endPoint x: 277, endPoint y: 64, distance: 79.7
click at [277, 64] on div "BD1208250072 Số Lượng: 2 Cao Trụ VP Lào Cai" at bounding box center [313, 86] width 81 height 62
copy div "BD1208250072 Số Lượng: 2 Cao Trụ VP Lào Cai"
click at [134, 9] on icon "plus" at bounding box center [133, 8] width 4 height 4
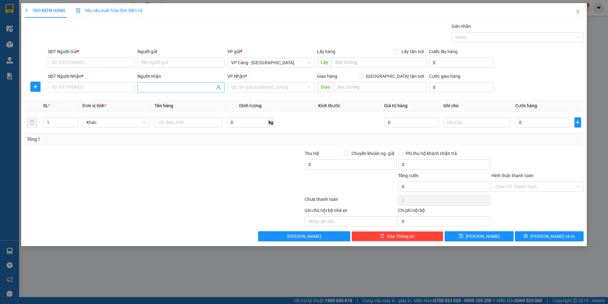
click at [158, 88] on input "Người nhận" at bounding box center [177, 87] width 73 height 7
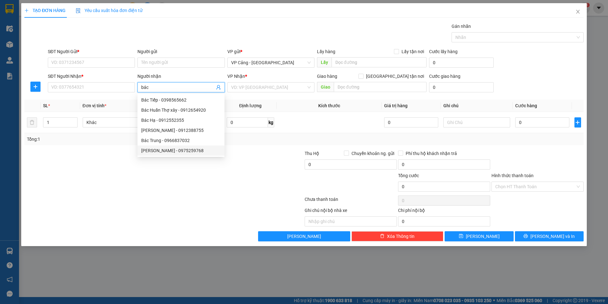
click at [175, 152] on div "[PERSON_NAME] - 0975259768" at bounding box center [181, 150] width 80 height 7
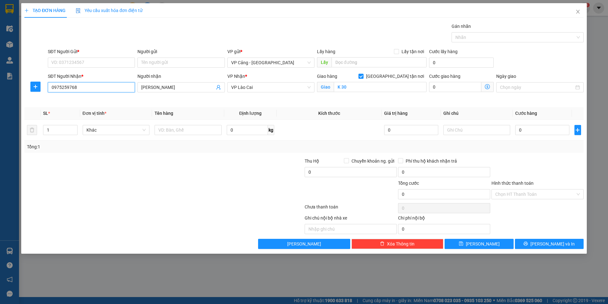
click at [84, 88] on input "0975259768" at bounding box center [91, 87] width 87 height 10
click at [74, 101] on div "0975259768 - [PERSON_NAME]" at bounding box center [92, 100] width 80 height 7
click at [73, 62] on input "SĐT Người Gửi *" at bounding box center [91, 63] width 87 height 10
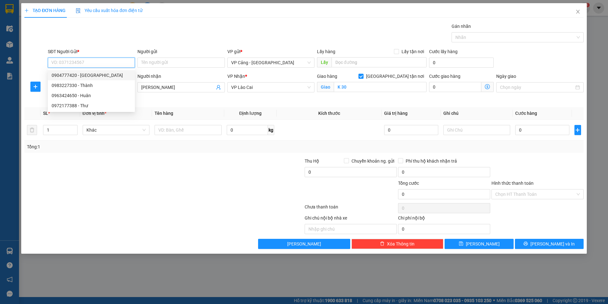
drag, startPoint x: 74, startPoint y: 74, endPoint x: 74, endPoint y: 78, distance: 3.8
click at [74, 74] on div "0904777420 - [GEOGRAPHIC_DATA]" at bounding box center [92, 75] width 80 height 7
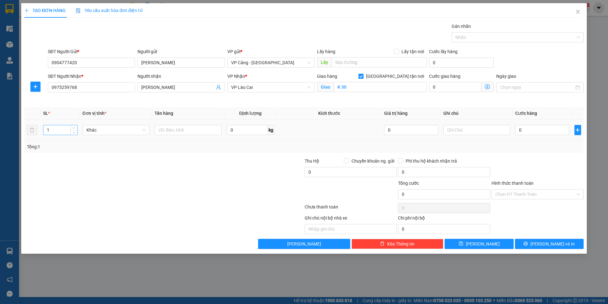
click at [55, 127] on input "1" at bounding box center [60, 130] width 34 height 10
click at [189, 131] on input "text" at bounding box center [188, 130] width 67 height 10
click at [525, 133] on input "0" at bounding box center [542, 130] width 54 height 10
click at [550, 245] on span "[PERSON_NAME] và In" at bounding box center [553, 244] width 44 height 7
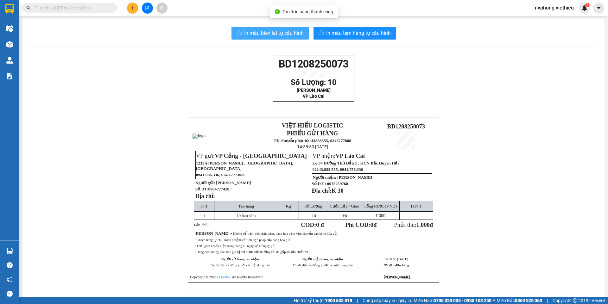
click at [268, 32] on span "In mẫu biên lai tự cấu hình" at bounding box center [274, 33] width 60 height 8
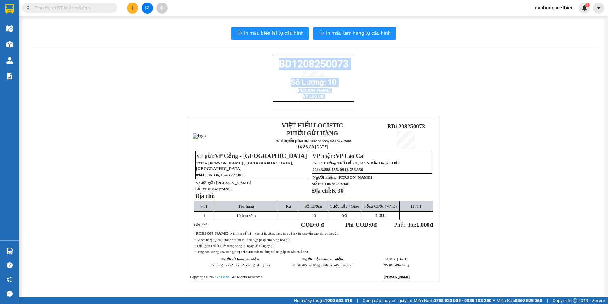
drag, startPoint x: 347, startPoint y: 104, endPoint x: 271, endPoint y: 59, distance: 88.2
click at [273, 59] on div "BD1208250073 Số Lượng: 10 Bác Phúc Thái VP Lào Cai" at bounding box center [313, 78] width 81 height 47
copy div "BD1208250073 Số Lượng: 10 Bác Phúc Thái VP Lào Cai"
click at [132, 6] on icon "plus" at bounding box center [133, 8] width 4 height 4
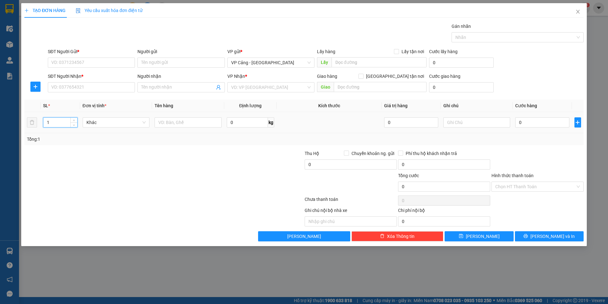
click at [60, 123] on input "1" at bounding box center [60, 123] width 34 height 10
click at [182, 116] on td at bounding box center [188, 122] width 72 height 21
click at [181, 120] on input "text" at bounding box center [188, 123] width 67 height 10
click at [86, 64] on input "SĐT Người Gửi *" at bounding box center [91, 63] width 87 height 10
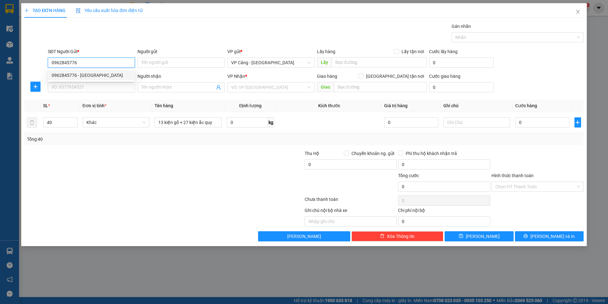
click at [85, 75] on div "0962845776 - [GEOGRAPHIC_DATA]" at bounding box center [92, 75] width 80 height 7
click at [79, 82] on input "SĐT Người Nhận *" at bounding box center [91, 87] width 87 height 10
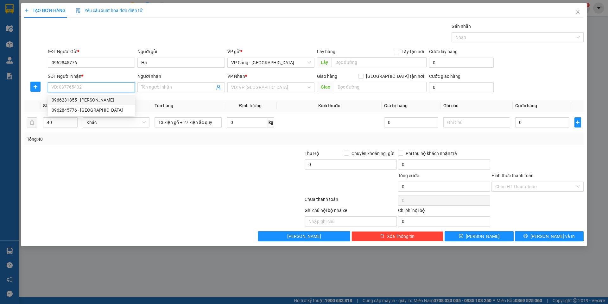
click at [89, 100] on div "0966231855 - [PERSON_NAME]" at bounding box center [92, 100] width 80 height 7
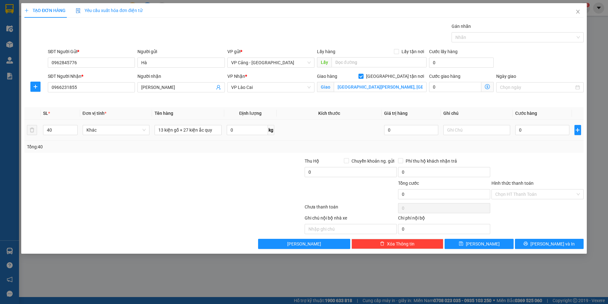
click at [536, 136] on div "0" at bounding box center [542, 130] width 54 height 13
click at [532, 132] on input "0" at bounding box center [542, 130] width 54 height 10
click at [566, 246] on button "[PERSON_NAME] và In" at bounding box center [549, 244] width 69 height 10
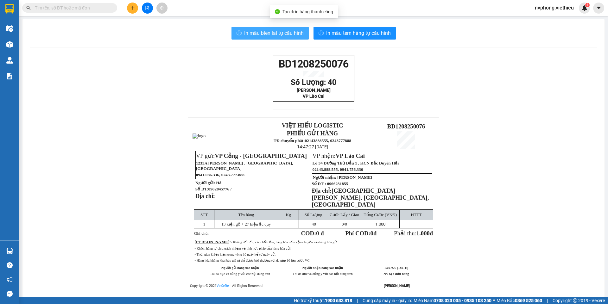
click at [268, 28] on button "In mẫu biên lai tự cấu hình" at bounding box center [270, 33] width 77 height 13
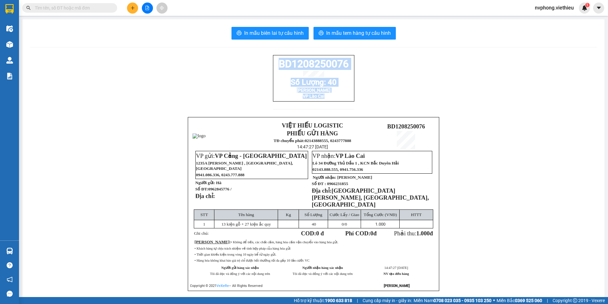
drag, startPoint x: 346, startPoint y: 106, endPoint x: 277, endPoint y: 69, distance: 78.4
click at [277, 69] on div "BD1208250076 Số Lượng: 40 Huy Hùng VP Lào Cai" at bounding box center [313, 86] width 81 height 62
copy div "BD1208250076 Số Lượng: 40 Huy Hùng VP Lào Cai"
